Goal: Information Seeking & Learning: Learn about a topic

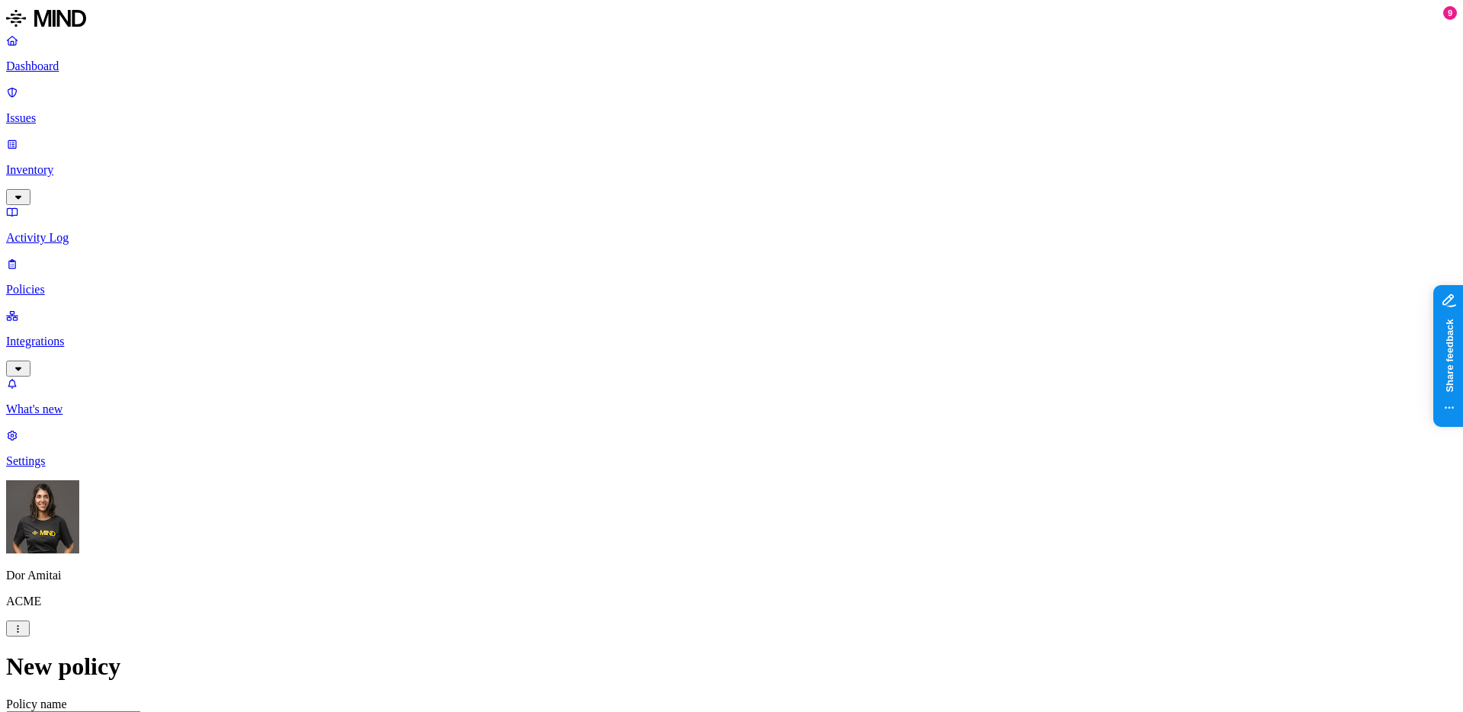
click at [100, 163] on p "Inventory" at bounding box center [731, 170] width 1451 height 14
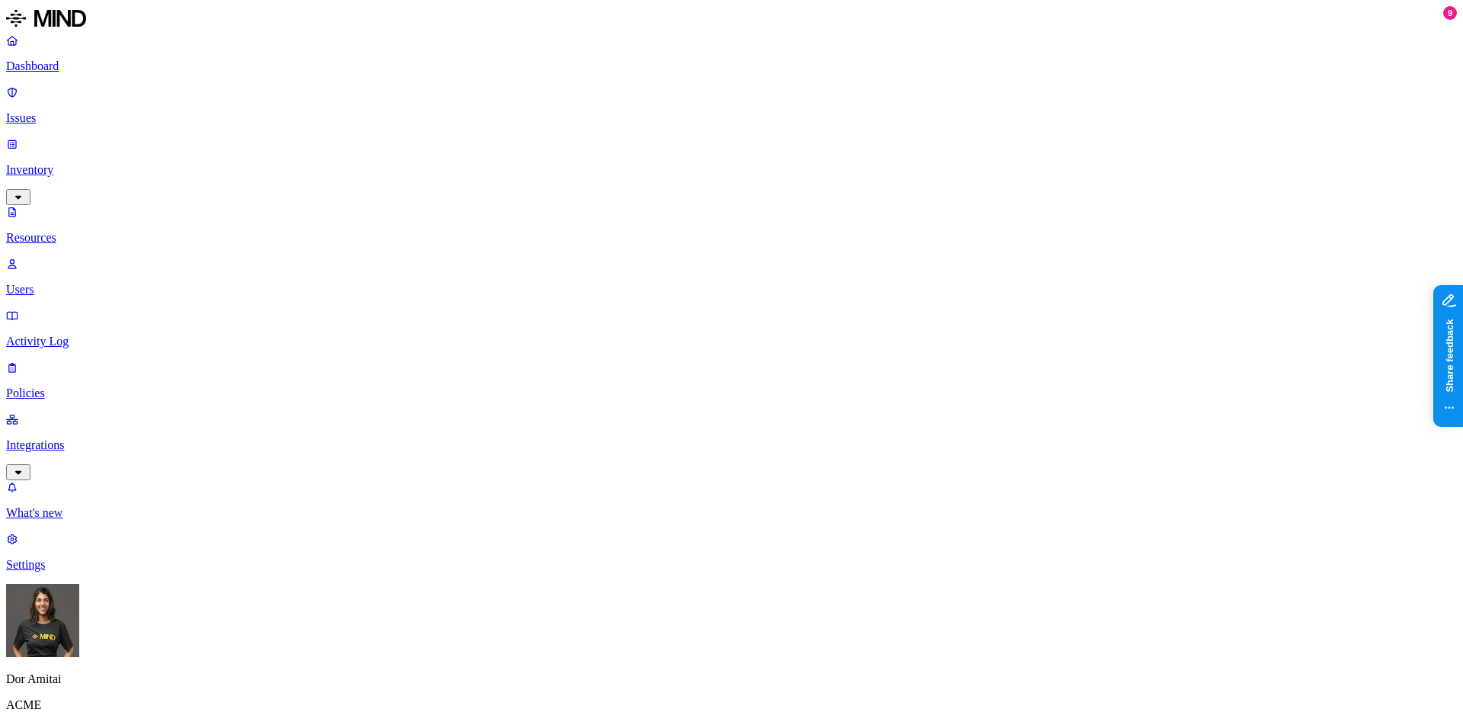
scroll to position [12, 0]
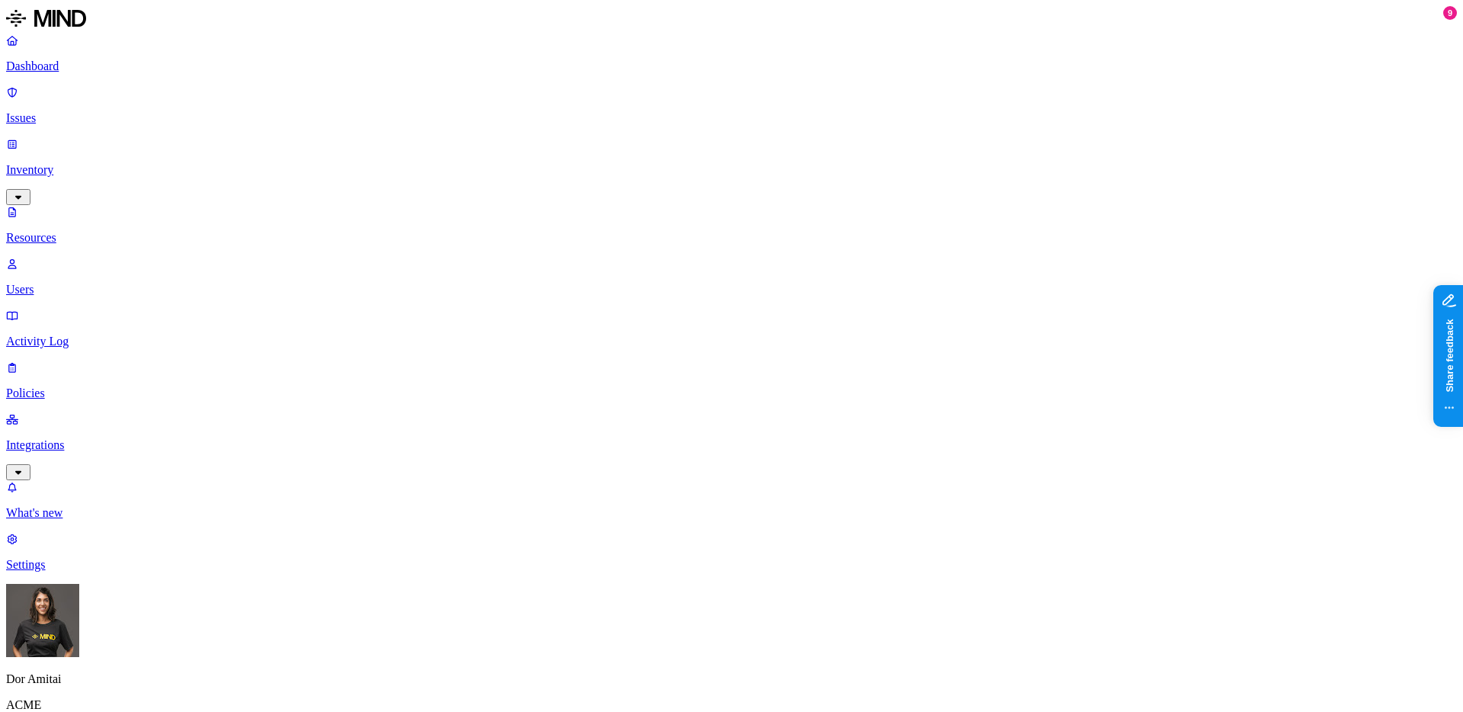
scroll to position [252, 0]
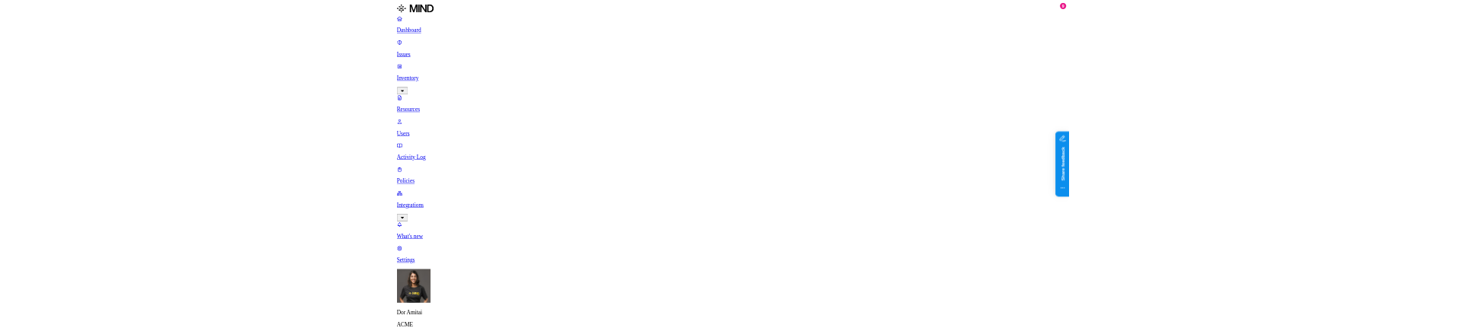
scroll to position [350, 0]
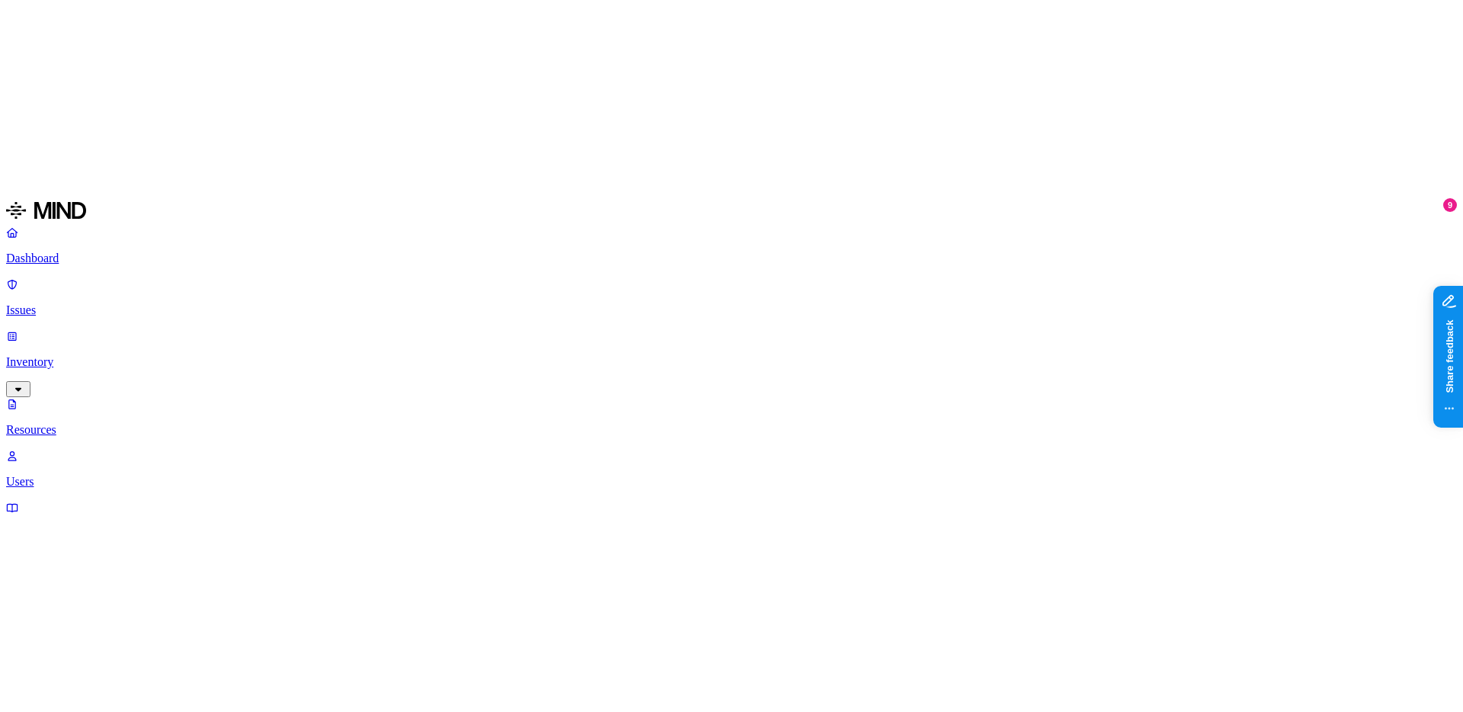
scroll to position [94, 0]
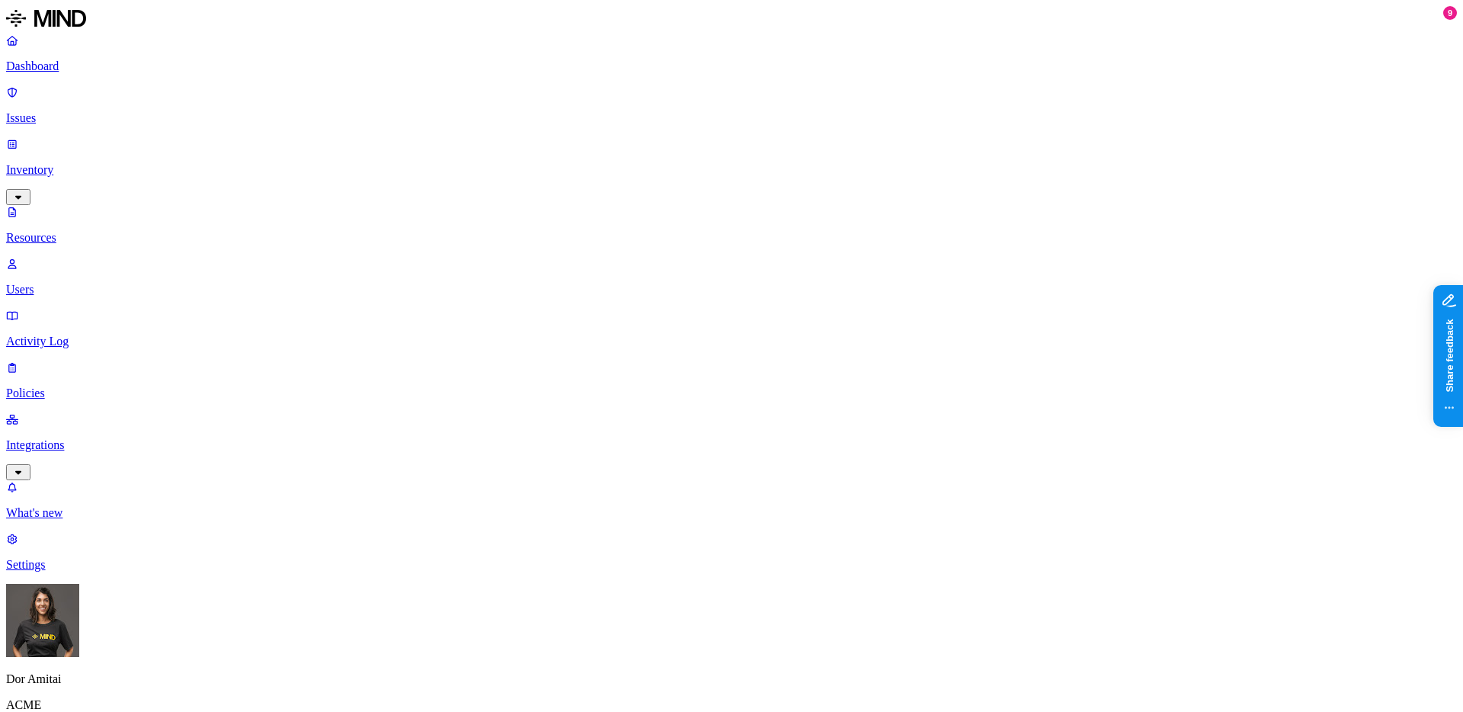
click at [72, 111] on p "Issues" at bounding box center [731, 118] width 1451 height 14
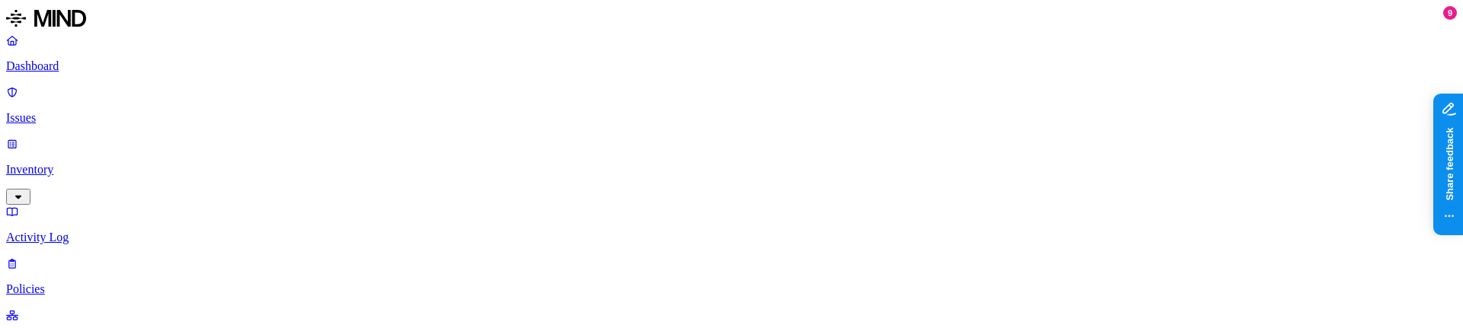
scroll to position [315, 0]
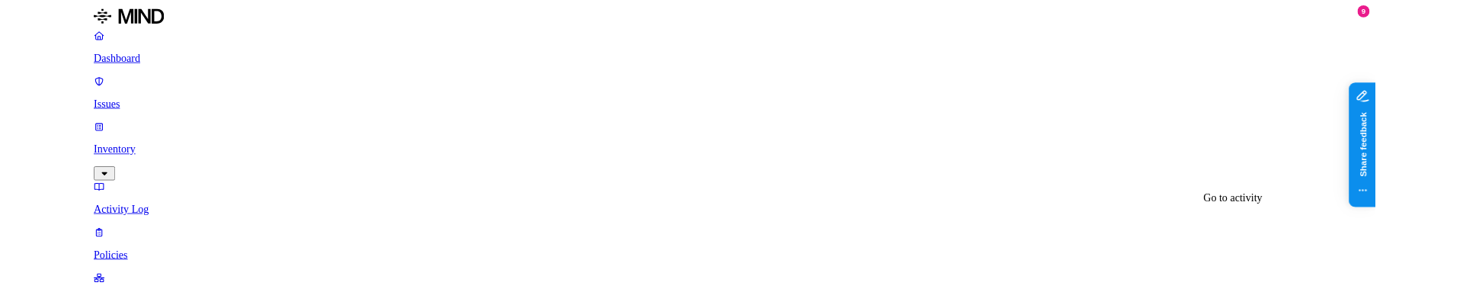
scroll to position [409, 0]
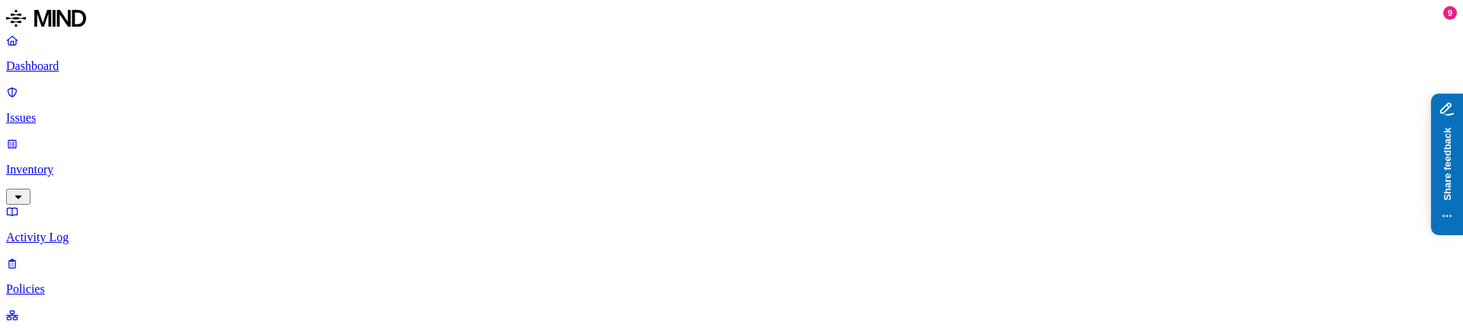
drag, startPoint x: 1476, startPoint y: 254, endPoint x: 2852, endPoint y: 424, distance: 1387.2
drag, startPoint x: 1038, startPoint y: 242, endPoint x: 1049, endPoint y: 114, distance: 128.5
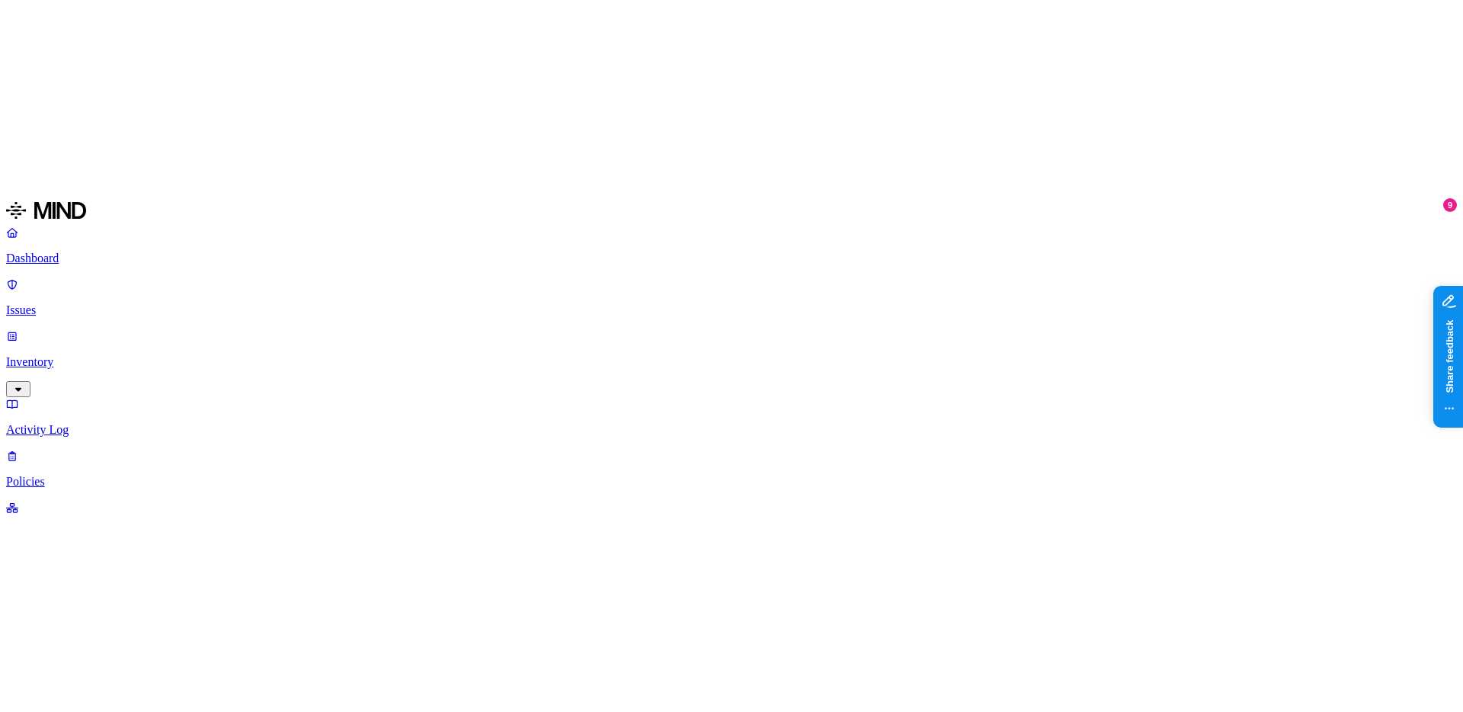
scroll to position [6, 0]
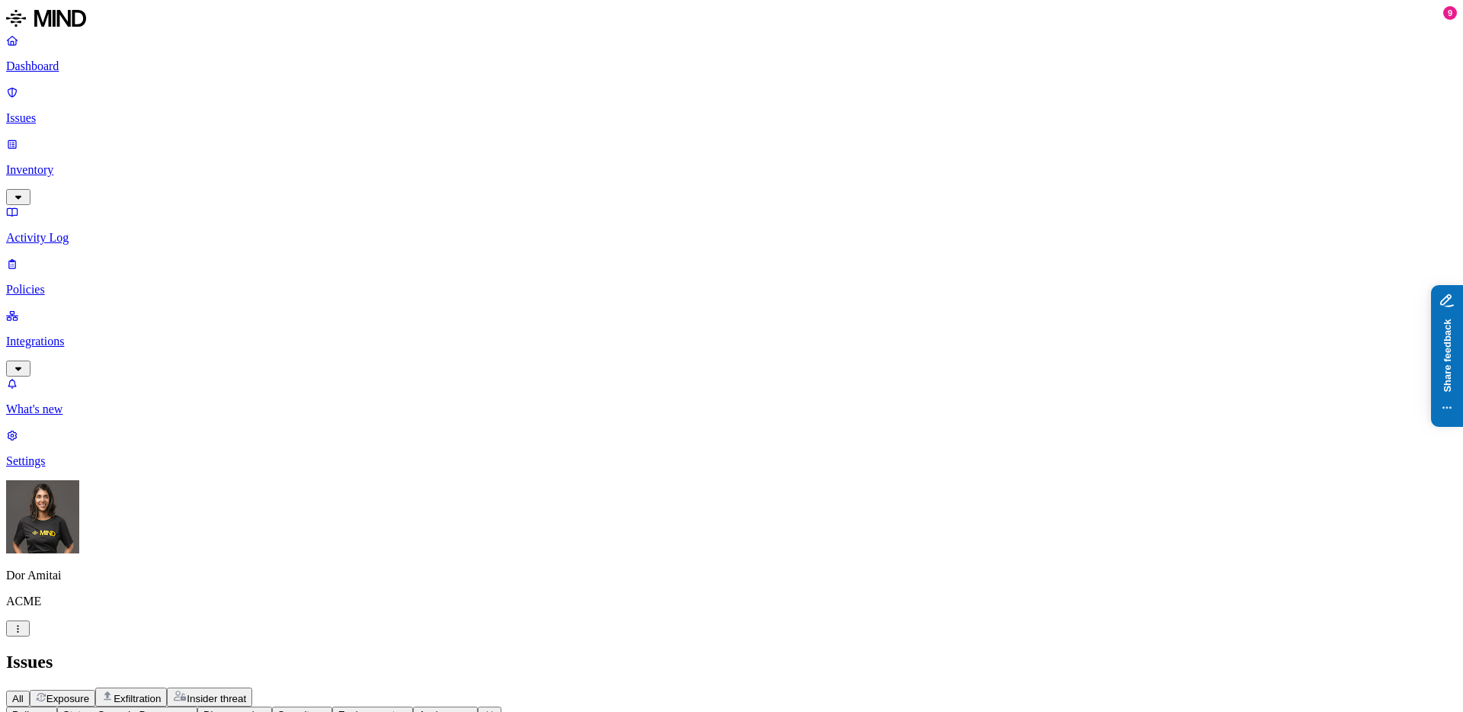
drag, startPoint x: 1543, startPoint y: 427, endPoint x: 2698, endPoint y: 654, distance: 1177.0
click at [1422, 52] on div at bounding box center [1424, 53] width 10 height 15
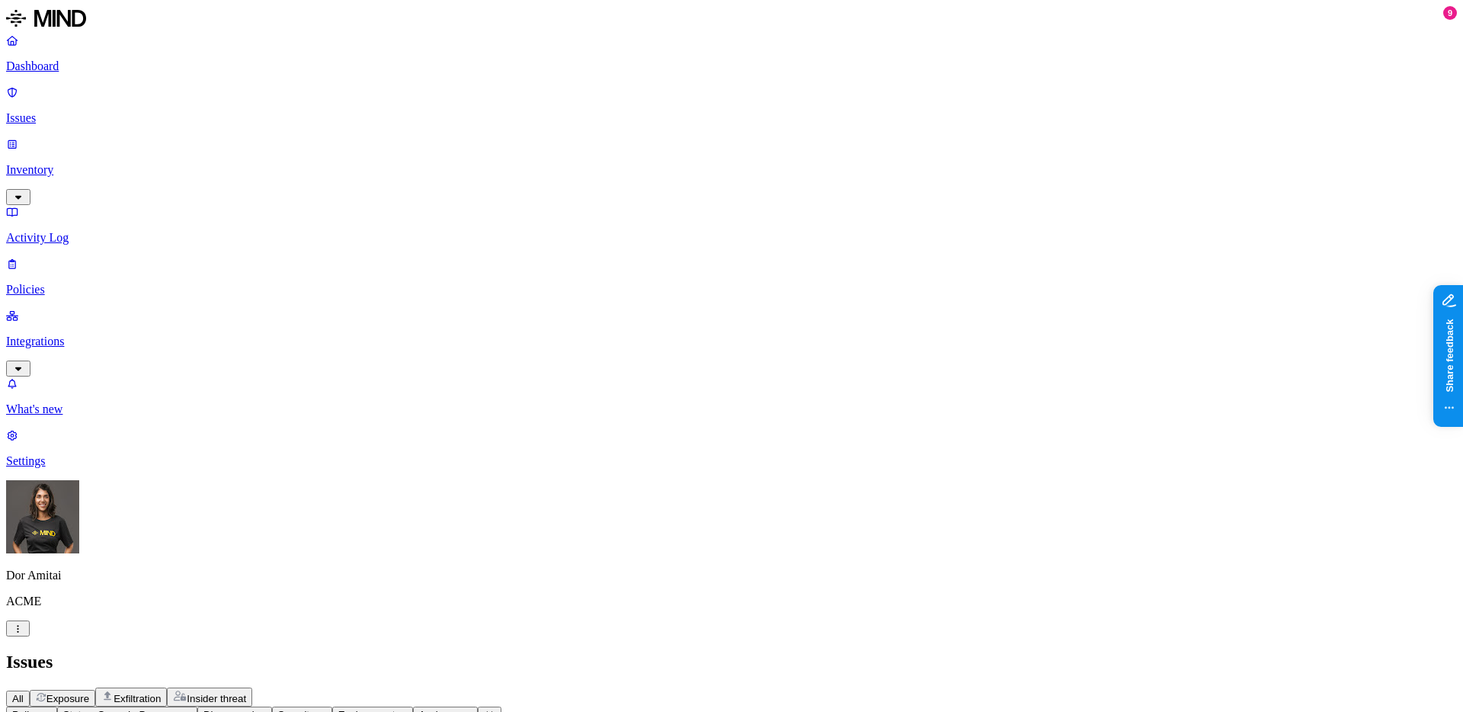
click at [413, 706] on button "Environment" at bounding box center [372, 714] width 81 height 16
click at [332, 706] on button "Severity" at bounding box center [302, 714] width 60 height 16
click at [254, 709] on span "Discovered" at bounding box center [228, 714] width 51 height 11
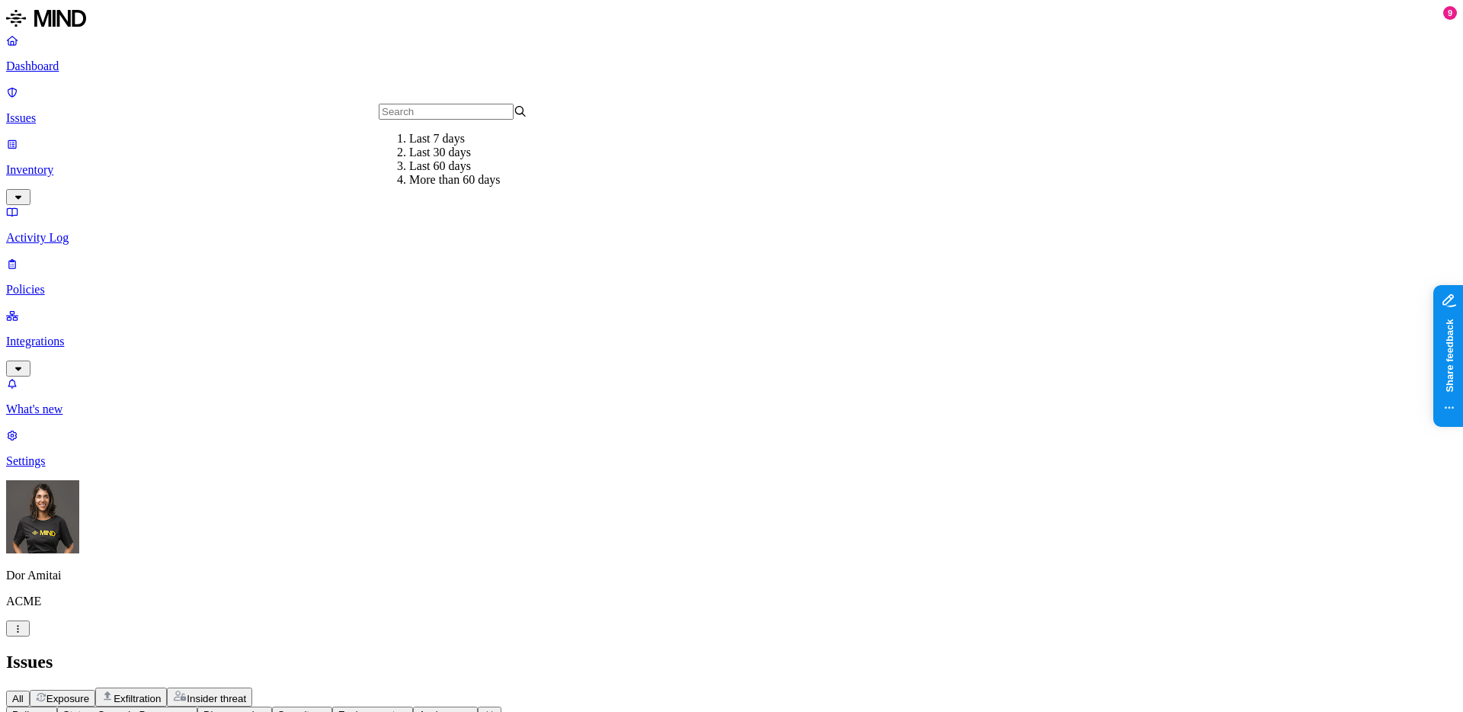
click at [472, 709] on icon "button" at bounding box center [465, 713] width 11 height 9
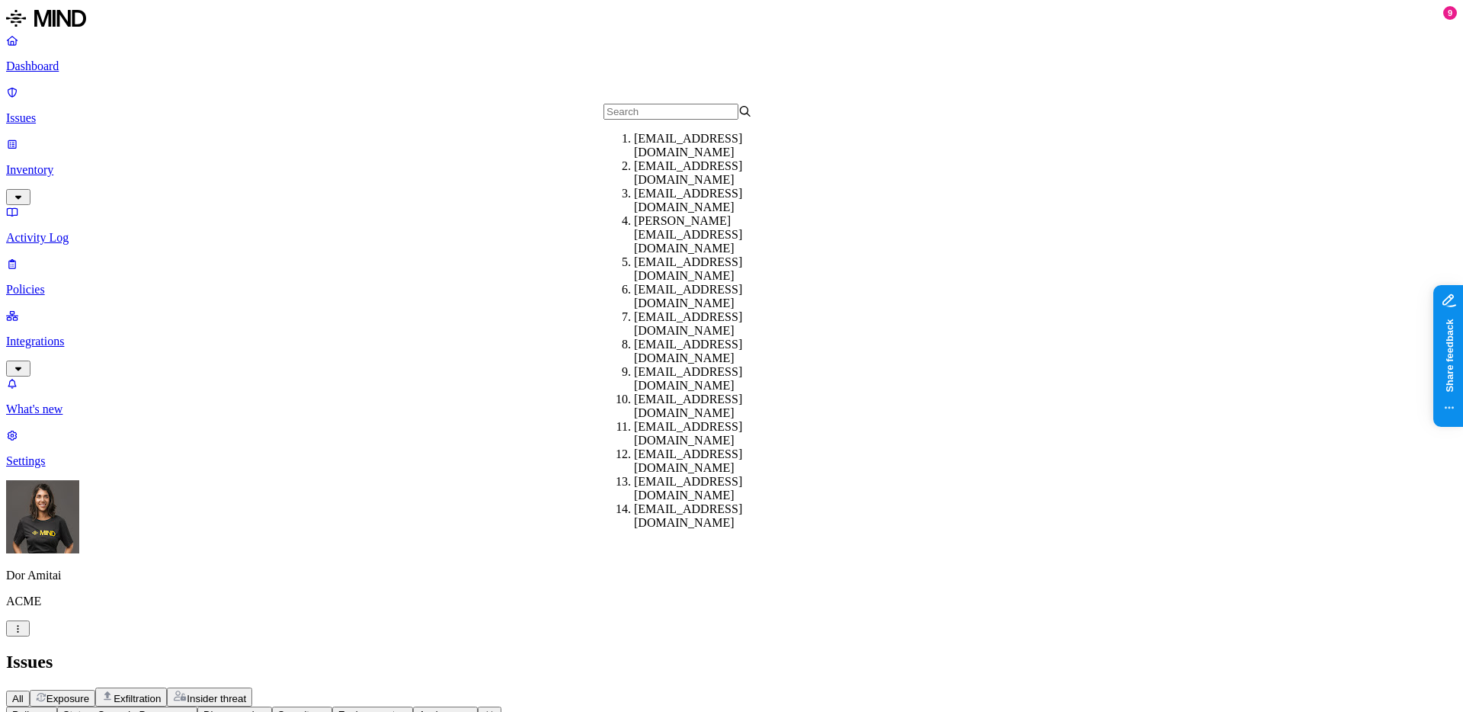
click at [665, 687] on div "All Exposure Exfiltration Insider threat" at bounding box center [731, 696] width 1451 height 19
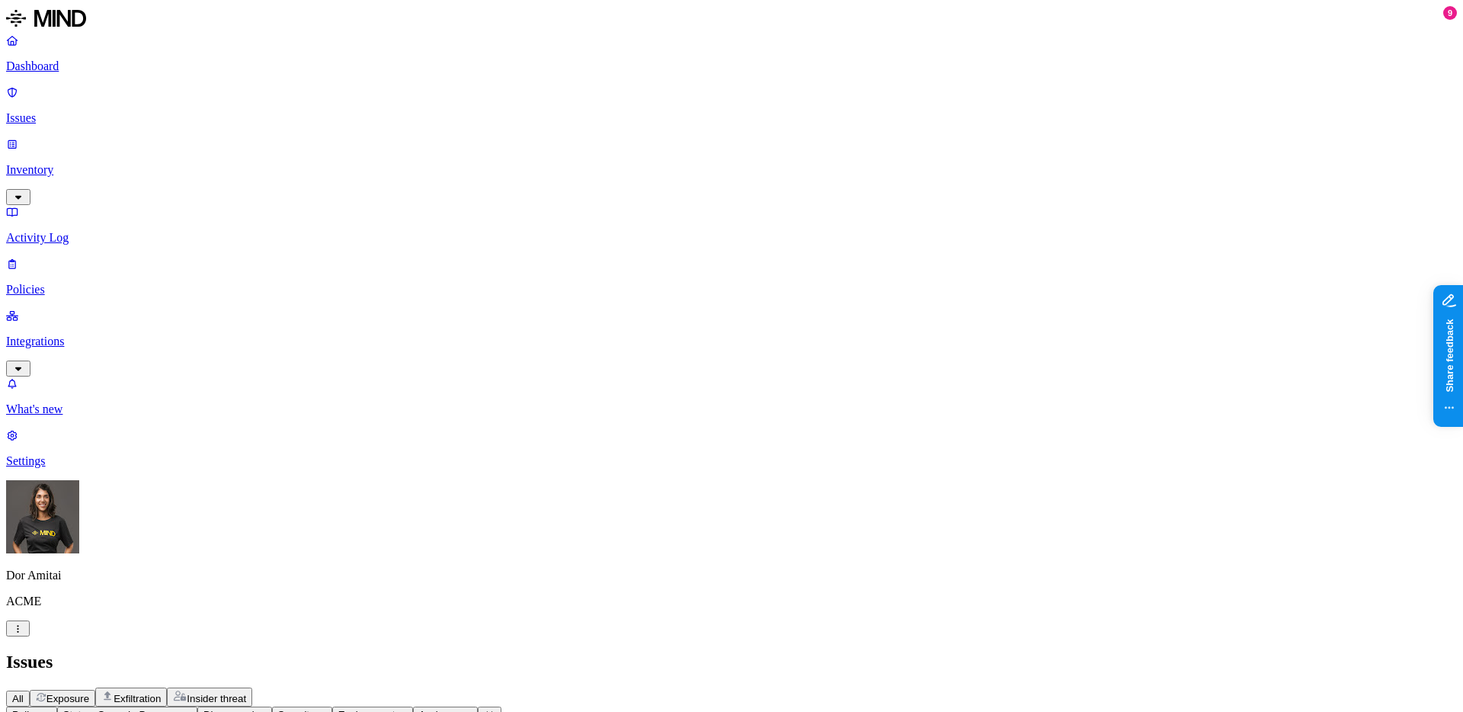
click at [254, 709] on span "Discovered" at bounding box center [228, 714] width 51 height 11
click at [439, 146] on div "Last 7 days" at bounding box center [483, 139] width 149 height 14
click at [329, 706] on button "Discovered: Last 7 days" at bounding box center [263, 714] width 132 height 16
click at [403, 133] on div "All" at bounding box center [453, 127] width 149 height 14
click at [272, 706] on button "Discovered" at bounding box center [234, 714] width 75 height 16
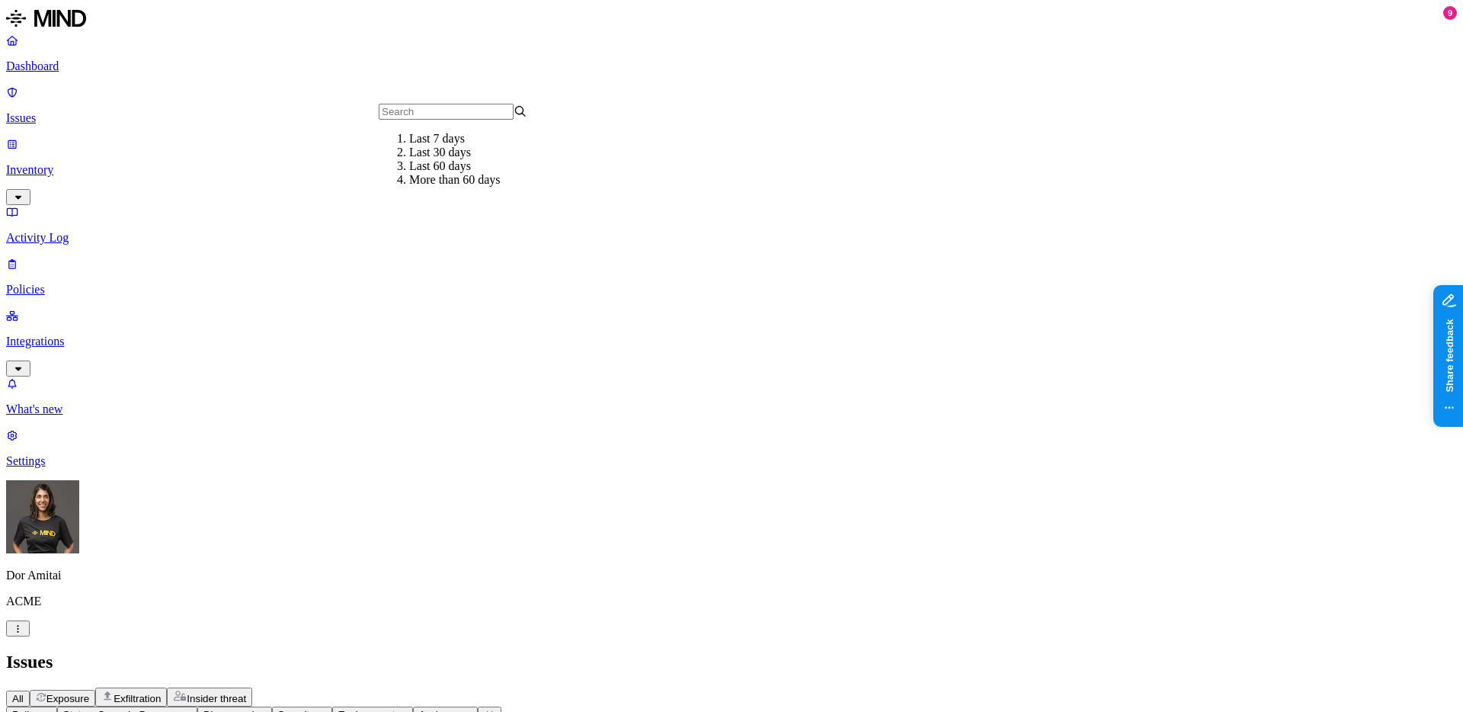
click at [585, 651] on h2 "Issues" at bounding box center [731, 661] width 1451 height 21
click at [254, 709] on span "Discovered" at bounding box center [228, 714] width 51 height 11
click at [40, 709] on span "Policy" at bounding box center [25, 714] width 27 height 11
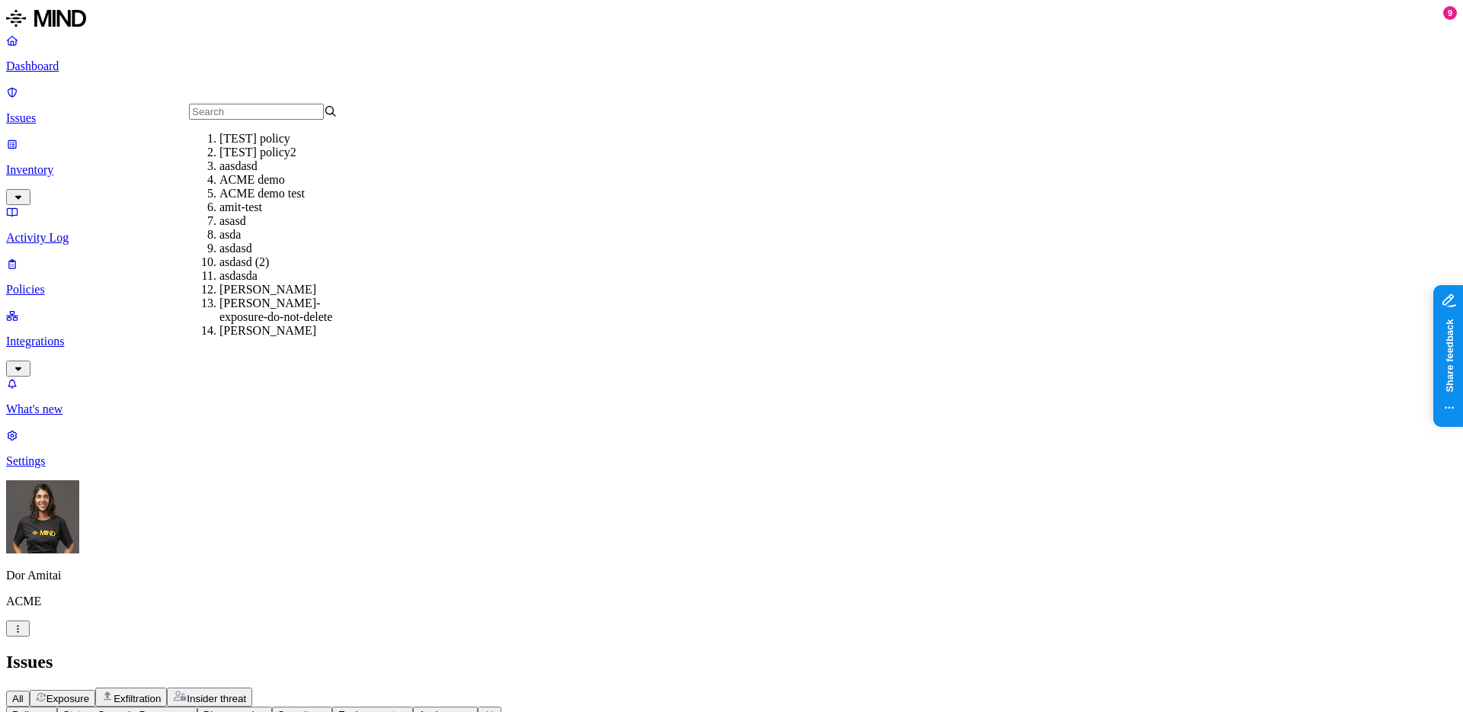
click at [40, 709] on span "Policy" at bounding box center [25, 714] width 27 height 11
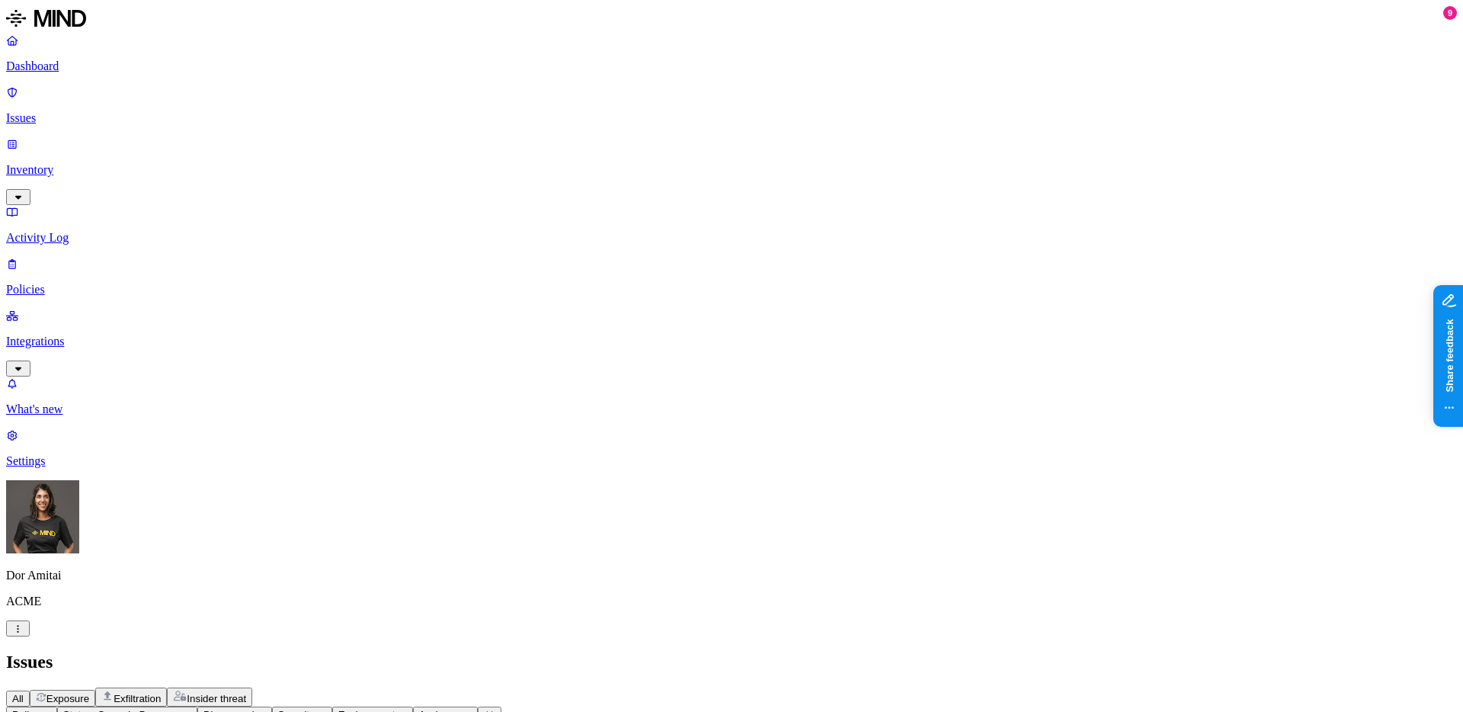
click at [272, 706] on button "Discovered" at bounding box center [234, 714] width 75 height 16
click at [423, 146] on div "Last 7 days" at bounding box center [483, 139] width 149 height 14
click at [312, 709] on span "Discovered: Last 7 days" at bounding box center [257, 714] width 108 height 11
click at [444, 133] on div "All" at bounding box center [453, 127] width 149 height 14
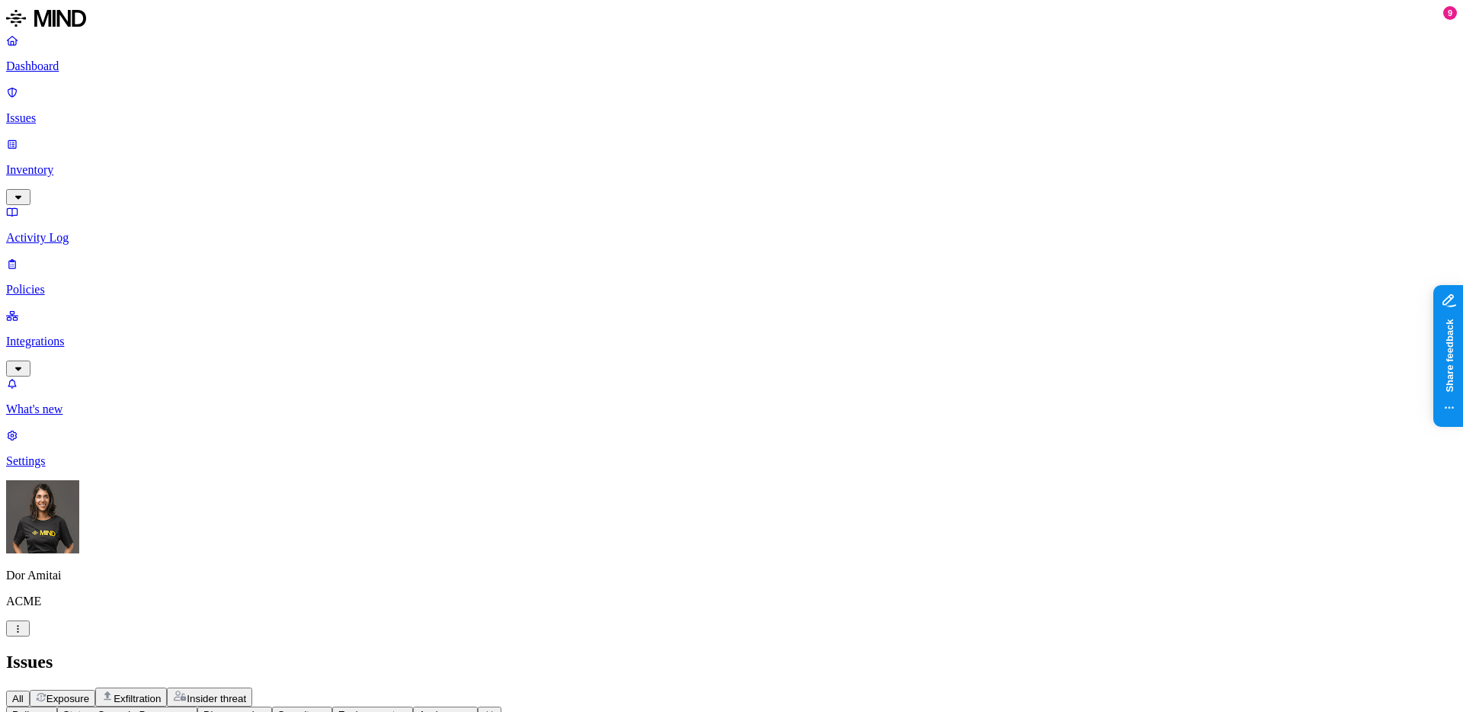
click at [254, 709] on span "Discovered" at bounding box center [228, 714] width 51 height 11
click at [272, 706] on button "Discovered" at bounding box center [234, 714] width 75 height 16
click at [254, 709] on span "Discovered" at bounding box center [228, 714] width 51 height 11
click at [315, 709] on span "Severity" at bounding box center [296, 714] width 37 height 11
click at [254, 709] on span "Discovered" at bounding box center [228, 714] width 51 height 11
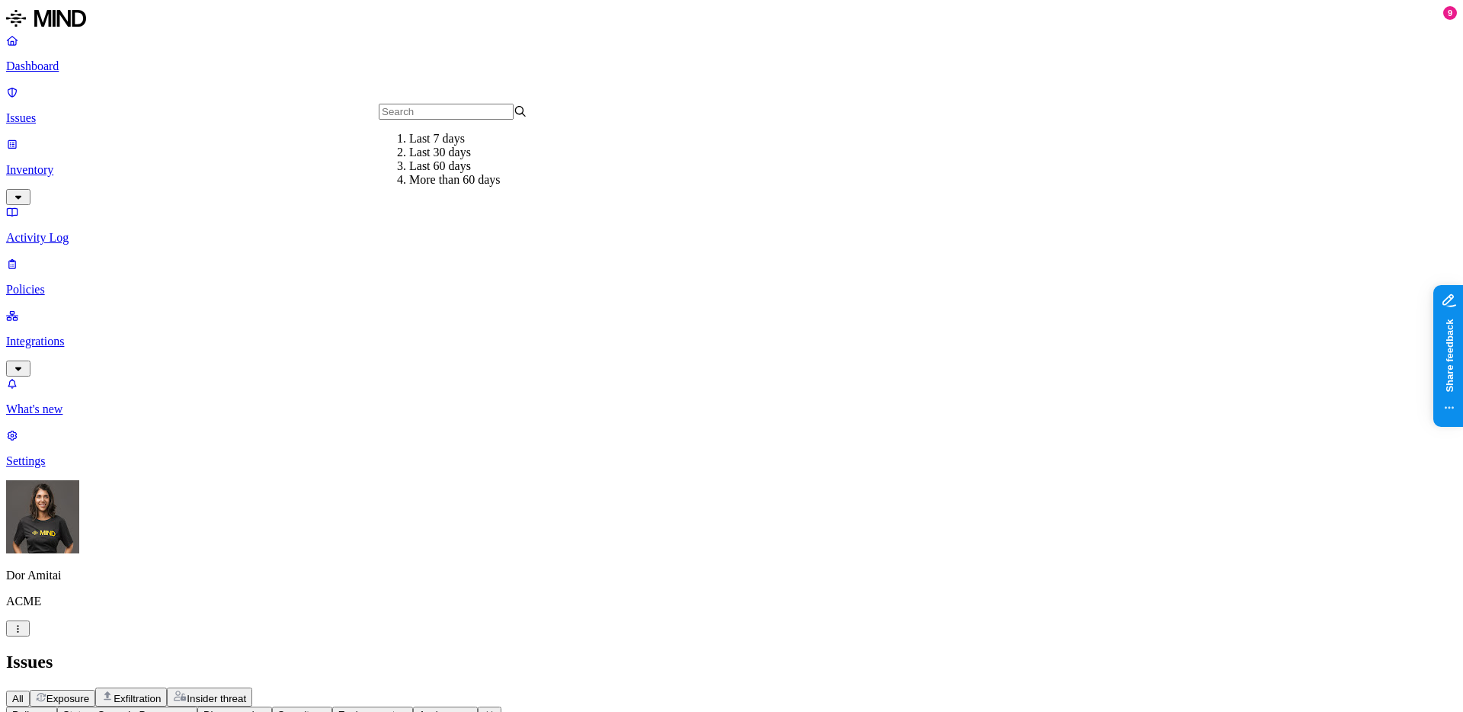
click at [444, 146] on div "Last 7 days" at bounding box center [483, 139] width 149 height 14
click at [329, 706] on button "Discovered: Last 7 days" at bounding box center [263, 714] width 132 height 16
click at [440, 133] on div "All" at bounding box center [453, 127] width 149 height 14
click at [272, 706] on button "Discovered" at bounding box center [234, 714] width 75 height 16
click at [315, 709] on span "Severity" at bounding box center [296, 714] width 37 height 11
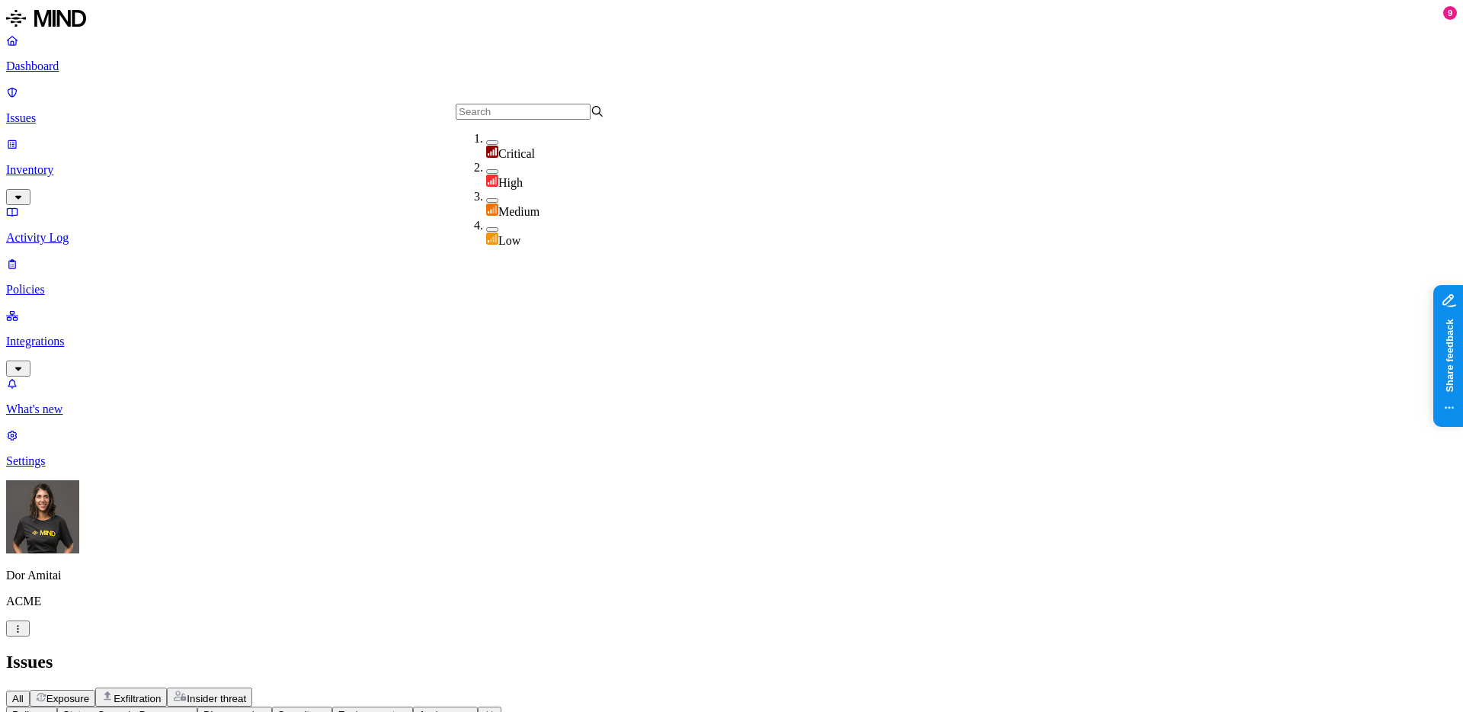
click at [395, 709] on span "Environment" at bounding box center [366, 714] width 57 height 11
click at [461, 709] on span "Assignee" at bounding box center [440, 714] width 42 height 11
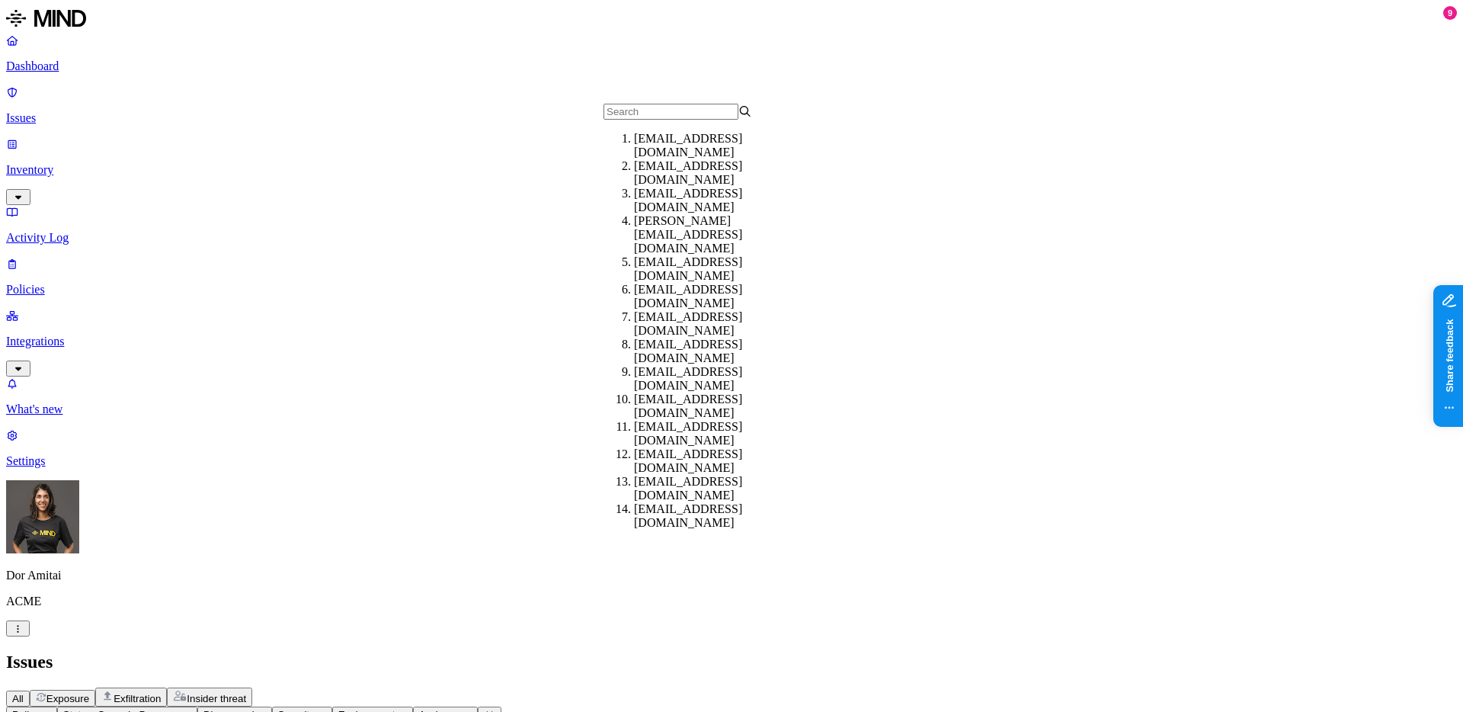
click at [395, 709] on span "Environment" at bounding box center [366, 714] width 57 height 11
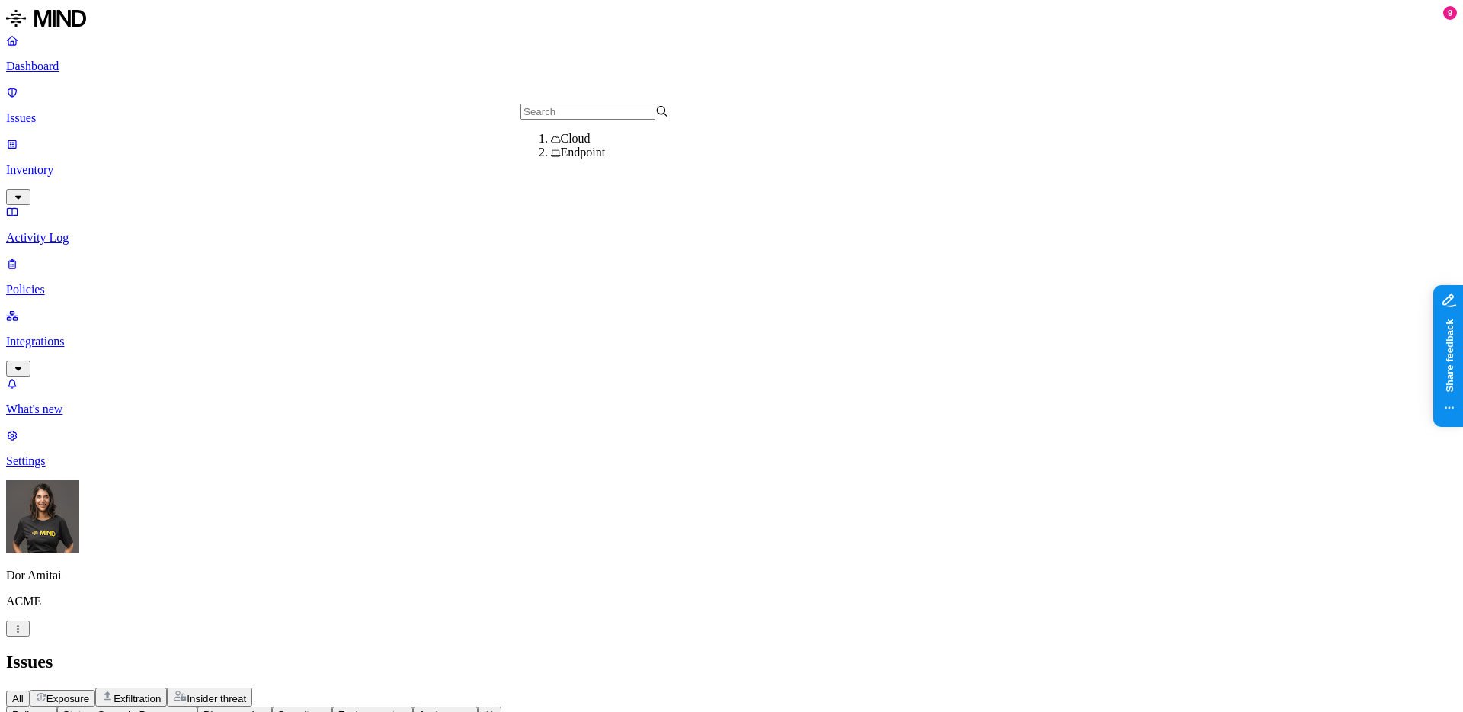
click at [315, 709] on span "Severity" at bounding box center [296, 714] width 37 height 11
click at [254, 709] on span "Discovered" at bounding box center [228, 714] width 51 height 11
click at [40, 709] on span "Policy" at bounding box center [25, 714] width 27 height 11
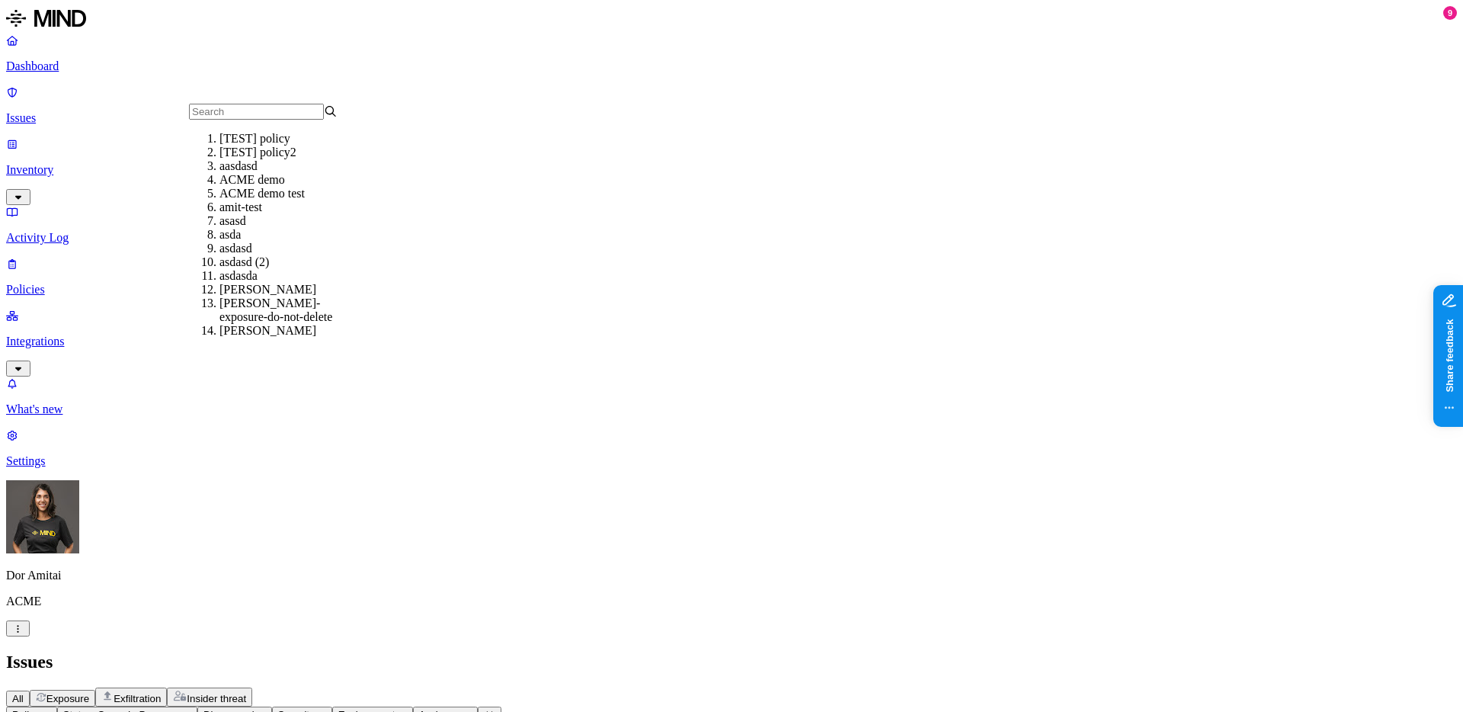
click at [254, 709] on span "Discovered" at bounding box center [228, 714] width 51 height 11
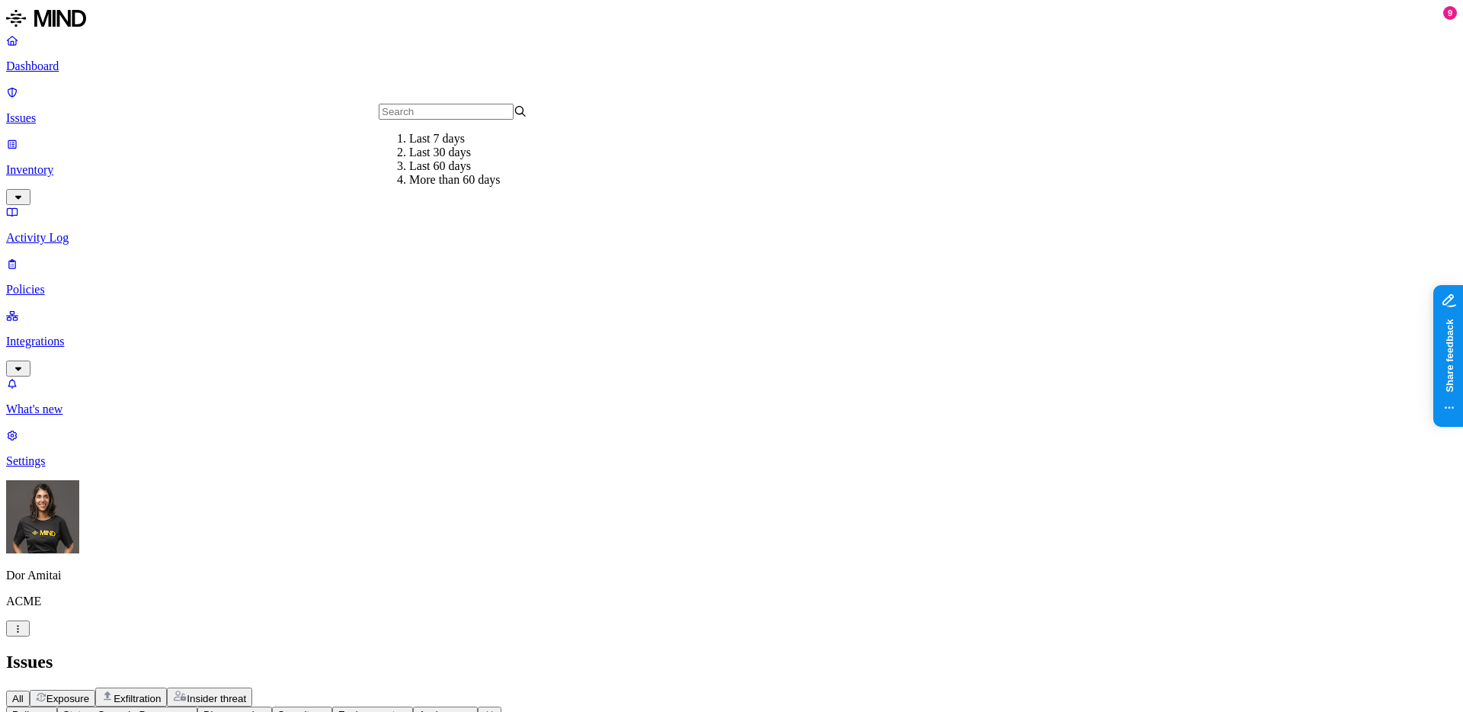
click at [461, 709] on span "Assignee" at bounding box center [440, 714] width 42 height 11
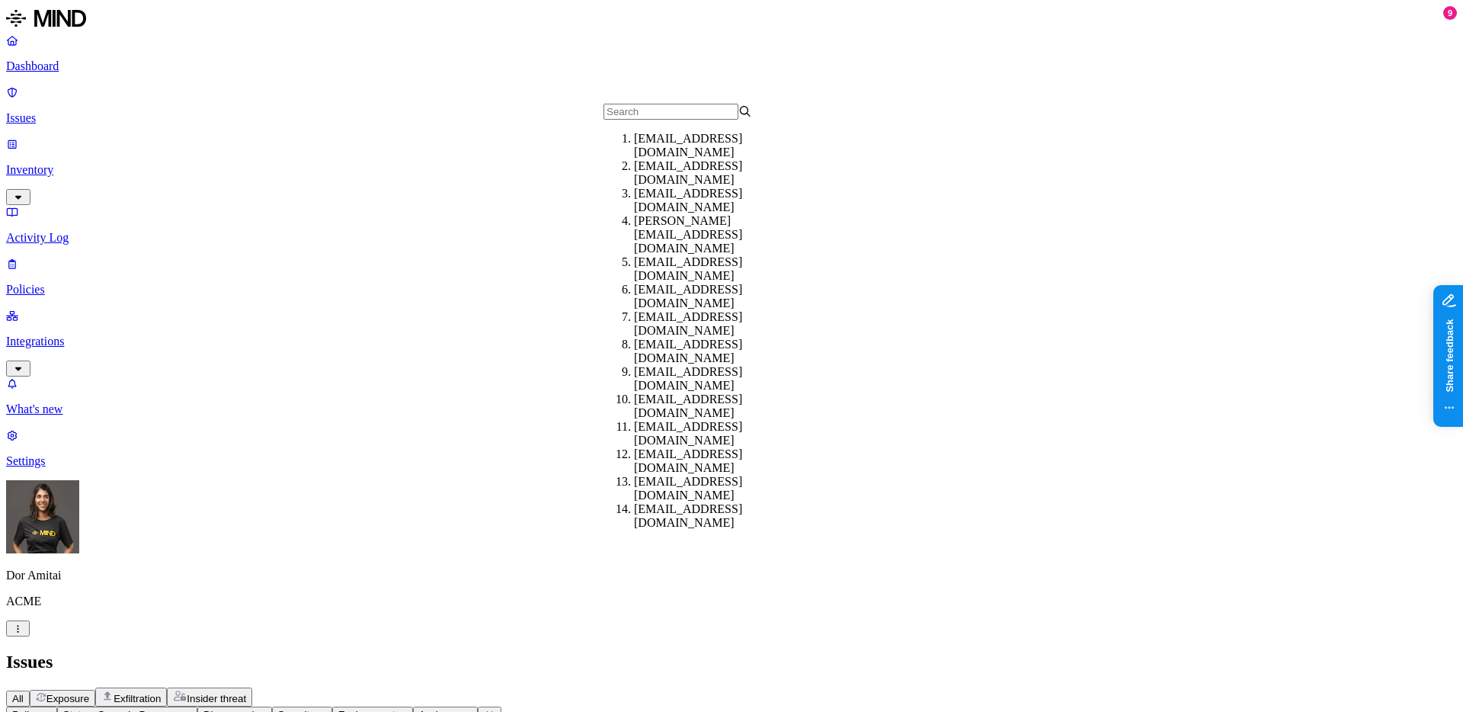
click at [93, 163] on p "Inventory" at bounding box center [731, 170] width 1451 height 14
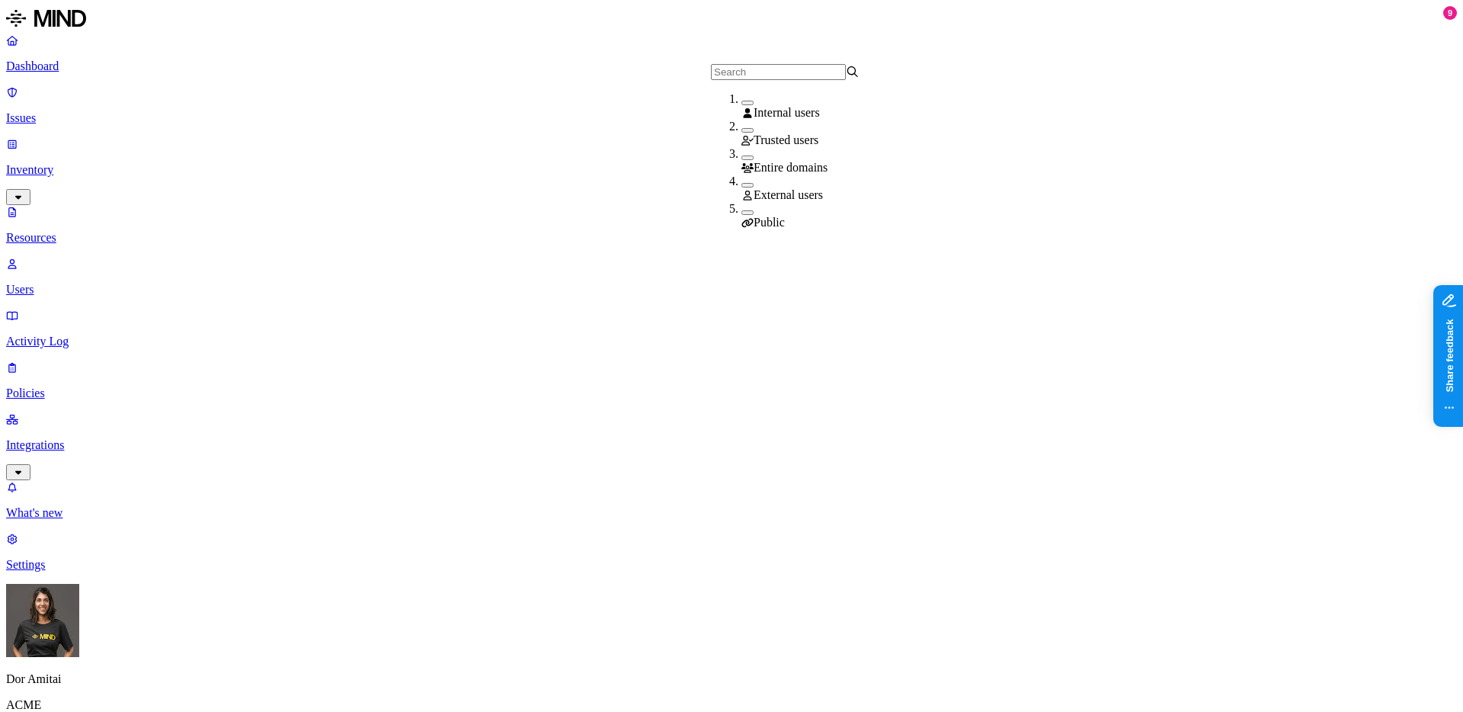
click at [91, 231] on p "Resources" at bounding box center [731, 238] width 1451 height 14
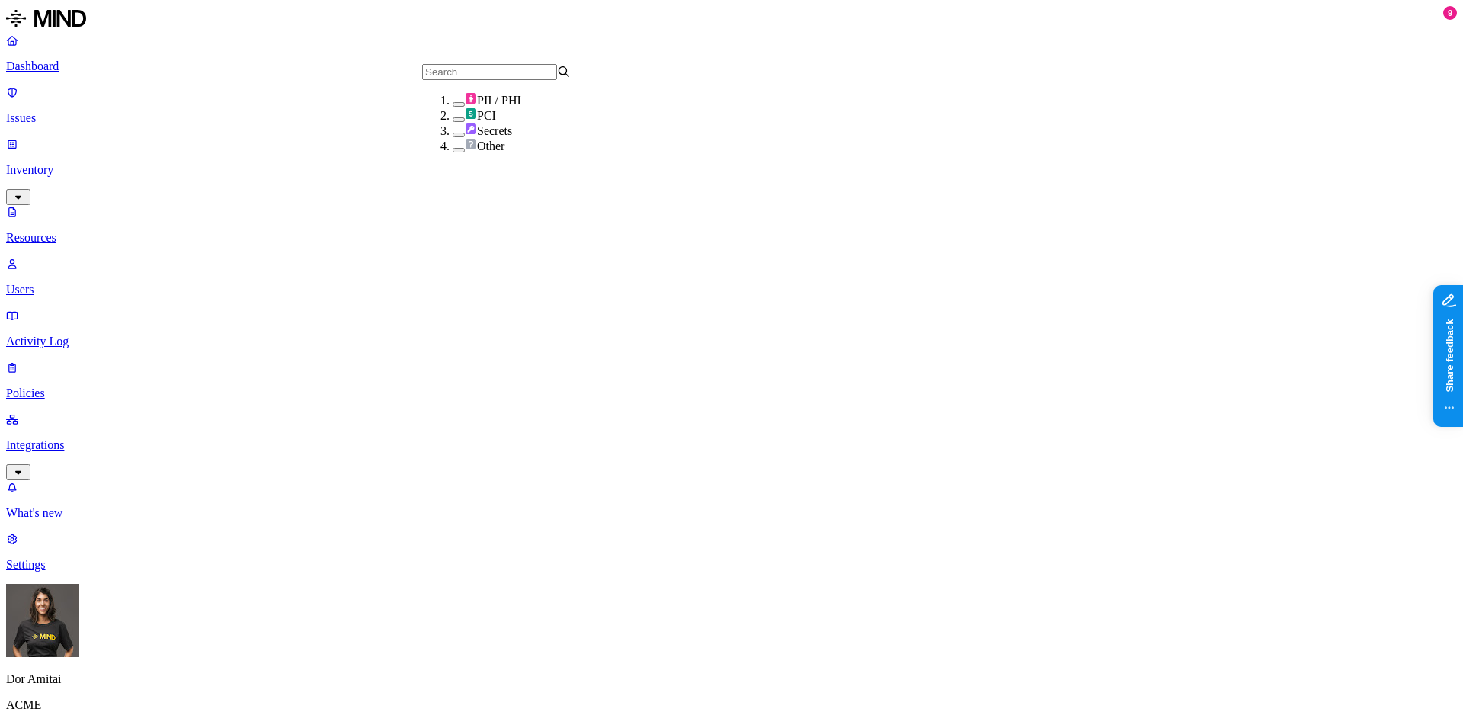
click at [73, 257] on link "Users" at bounding box center [731, 277] width 1451 height 40
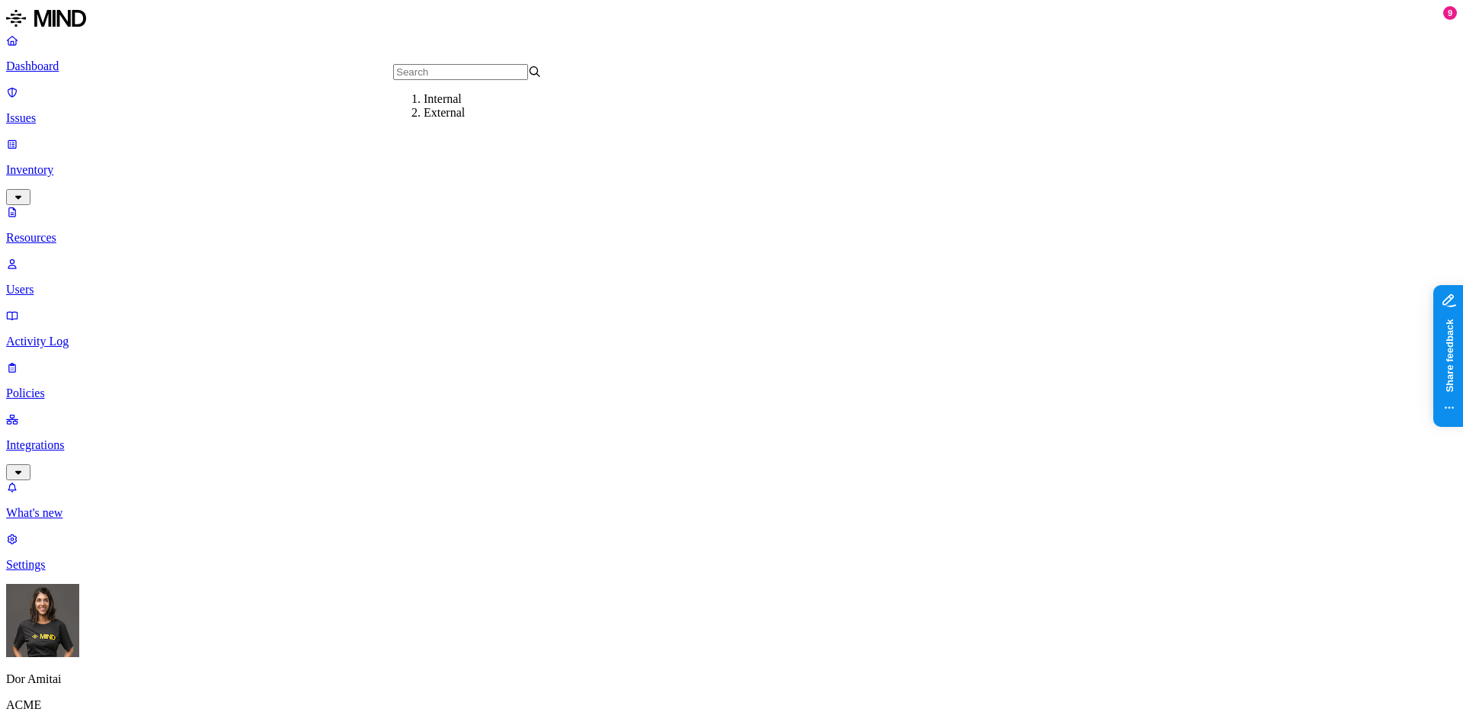
click at [80, 104] on link "Issues" at bounding box center [731, 105] width 1451 height 40
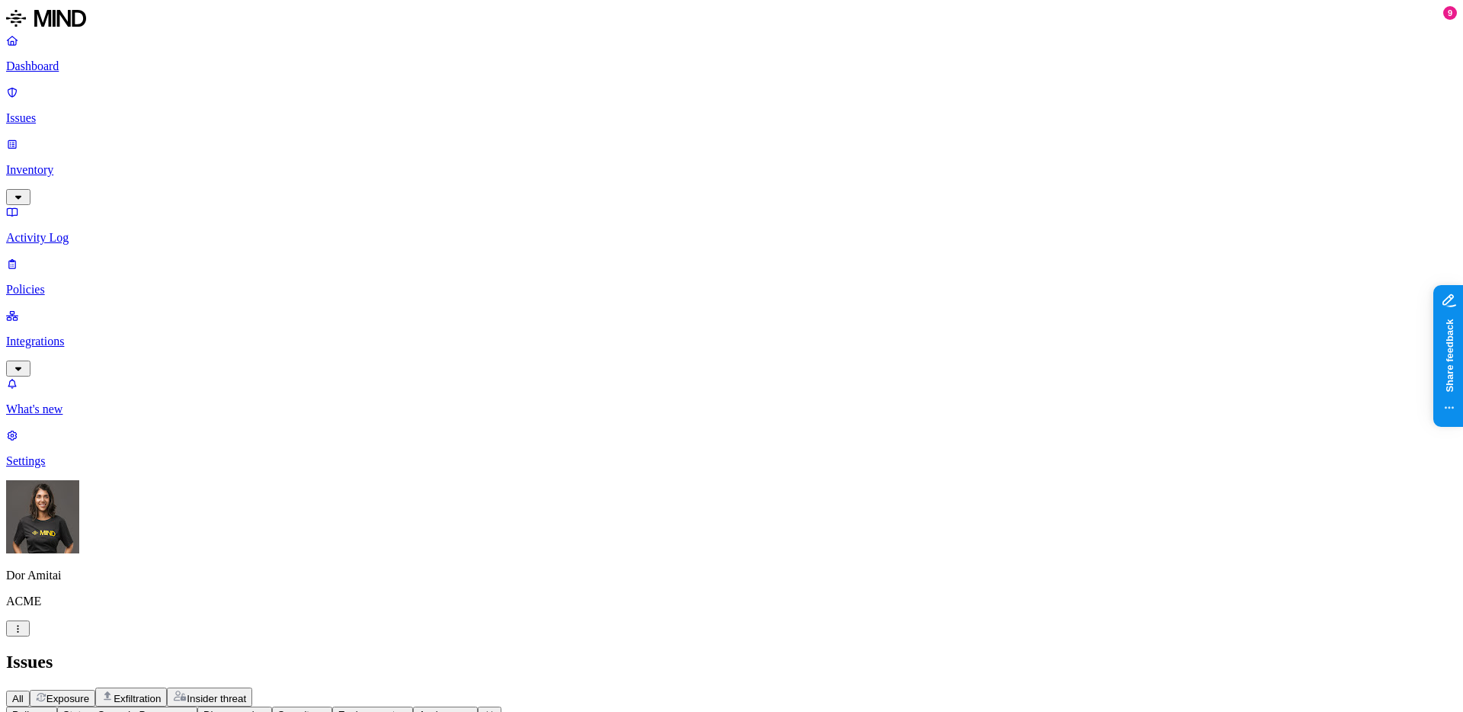
click at [51, 709] on icon "button" at bounding box center [45, 713] width 11 height 9
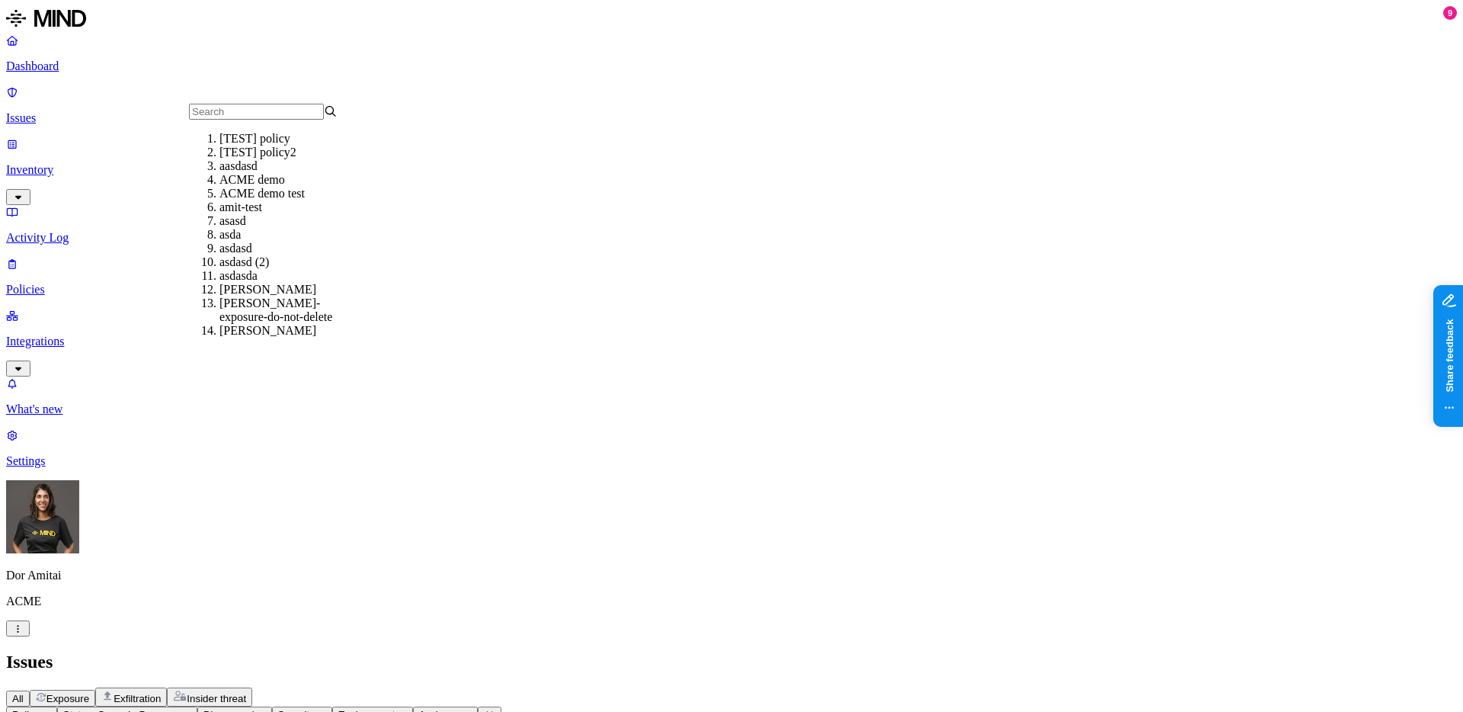
click at [180, 709] on span "Status: Open, In Progress" at bounding box center [121, 714] width 117 height 11
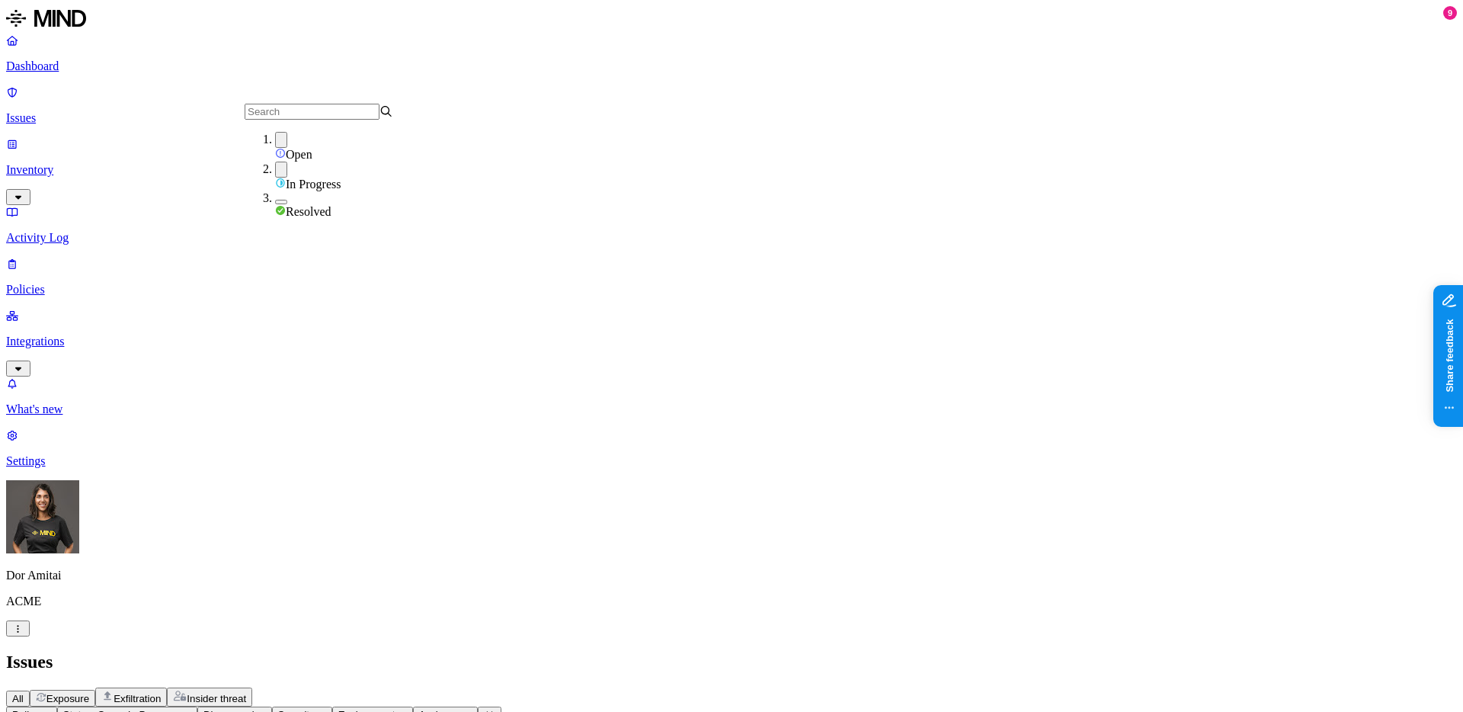
click at [254, 709] on span "Discovered" at bounding box center [228, 714] width 51 height 11
click at [518, 706] on div "Policy Status: Open, In Progress Discovered Severity Environment Assignee" at bounding box center [731, 714] width 1451 height 16
click at [326, 709] on icon "button" at bounding box center [320, 713] width 11 height 9
click at [395, 709] on span "Environment" at bounding box center [366, 714] width 57 height 11
click at [461, 709] on span "Assignee" at bounding box center [440, 714] width 42 height 11
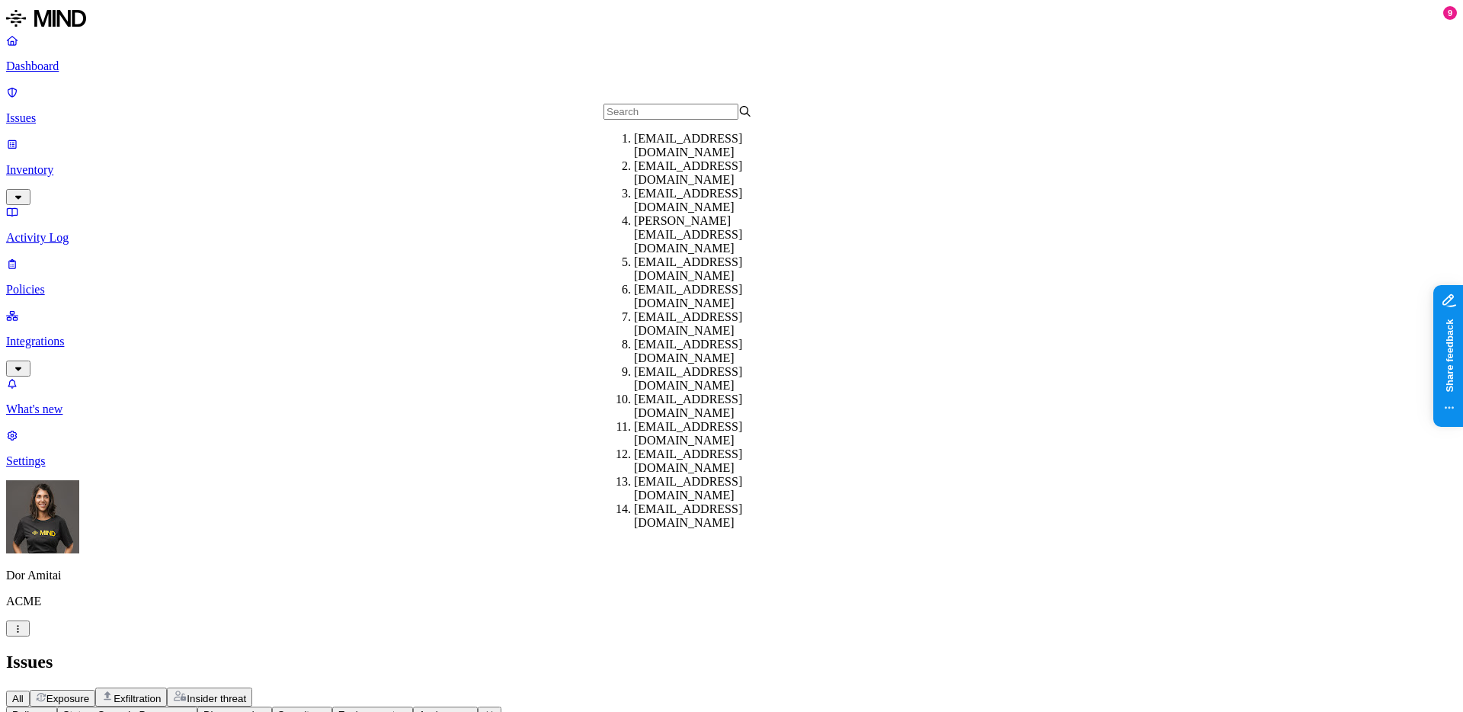
click at [395, 709] on span "Environment" at bounding box center [366, 714] width 57 height 11
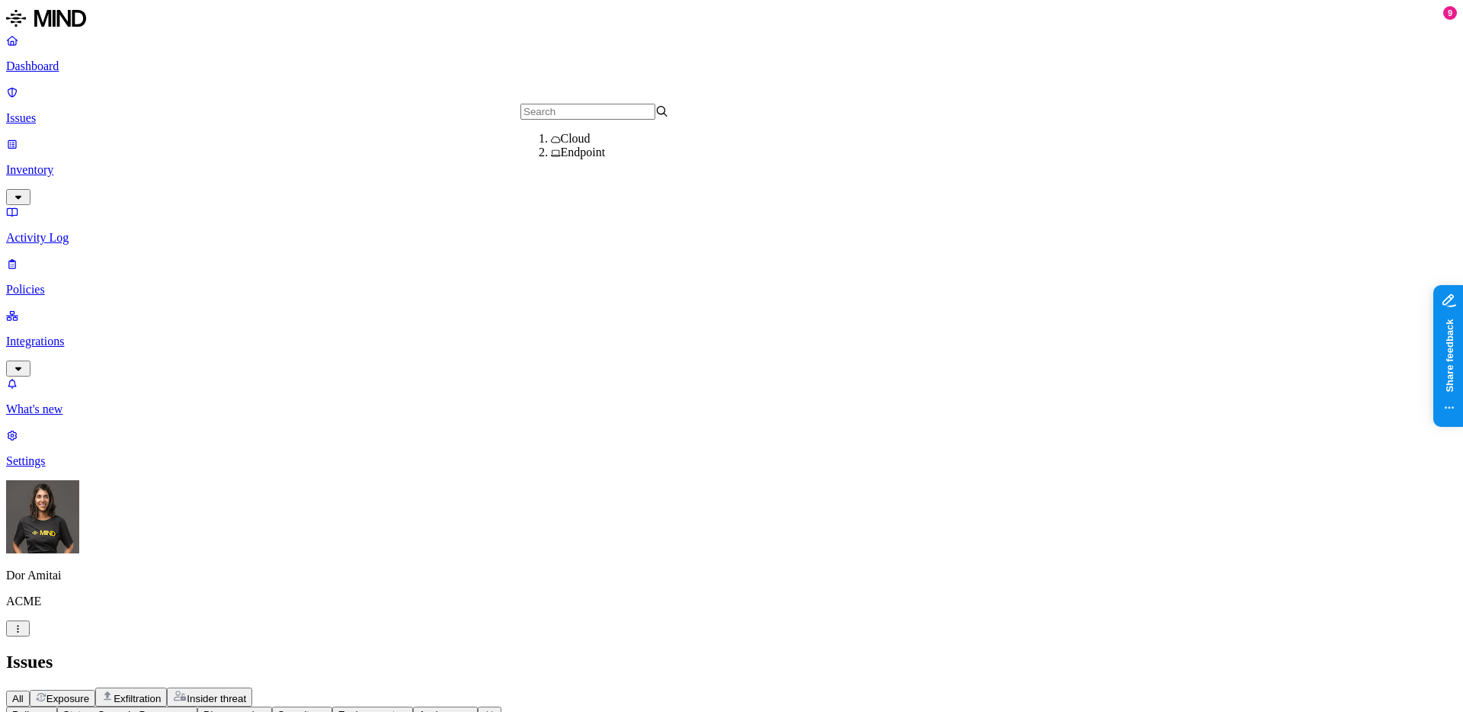
click at [461, 709] on span "Assignee" at bounding box center [440, 714] width 42 height 11
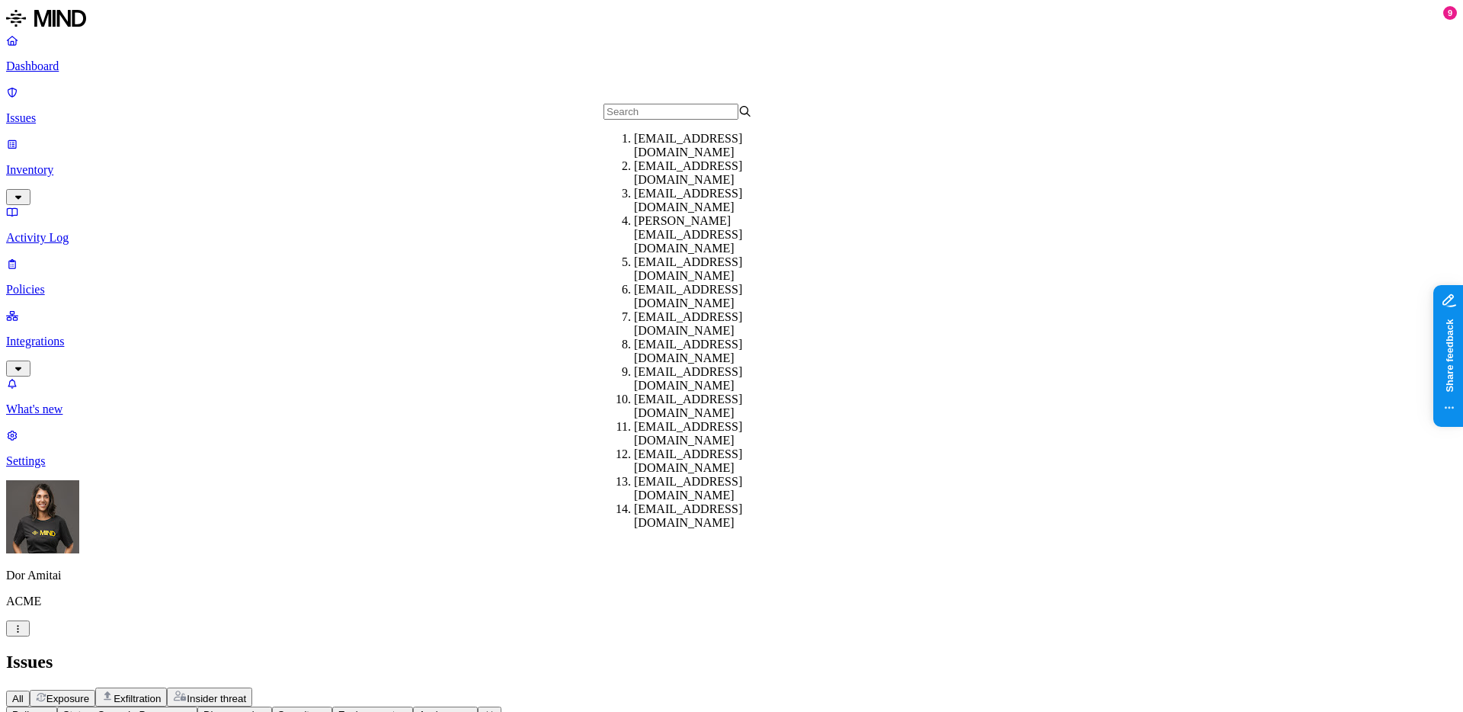
click at [89, 693] on span "Exposure" at bounding box center [67, 698] width 43 height 11
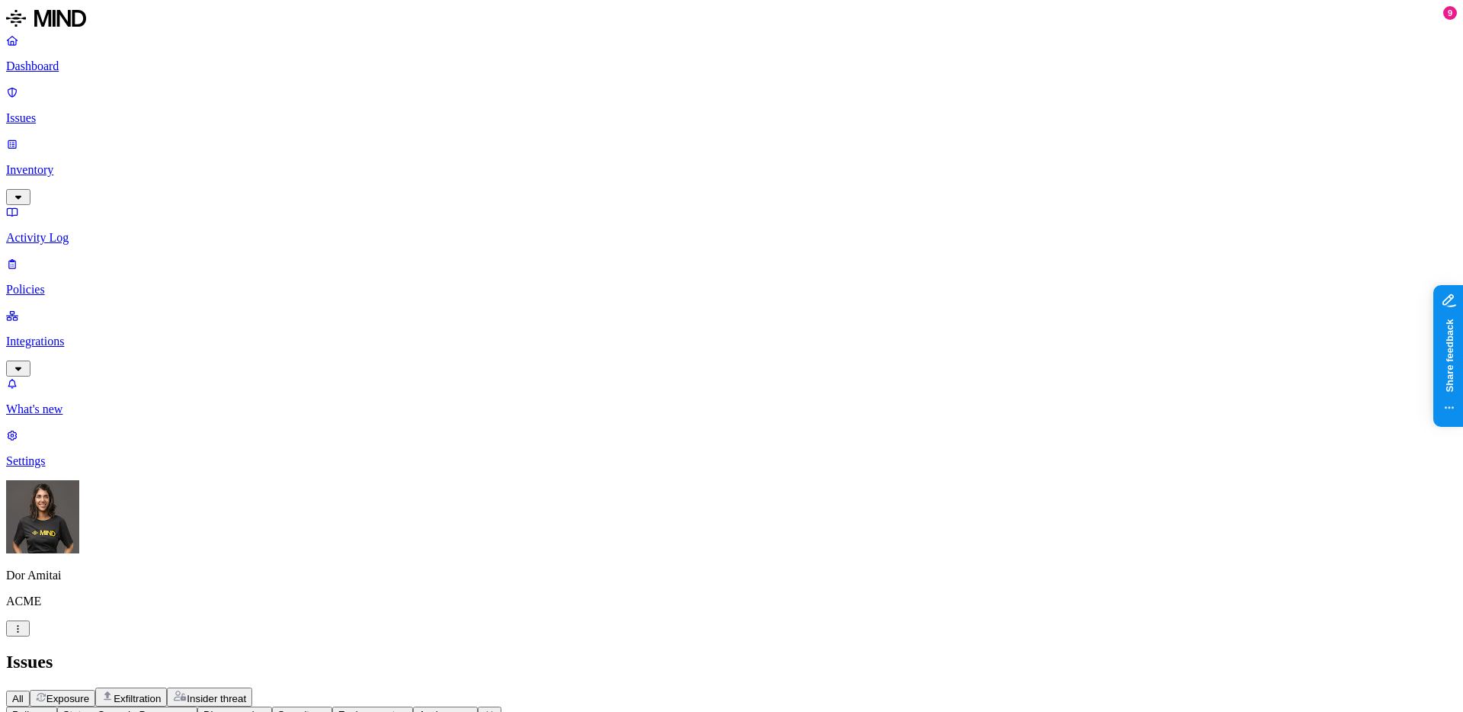
click at [395, 709] on span "Environment" at bounding box center [366, 714] width 57 height 11
click at [472, 709] on icon "button" at bounding box center [465, 713] width 11 height 9
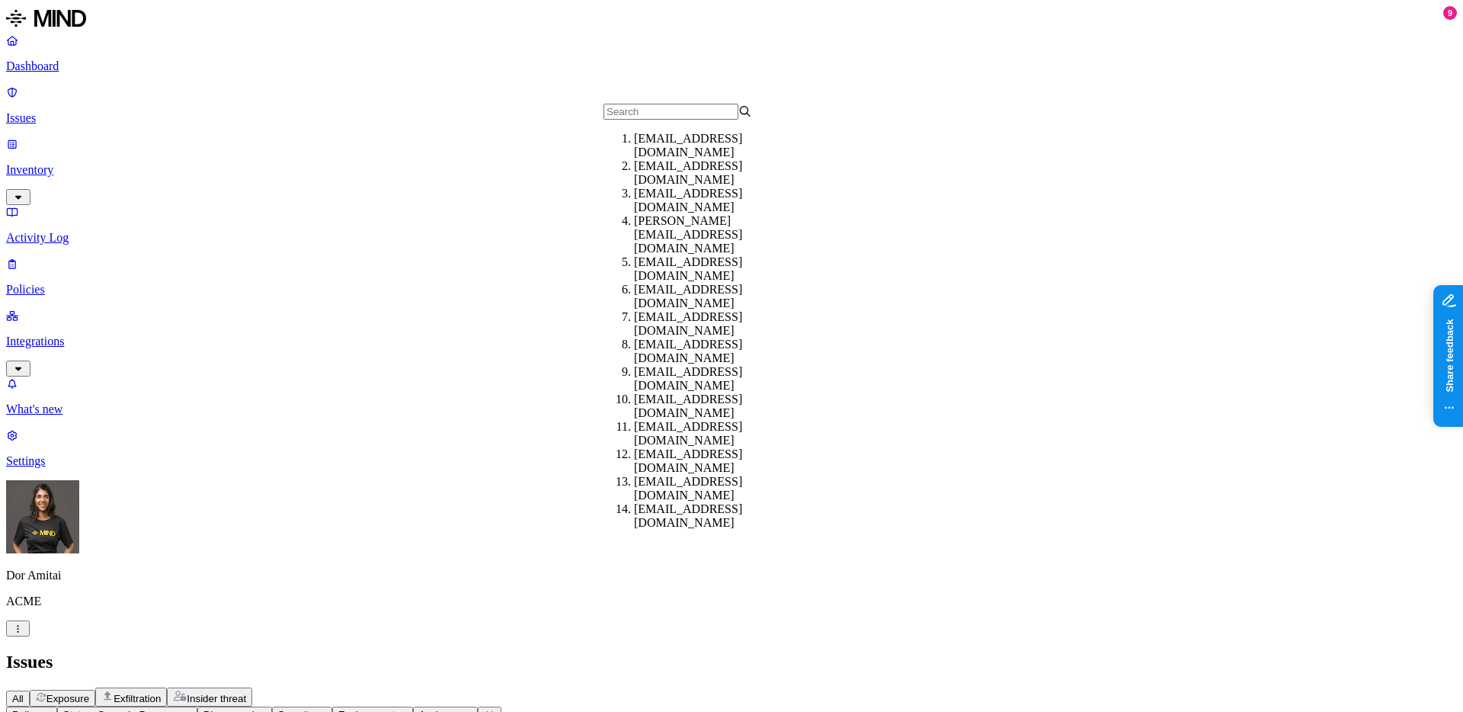
click at [161, 693] on span "Exfiltration" at bounding box center [137, 698] width 47 height 11
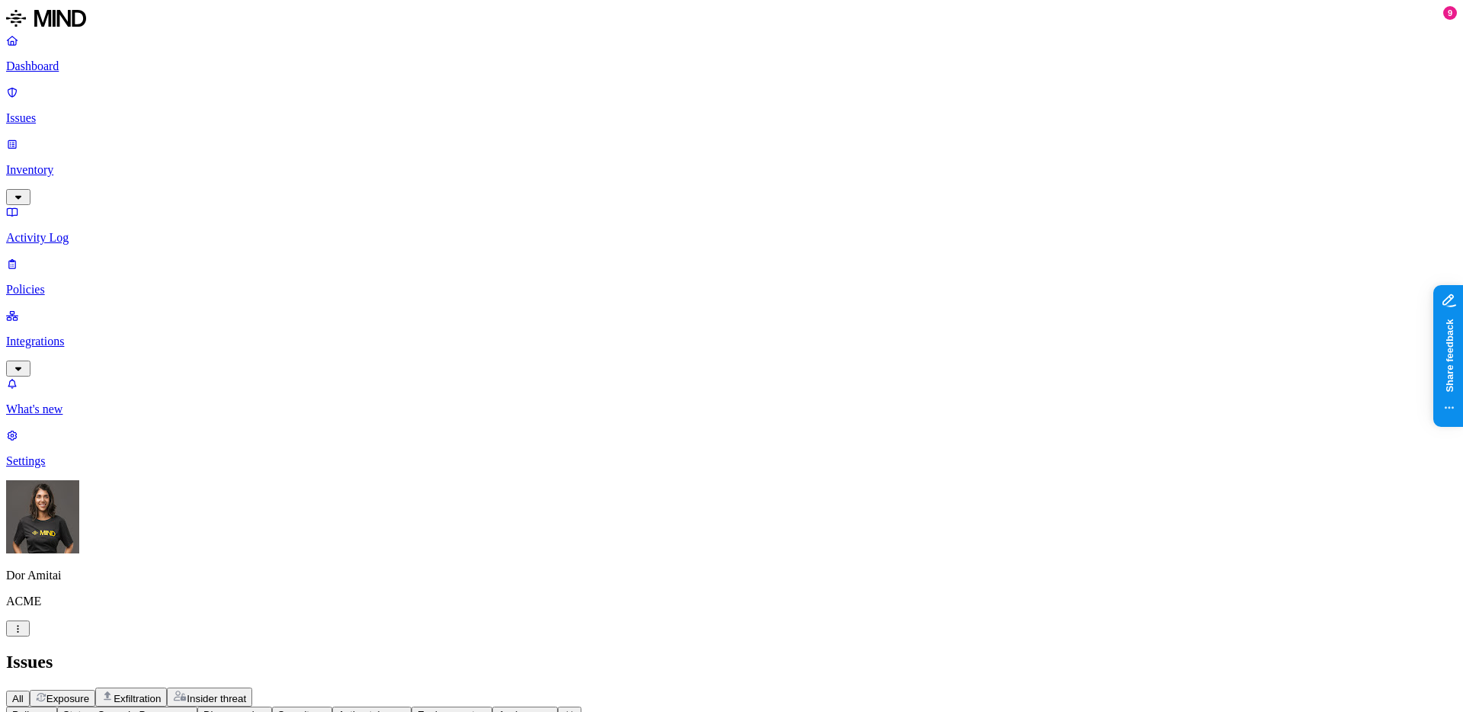
click at [411, 706] on button "Action taken" at bounding box center [371, 714] width 79 height 16
click at [492, 706] on button "Environment" at bounding box center [451, 714] width 81 height 16
click at [558, 706] on button "Assignee" at bounding box center [525, 714] width 66 height 16
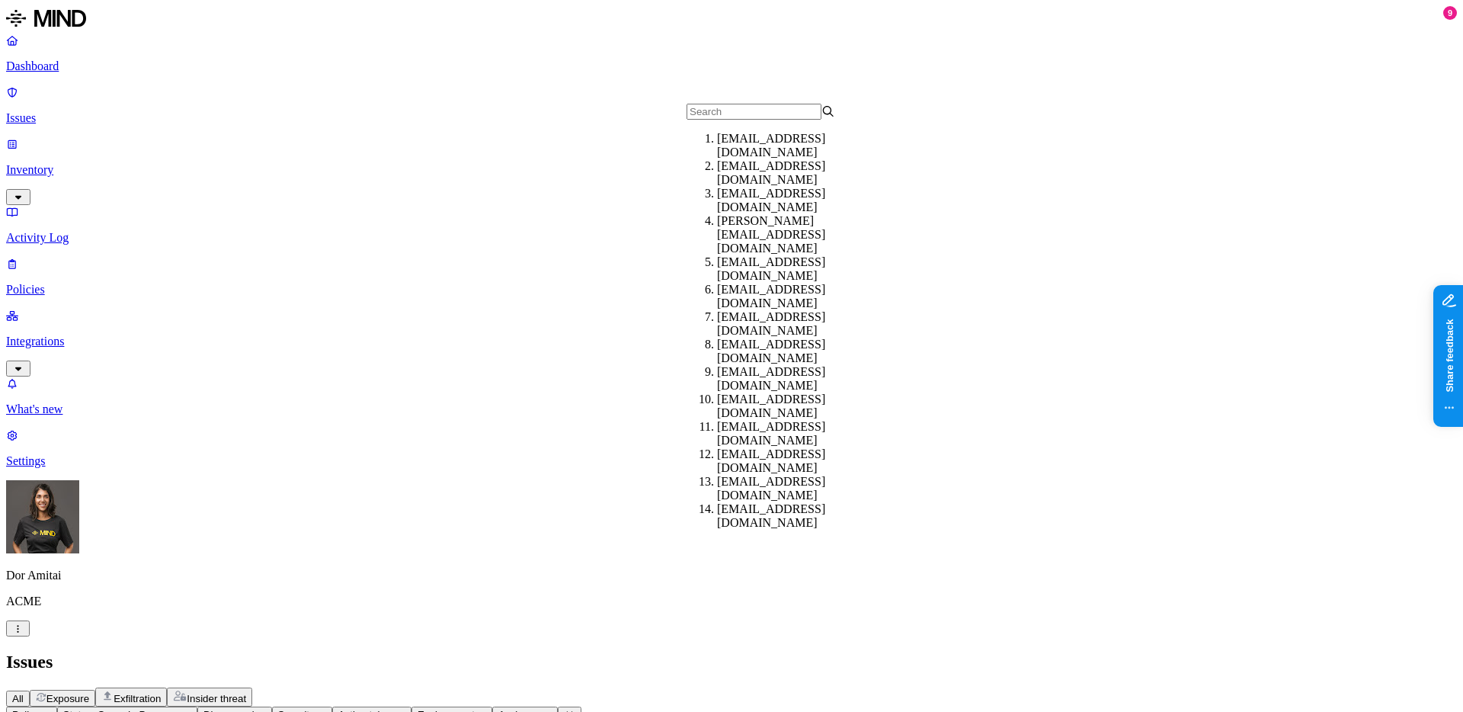
click at [332, 706] on button "Severity" at bounding box center [302, 714] width 60 height 16
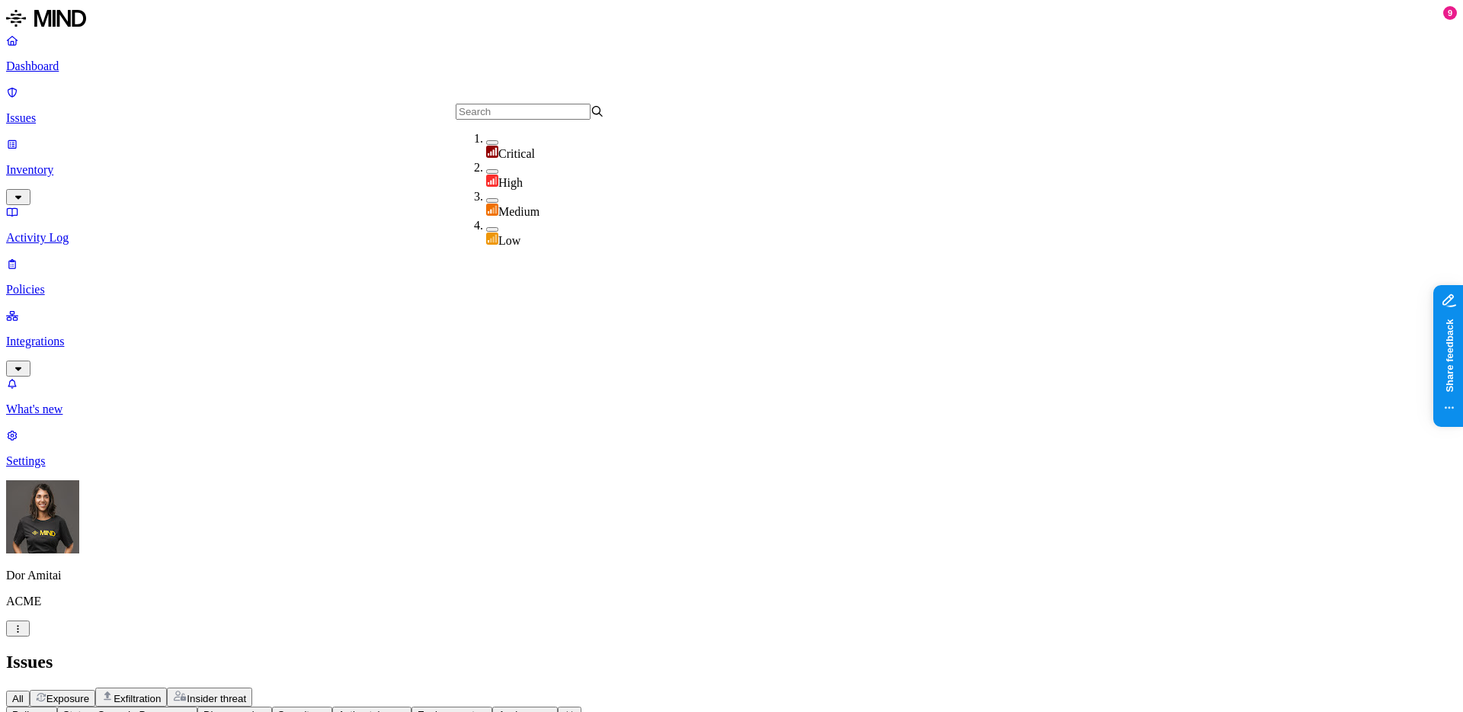
click at [254, 709] on span "Discovered" at bounding box center [228, 714] width 51 height 11
click at [252, 687] on button "Insider threat" at bounding box center [209, 696] width 85 height 19
click at [254, 709] on span "Discovered" at bounding box center [228, 714] width 51 height 11
click at [315, 709] on span "Severity" at bounding box center [296, 714] width 37 height 11
click at [395, 709] on span "Environment" at bounding box center [366, 714] width 57 height 11
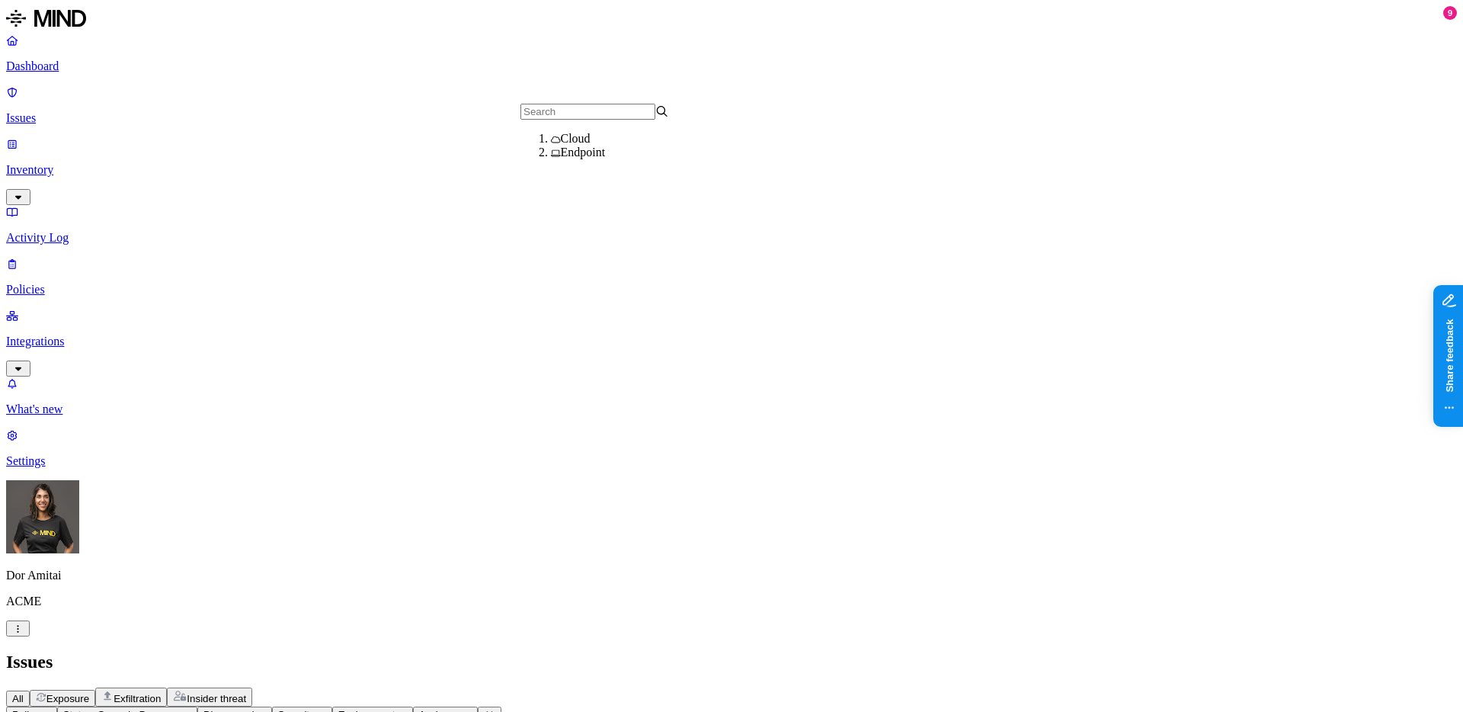
click at [461, 709] on span "Assignee" at bounding box center [440, 714] width 42 height 11
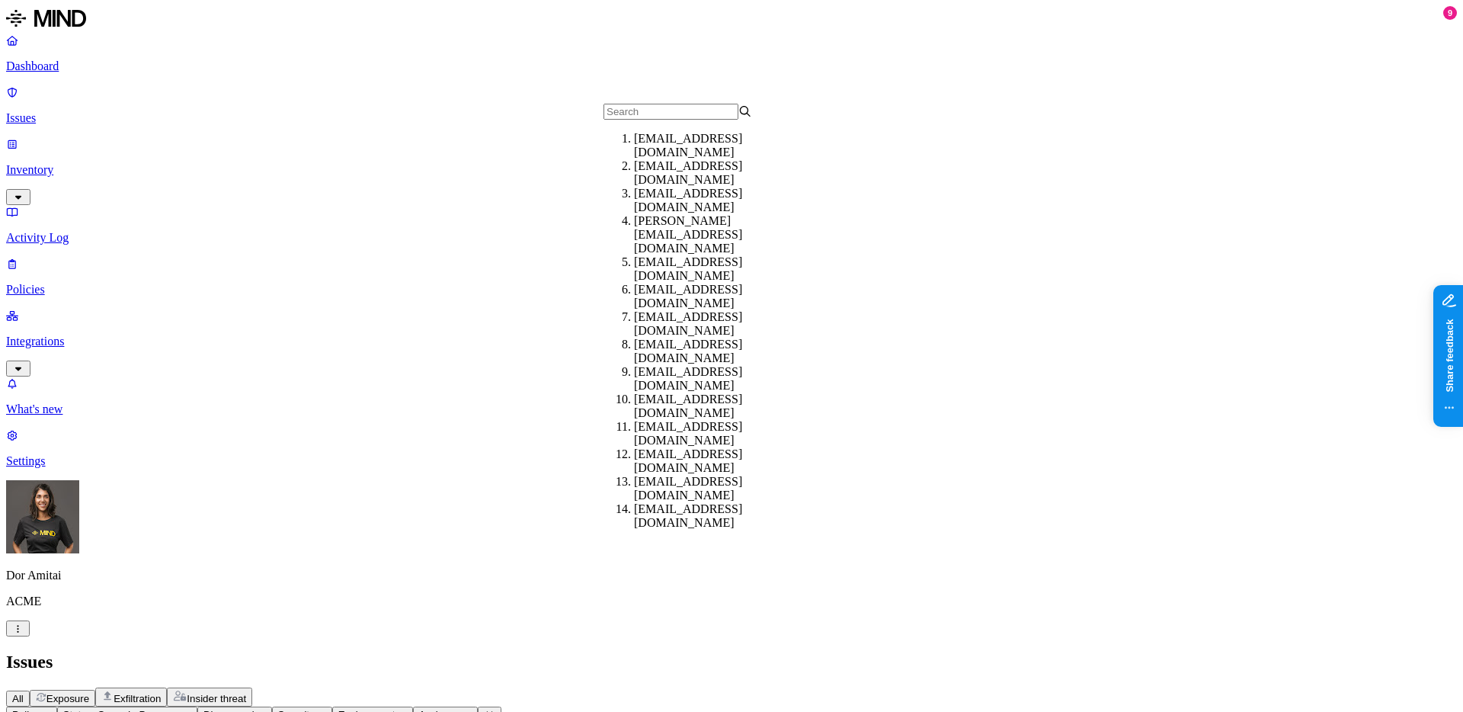
click at [91, 283] on p "Policies" at bounding box center [731, 290] width 1451 height 14
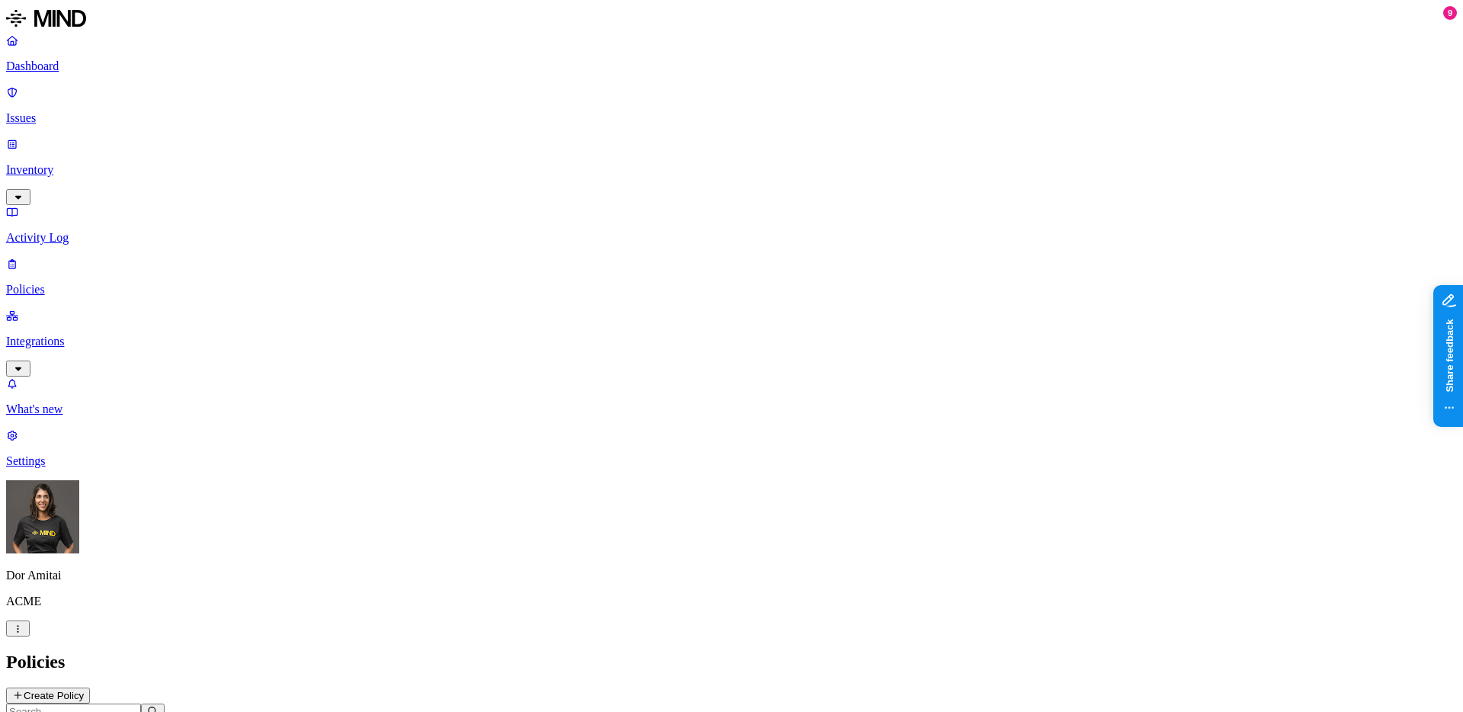
click at [76, 309] on link "Integrations" at bounding box center [731, 342] width 1451 height 66
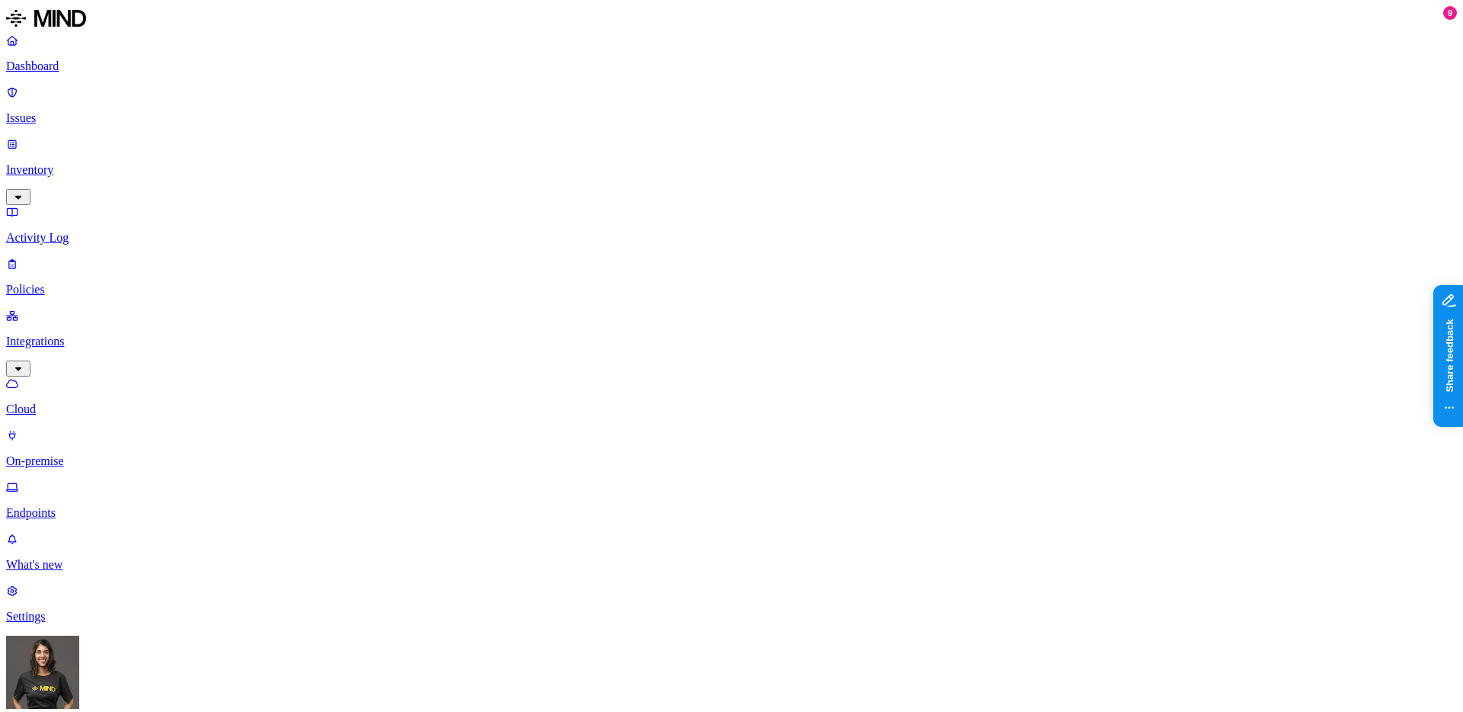
click at [85, 480] on link "Endpoints" at bounding box center [731, 500] width 1451 height 40
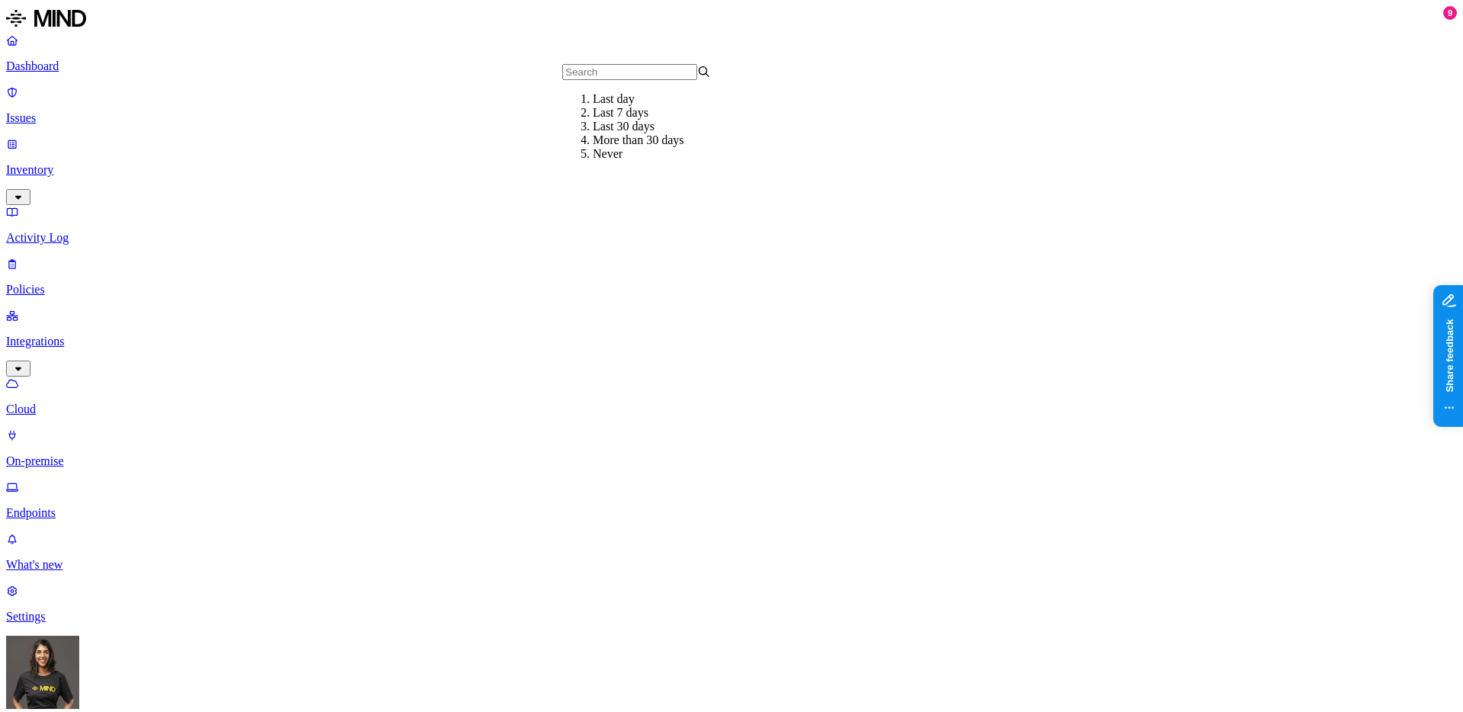
click at [98, 72] on p "Dashboard" at bounding box center [731, 66] width 1451 height 14
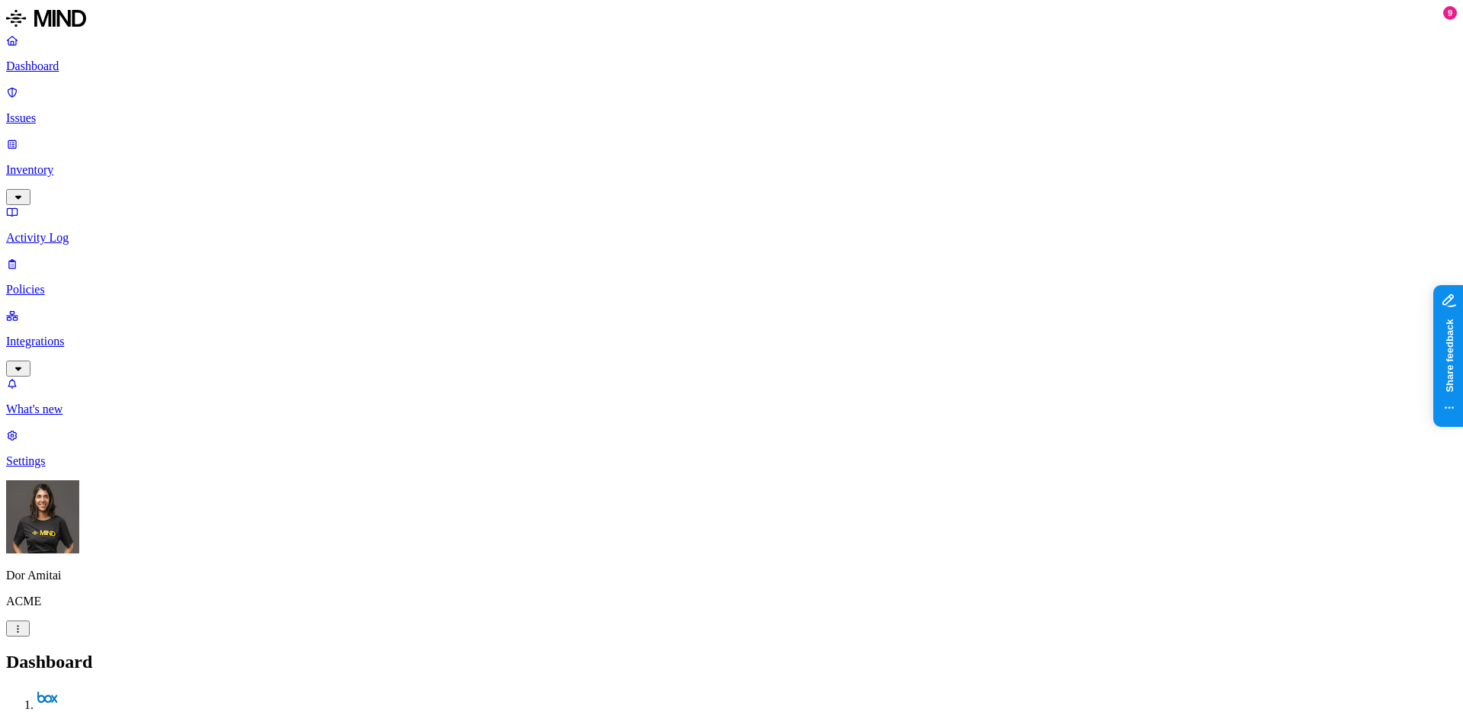
click at [112, 111] on p "Issues" at bounding box center [731, 118] width 1451 height 14
click at [40, 709] on span "Policy" at bounding box center [25, 714] width 27 height 11
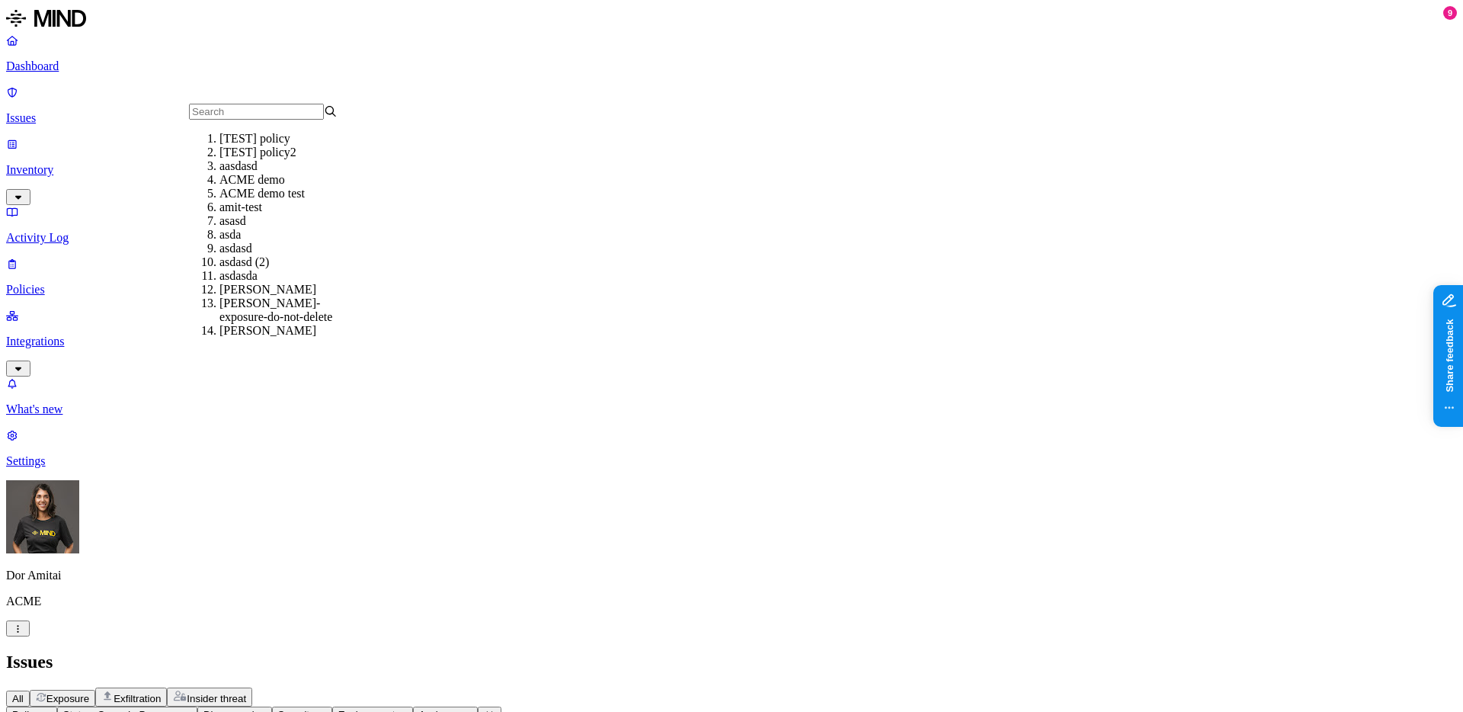
click at [57, 706] on button "Policy" at bounding box center [31, 714] width 51 height 16
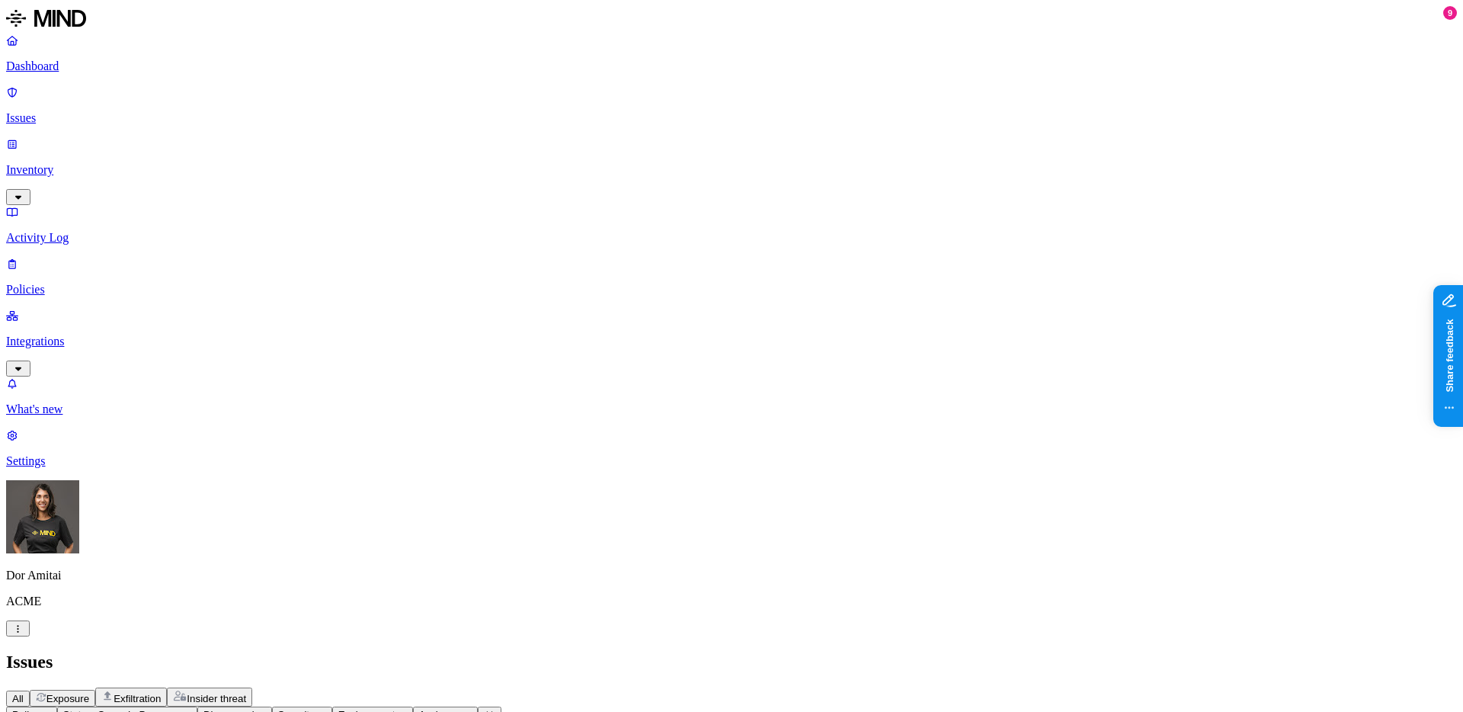
click at [24, 693] on span "All" at bounding box center [17, 698] width 11 height 11
click at [246, 693] on span "Insider threat" at bounding box center [216, 698] width 59 height 11
click at [30, 690] on button "All" at bounding box center [18, 698] width 24 height 16
click at [57, 706] on button "Policy" at bounding box center [31, 714] width 51 height 16
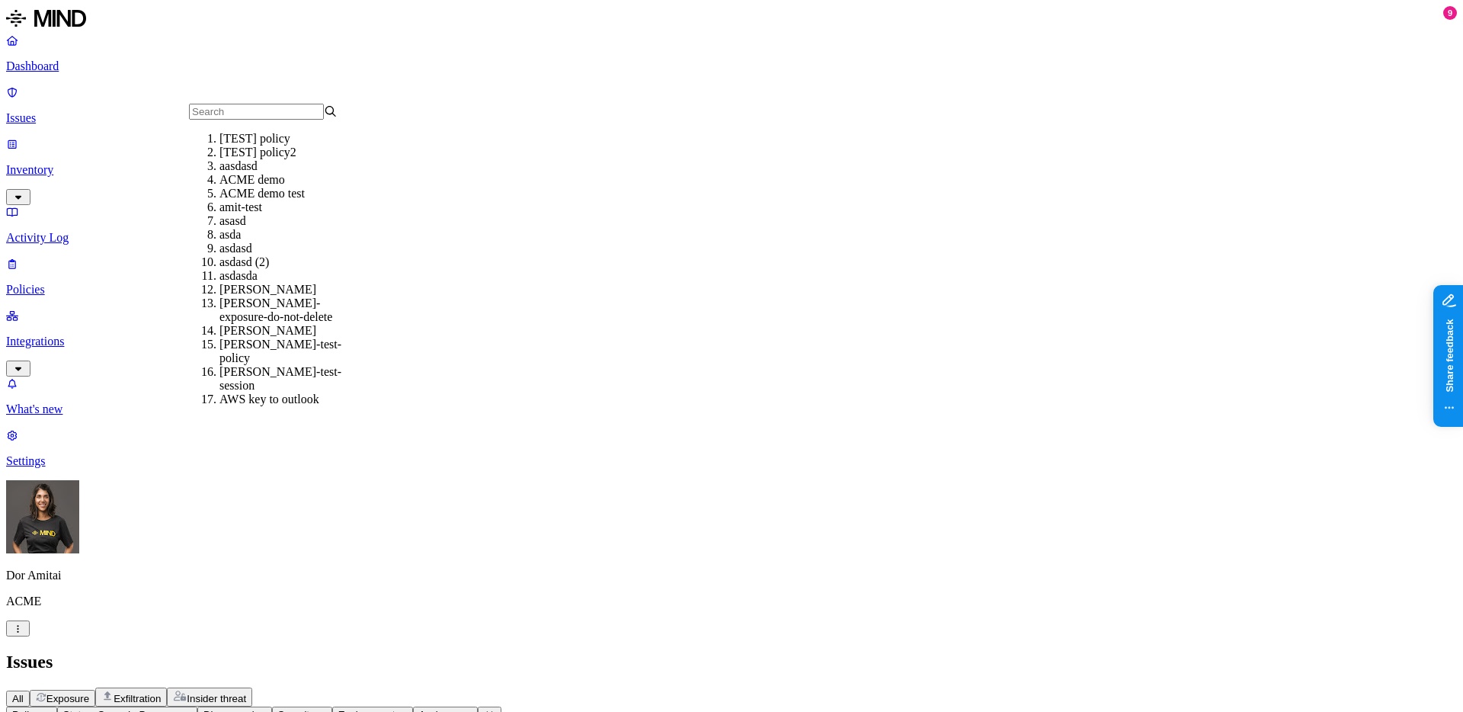
scroll to position [302, 0]
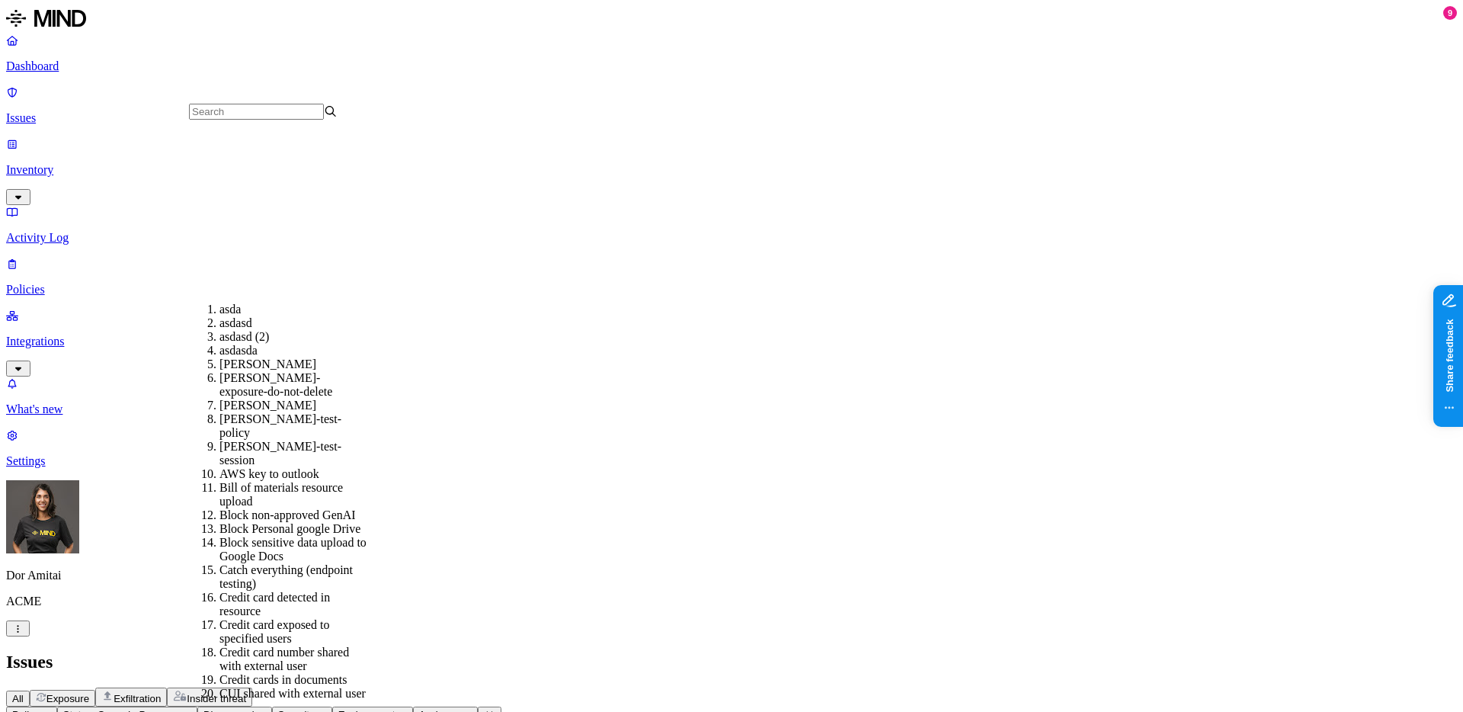
click at [261, 508] on div "Block non-approved GenAI" at bounding box center [293, 515] width 149 height 14
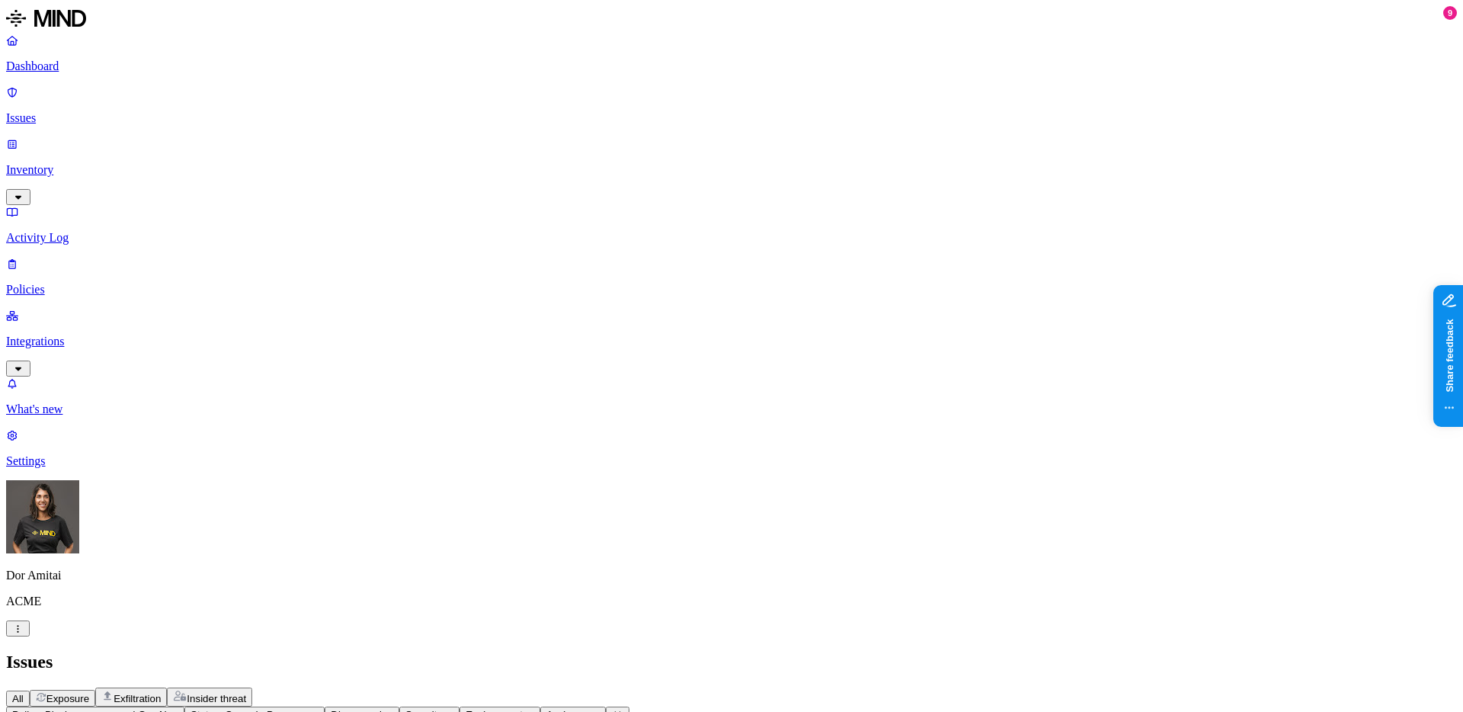
click at [161, 693] on span "Exfiltration" at bounding box center [137, 698] width 47 height 11
click at [24, 693] on span "All" at bounding box center [17, 698] width 11 height 11
click at [51, 709] on icon "button" at bounding box center [45, 713] width 11 height 9
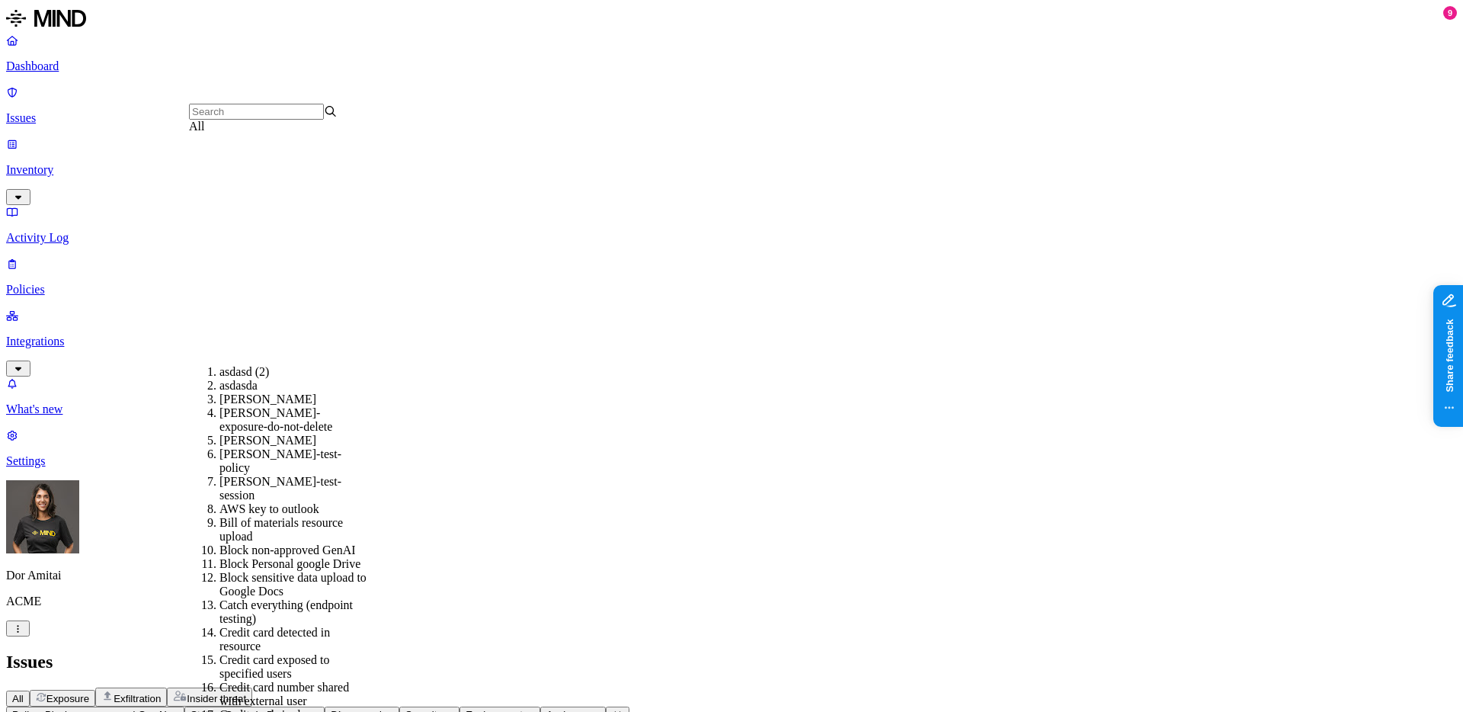
scroll to position [355, 0]
click at [280, 543] on div "Block non-approved GenAI" at bounding box center [293, 550] width 149 height 14
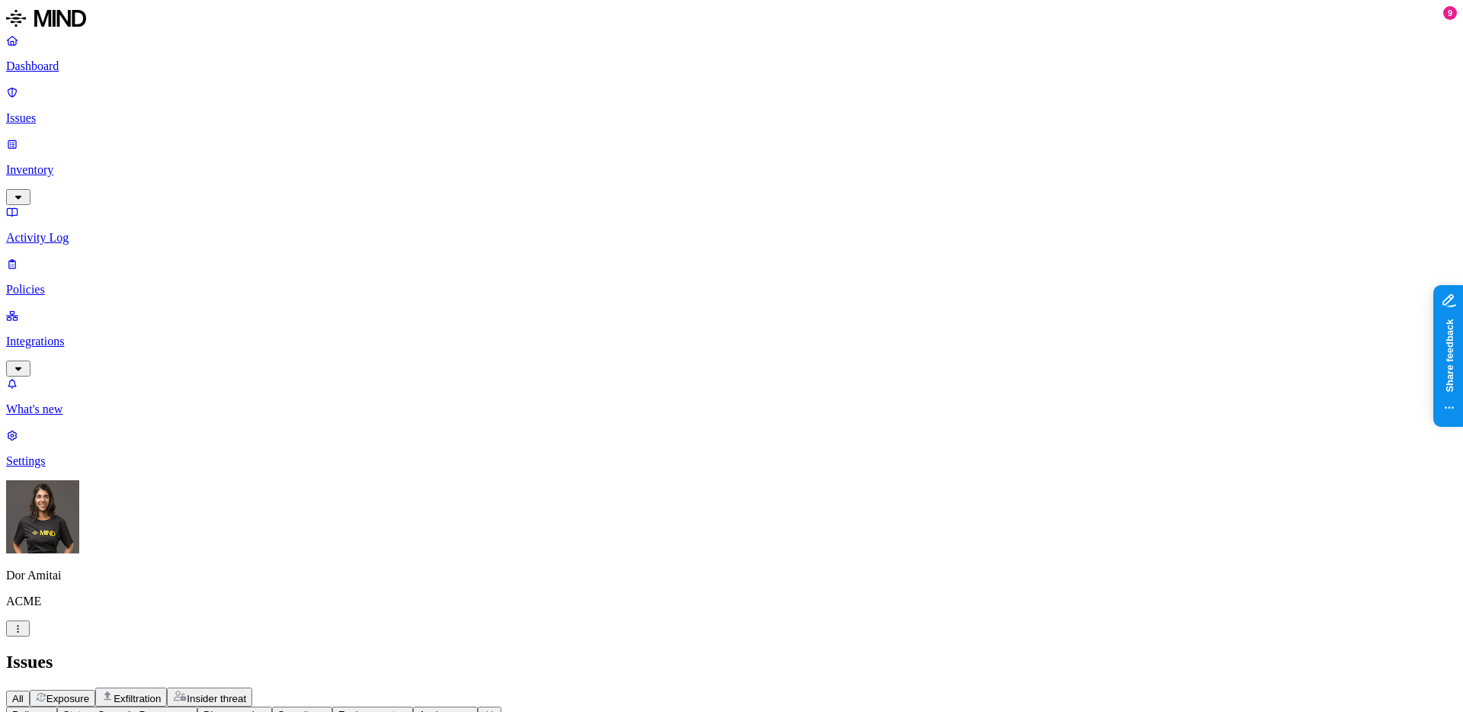
click at [24, 693] on span "All" at bounding box center [17, 698] width 11 height 11
click at [40, 709] on span "Policy" at bounding box center [25, 714] width 27 height 11
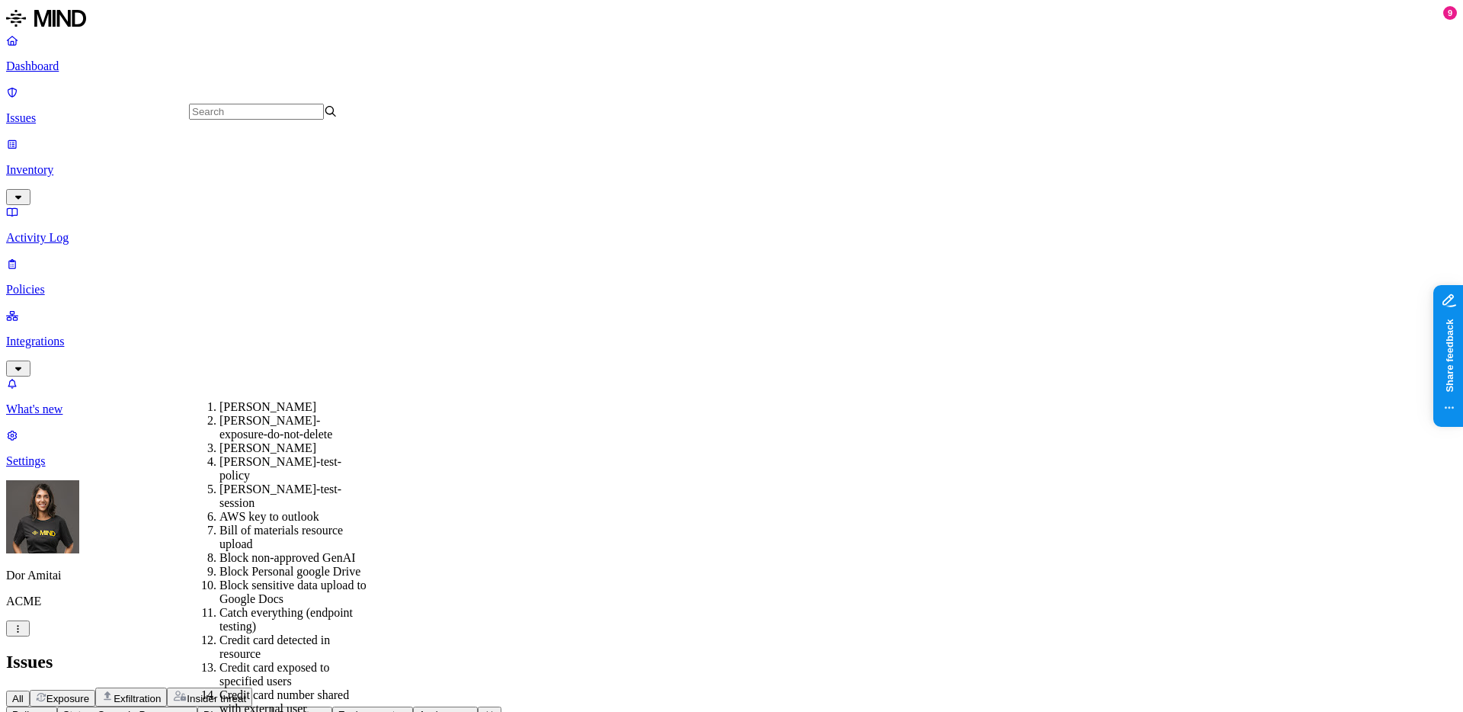
scroll to position [370, 0]
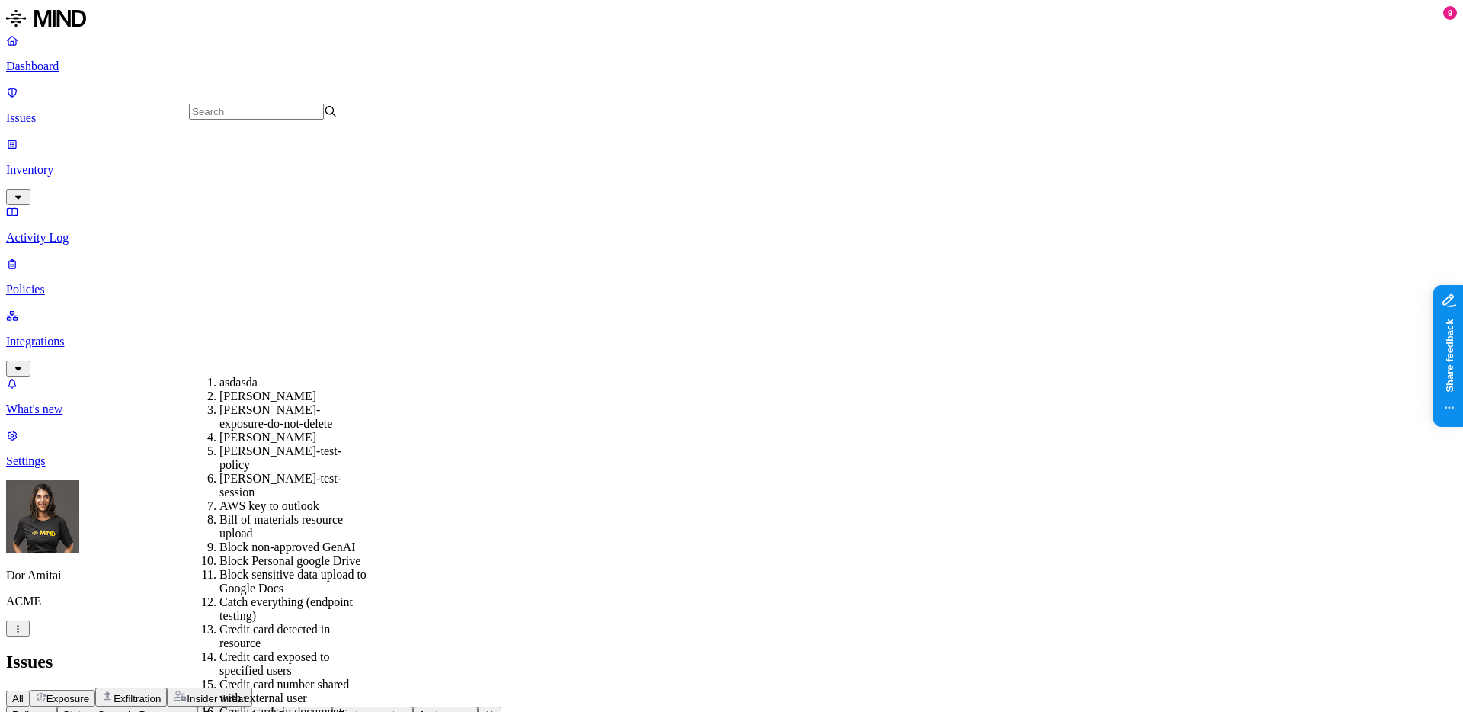
click at [260, 540] on div "Block non-approved GenAI" at bounding box center [293, 547] width 149 height 14
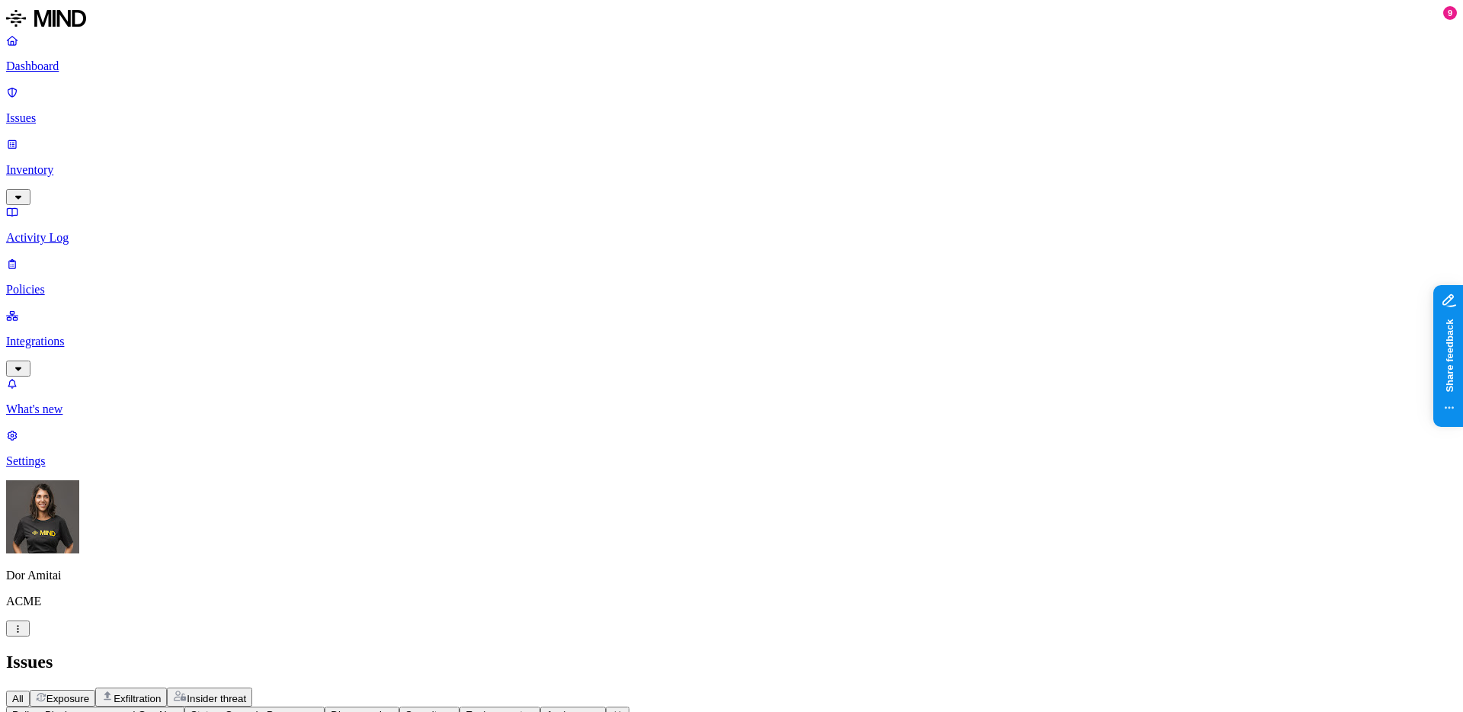
click at [161, 693] on span "Exfiltration" at bounding box center [137, 698] width 47 height 11
click at [210, 687] on div "All Exposure Exfiltration Insider threat" at bounding box center [731, 696] width 1451 height 19
click at [24, 693] on span "All" at bounding box center [17, 698] width 11 height 11
click at [167, 709] on span "Policy: Block non-approved GenAI" at bounding box center [89, 714] width 155 height 11
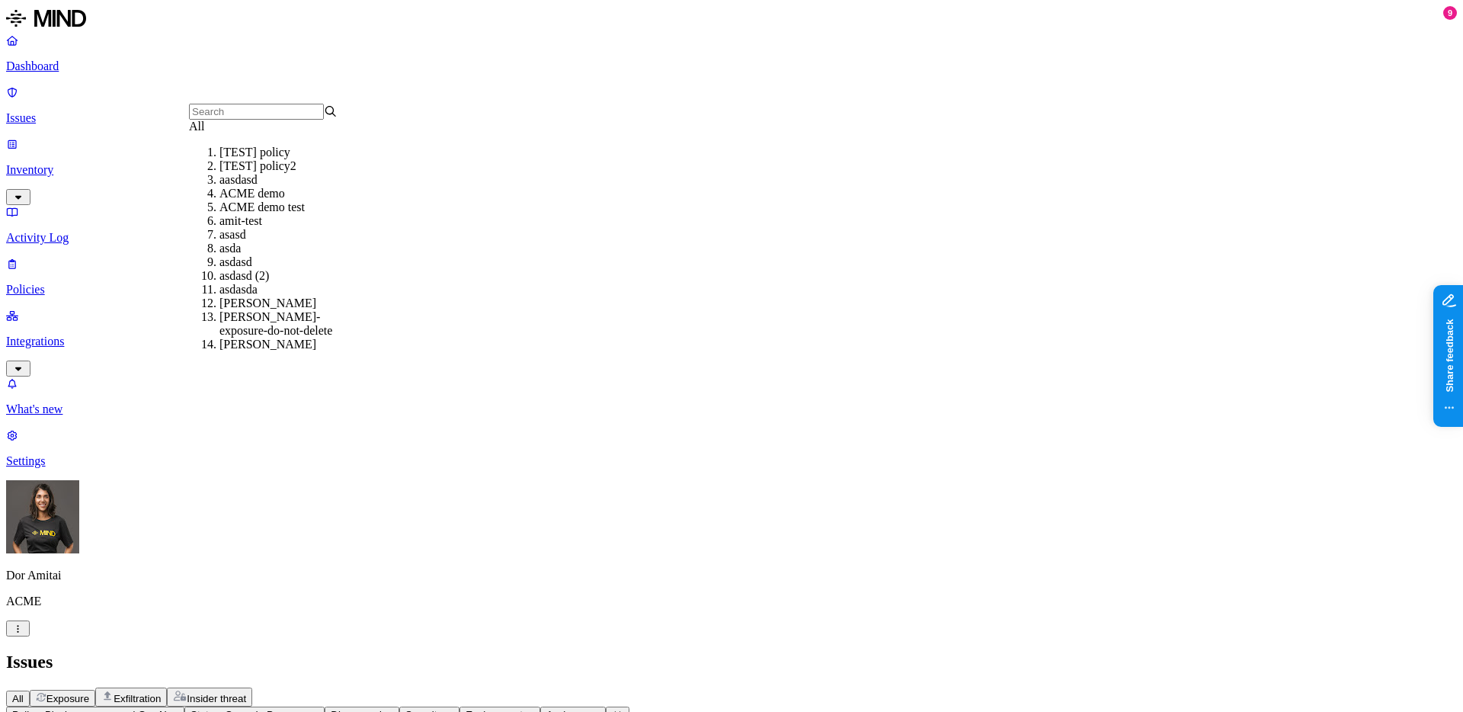
click at [261, 133] on div "All" at bounding box center [263, 127] width 149 height 14
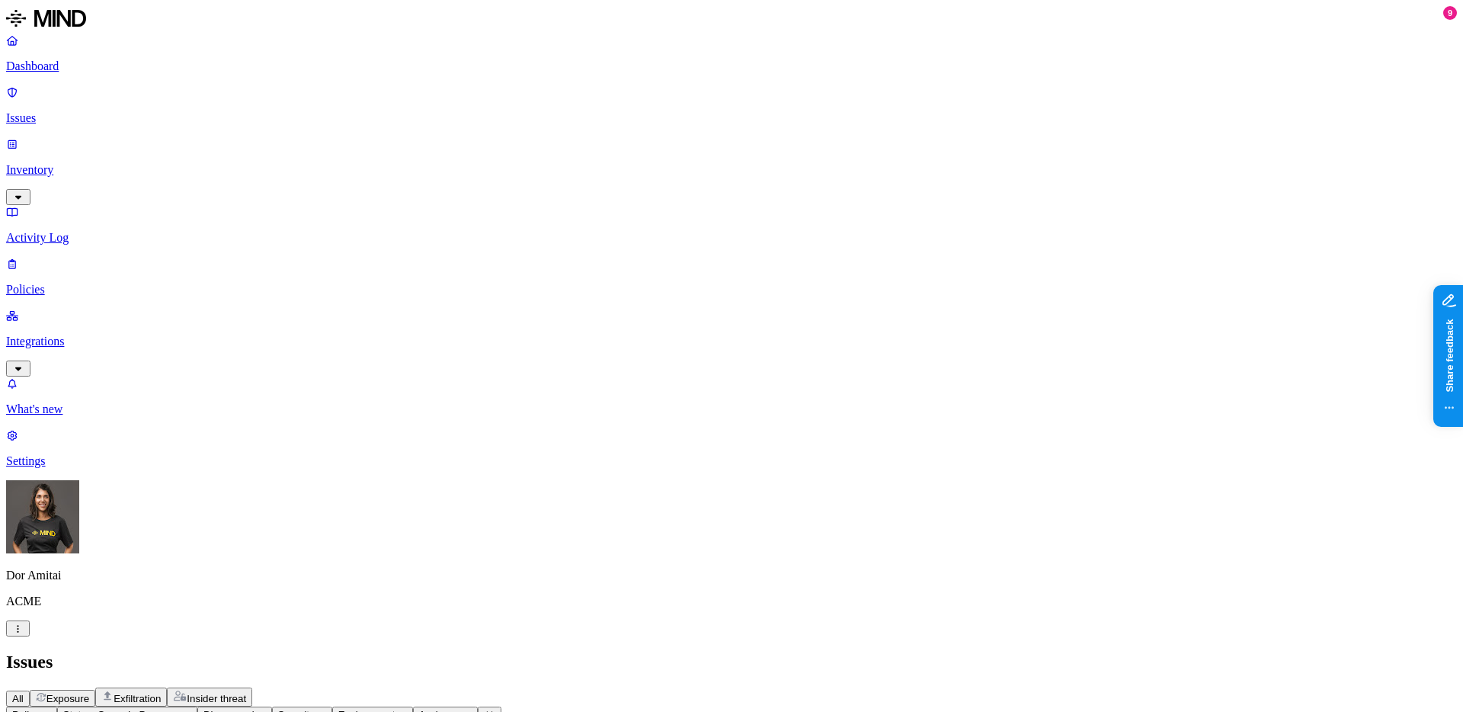
click at [57, 706] on button "Policy" at bounding box center [31, 714] width 51 height 16
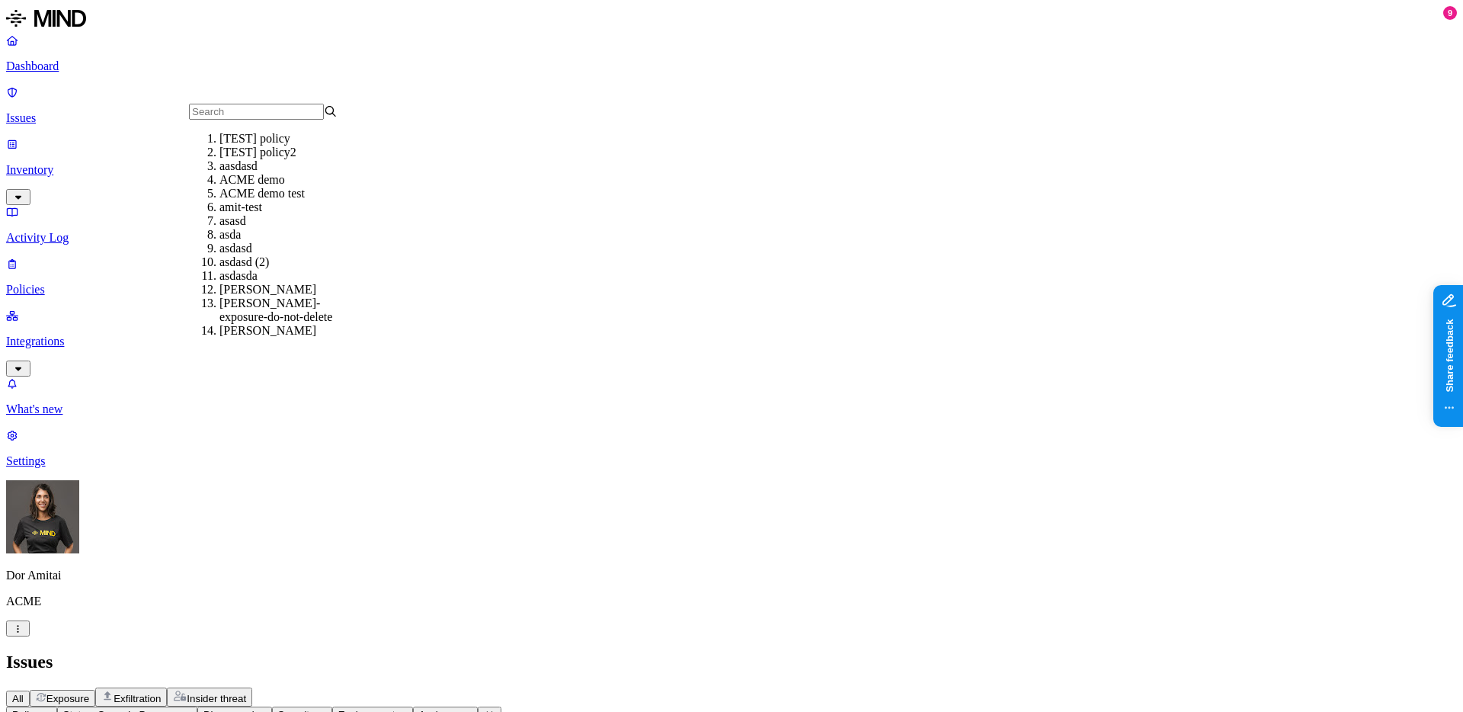
click at [51, 709] on icon "button" at bounding box center [45, 713] width 11 height 9
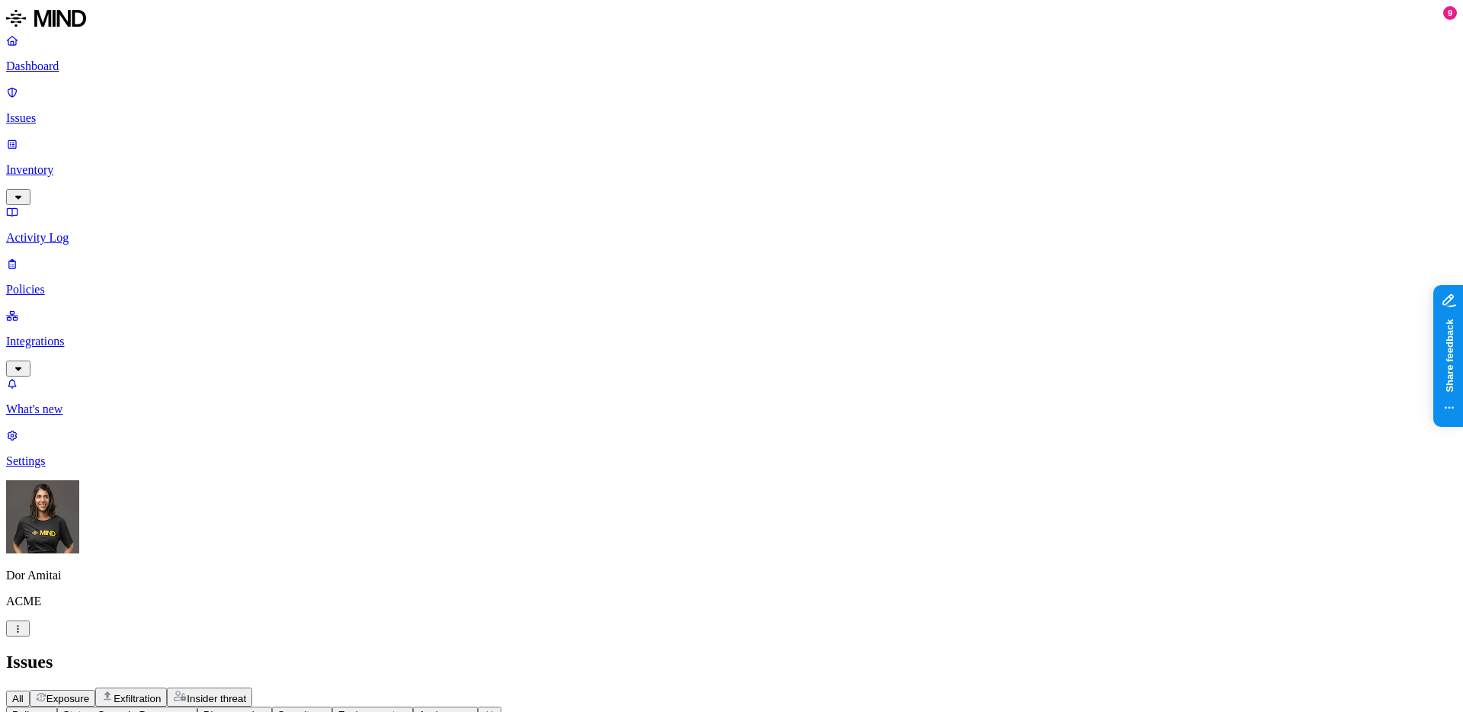
click at [272, 706] on button "Discovered" at bounding box center [234, 714] width 75 height 16
click at [315, 709] on span "Severity" at bounding box center [296, 714] width 37 height 11
click at [395, 709] on span "Environment" at bounding box center [366, 714] width 57 height 11
click at [478, 706] on button "Assignee" at bounding box center [446, 714] width 66 height 16
click at [495, 709] on icon at bounding box center [489, 713] width 11 height 9
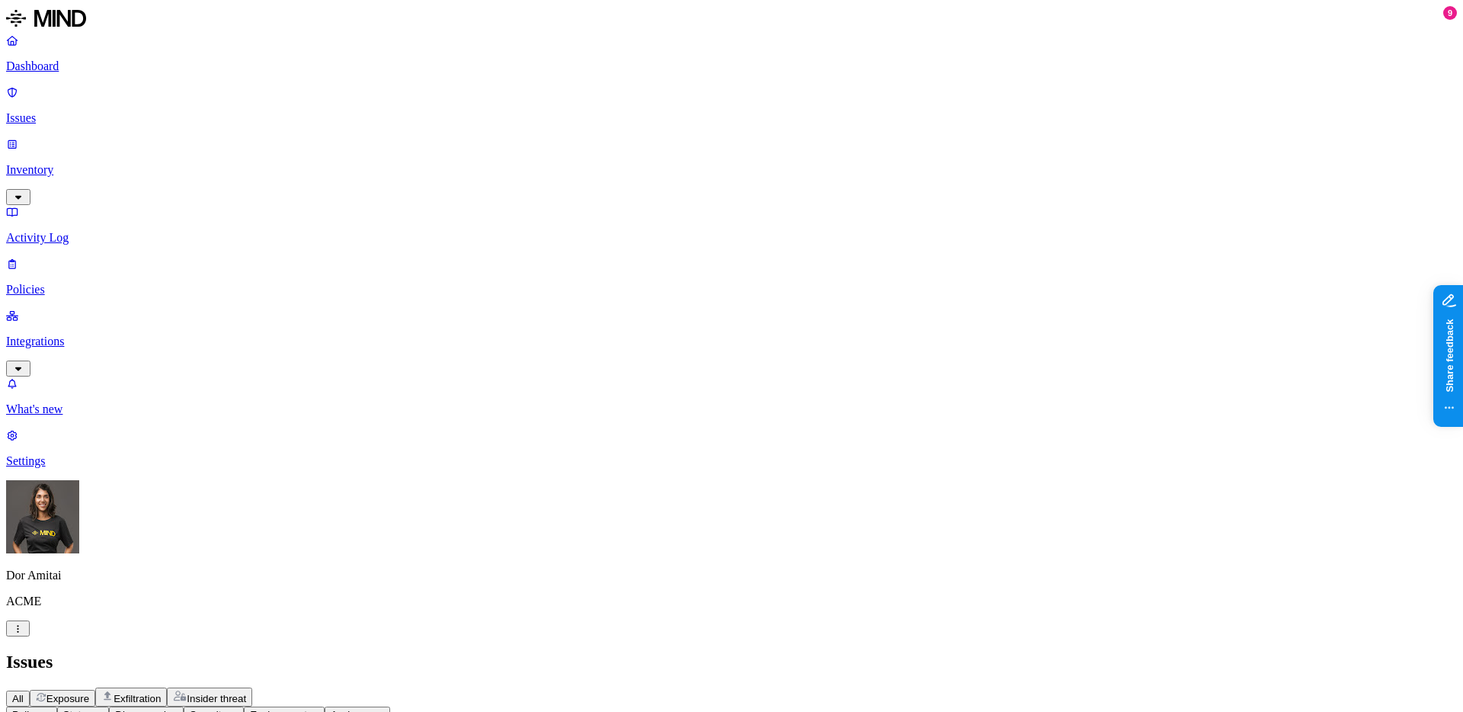
click at [89, 693] on span "Exposure" at bounding box center [67, 698] width 43 height 11
drag, startPoint x: 919, startPoint y: 126, endPoint x: 955, endPoint y: 124, distance: 36.6
drag, startPoint x: 955, startPoint y: 124, endPoint x: 984, endPoint y: 124, distance: 28.2
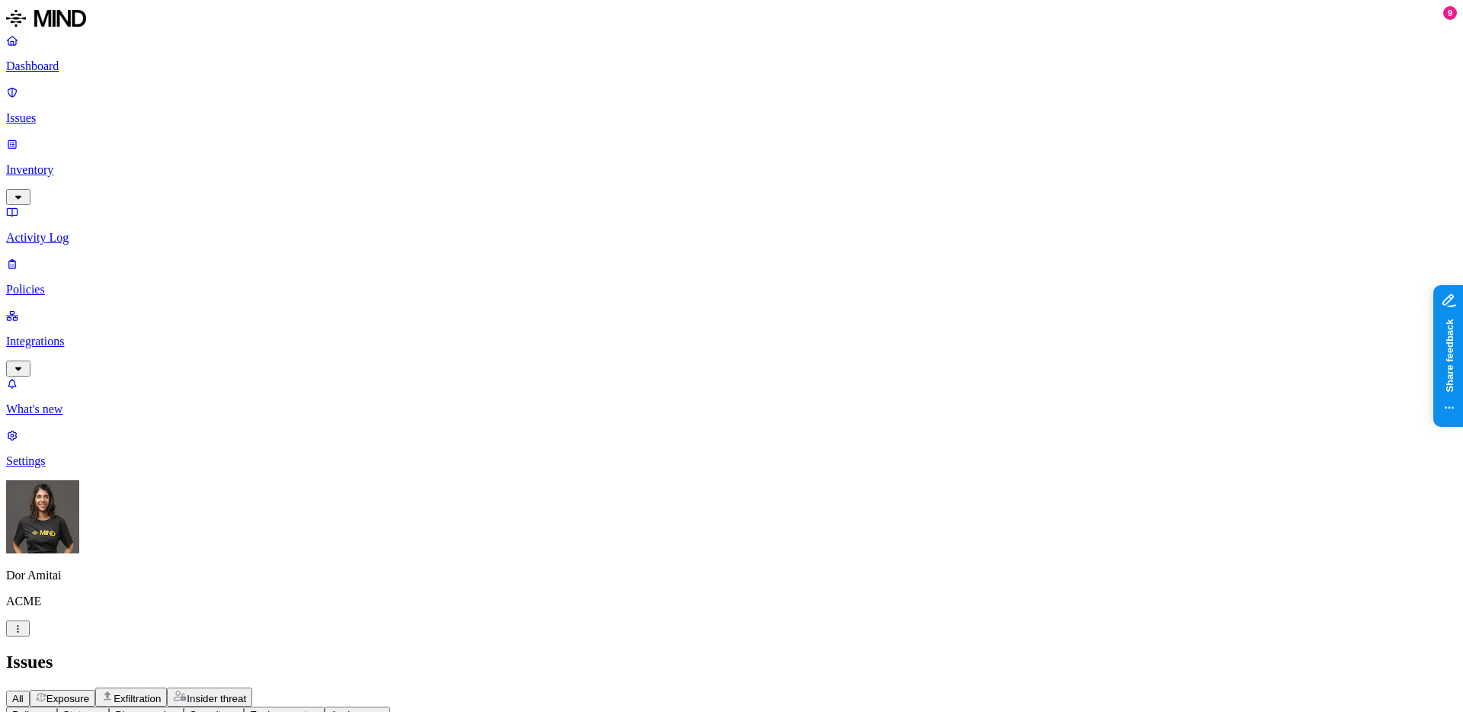
drag, startPoint x: 428, startPoint y: 122, endPoint x: 497, endPoint y: 122, distance: 68.6
drag, startPoint x: 497, startPoint y: 122, endPoint x: 379, endPoint y: 122, distance: 118.1
drag, startPoint x: 434, startPoint y: 120, endPoint x: 593, endPoint y: 120, distance: 159.2
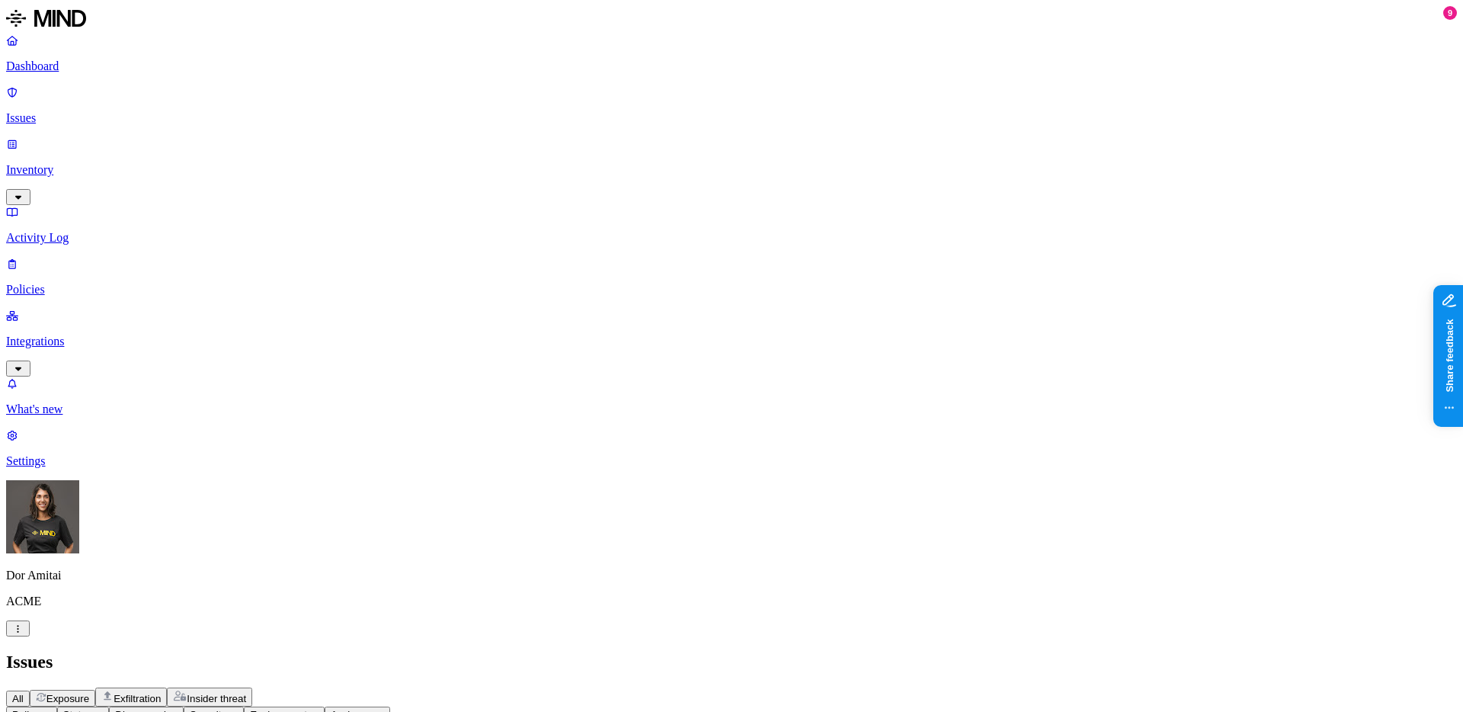
drag, startPoint x: 590, startPoint y: 120, endPoint x: 360, endPoint y: 115, distance: 230.1
drag, startPoint x: 523, startPoint y: 121, endPoint x: 670, endPoint y: 121, distance: 147.8
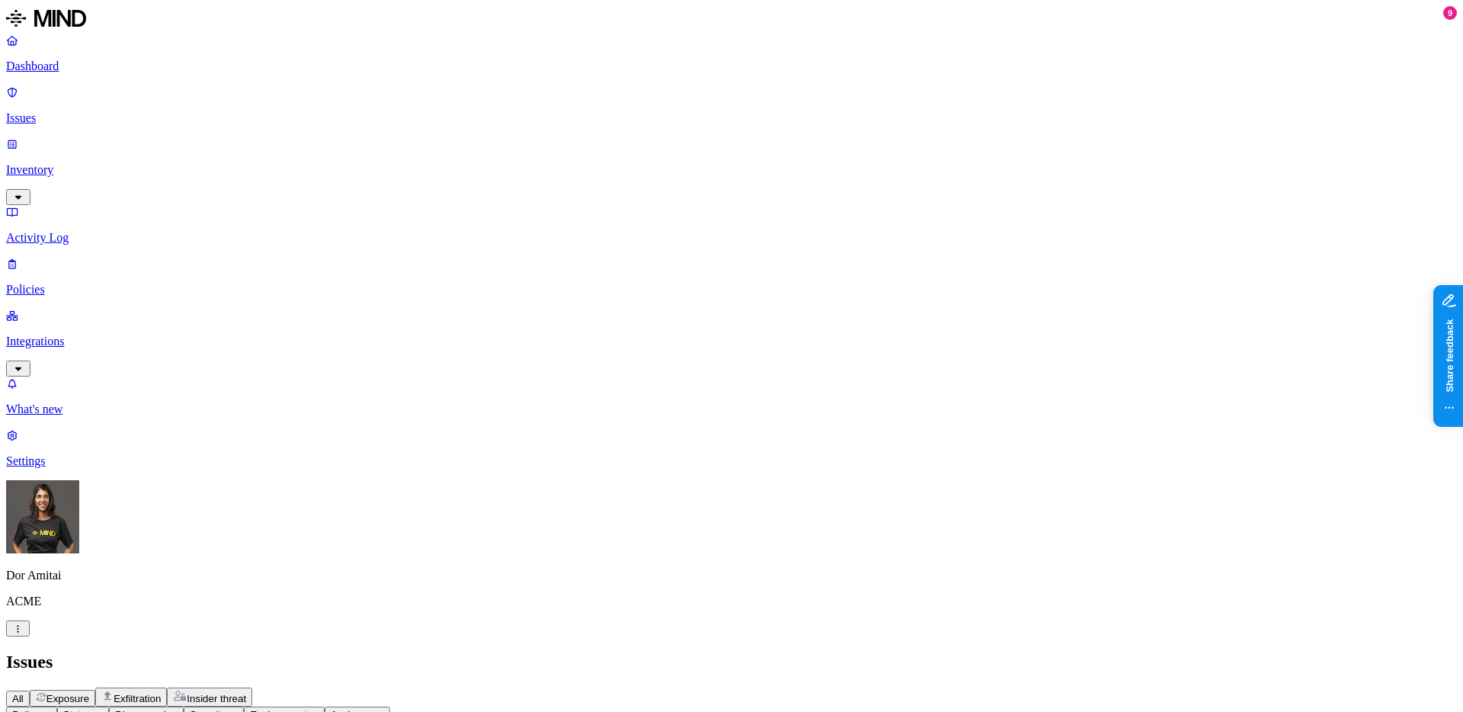
drag, startPoint x: 670, startPoint y: 121, endPoint x: 377, endPoint y: 121, distance: 293.3
drag, startPoint x: 610, startPoint y: 130, endPoint x: 514, endPoint y: 130, distance: 96.0
drag, startPoint x: 795, startPoint y: 121, endPoint x: 709, endPoint y: 121, distance: 85.3
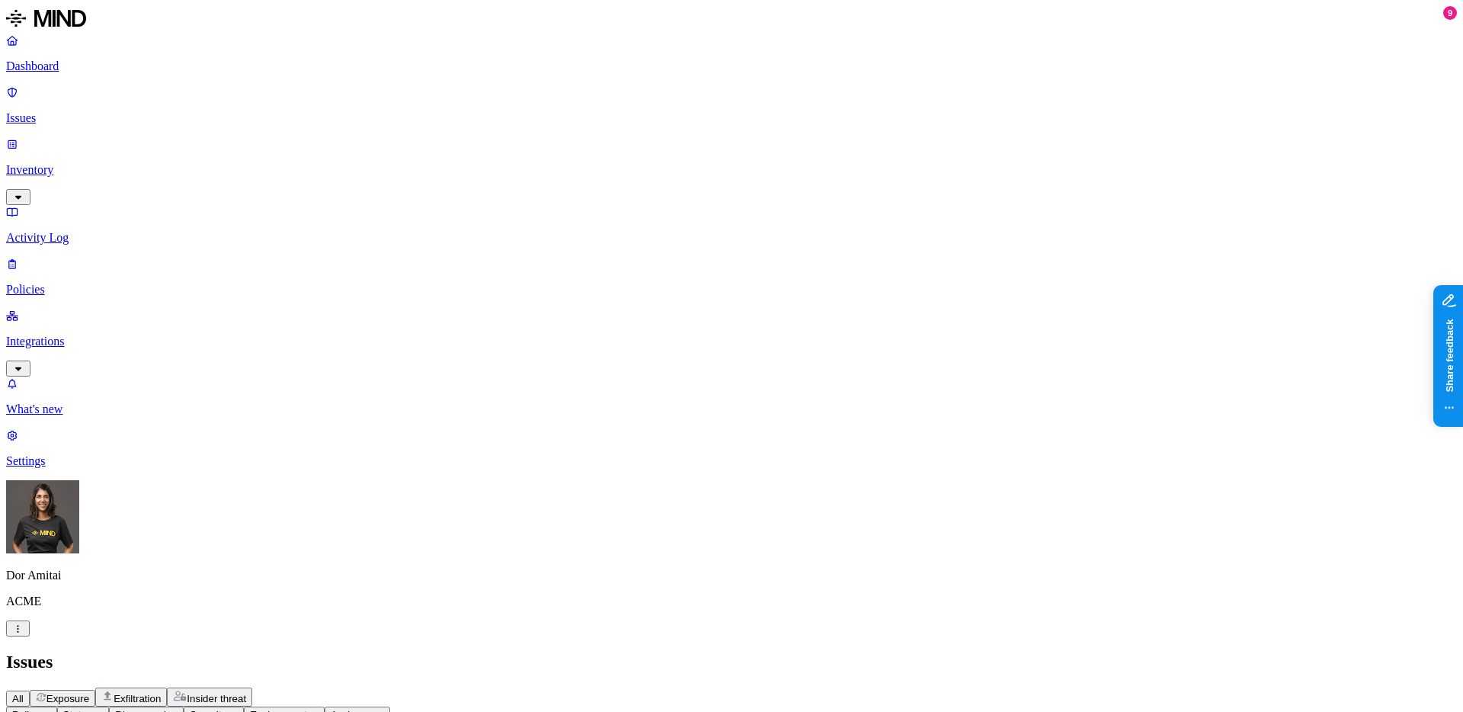
click at [59, 163] on p "Inventory" at bounding box center [731, 170] width 1451 height 14
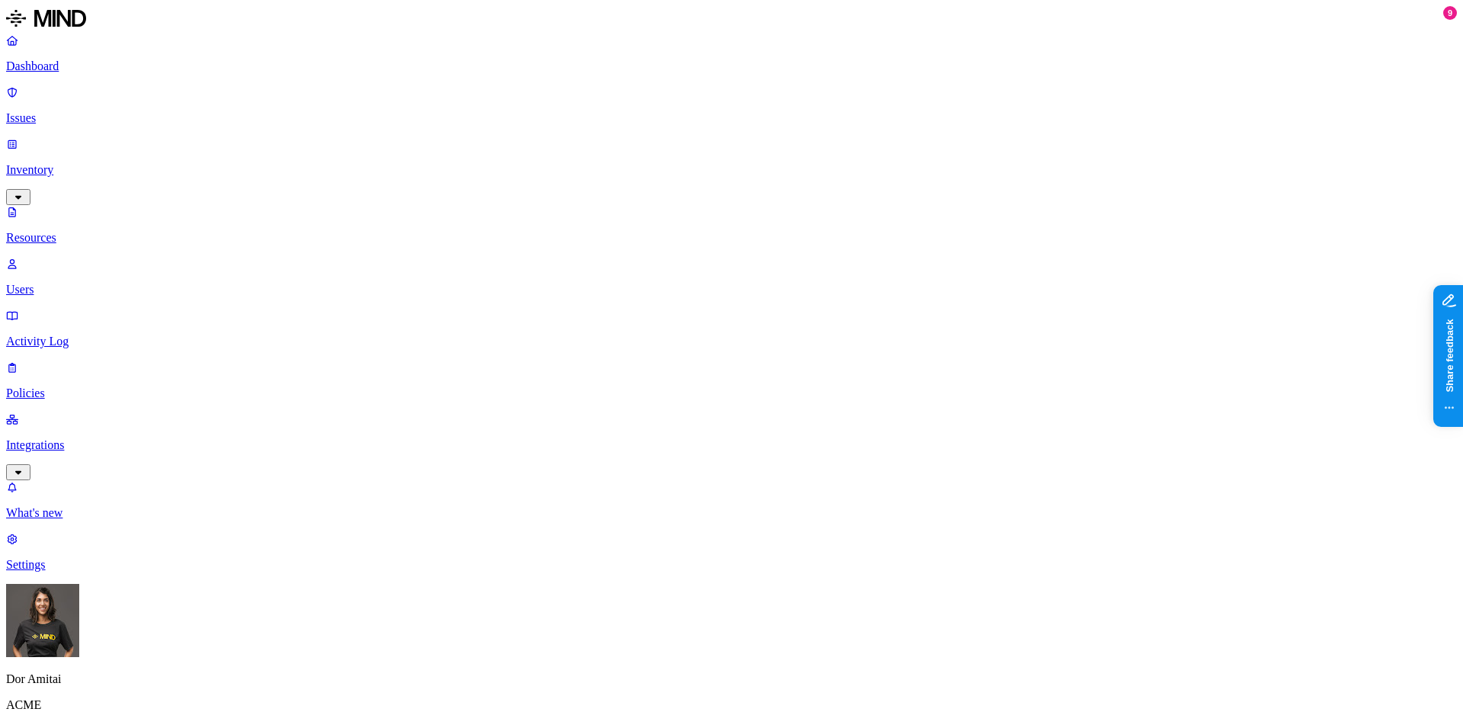
click at [93, 111] on p "Issues" at bounding box center [731, 118] width 1451 height 14
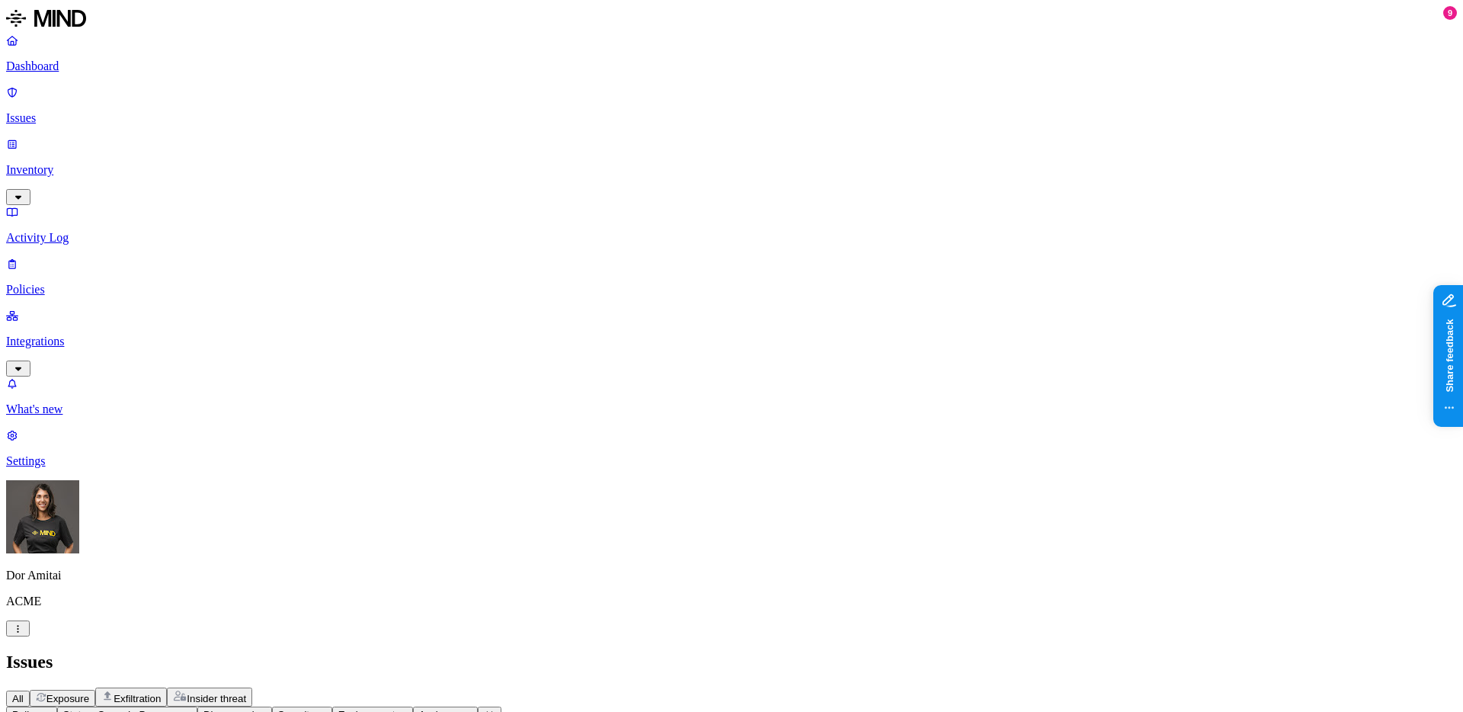
click at [254, 709] on span "Discovered" at bounding box center [228, 714] width 51 height 11
click at [498, 104] on input "text" at bounding box center [446, 112] width 135 height 16
click at [161, 693] on span "Exfiltration" at bounding box center [137, 698] width 47 height 11
click at [89, 693] on span "Exposure" at bounding box center [67, 698] width 43 height 11
click at [24, 693] on span "All" at bounding box center [17, 698] width 11 height 11
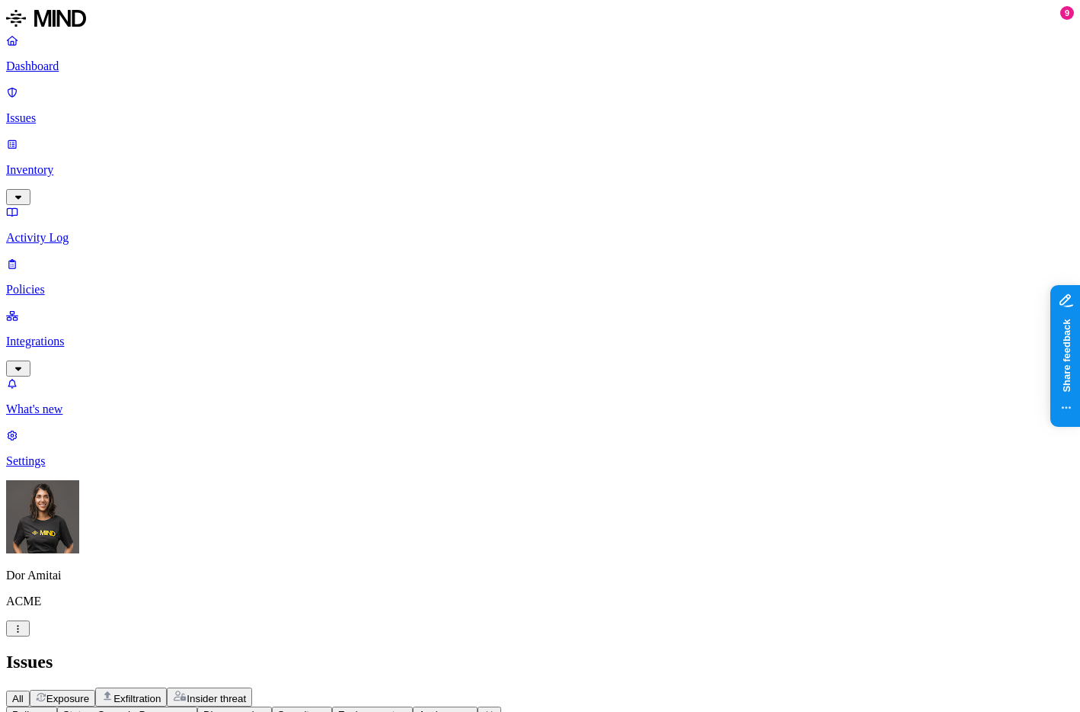
click at [58, 69] on p "Dashboard" at bounding box center [540, 66] width 1068 height 14
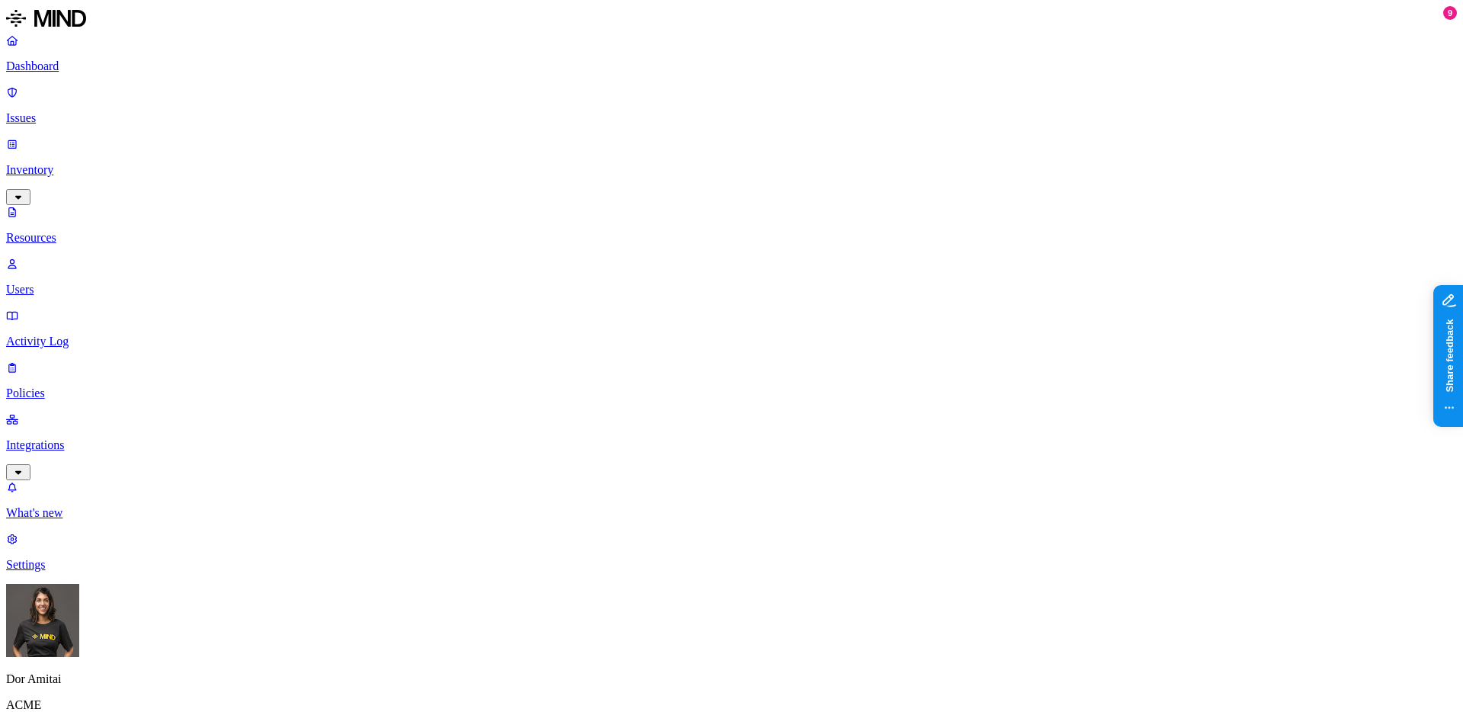
click at [71, 571] on p "Settings" at bounding box center [731, 565] width 1451 height 14
